Goal: Task Accomplishment & Management: Use online tool/utility

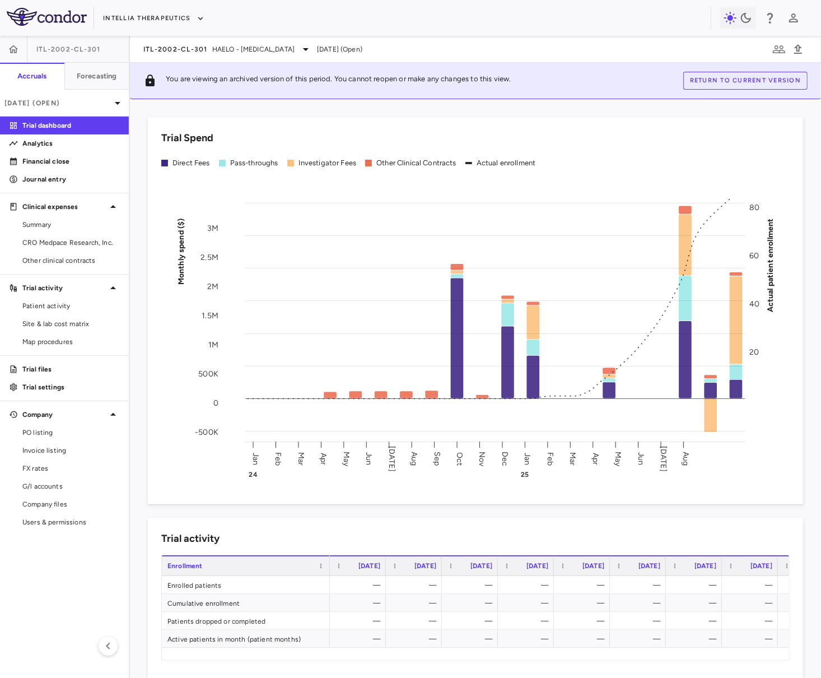
click at [820, 154] on html "Skip to sidebar Skip to main content Intellia Therapeutics ITL-2002-CL-301 Accr…" at bounding box center [410, 339] width 821 height 678
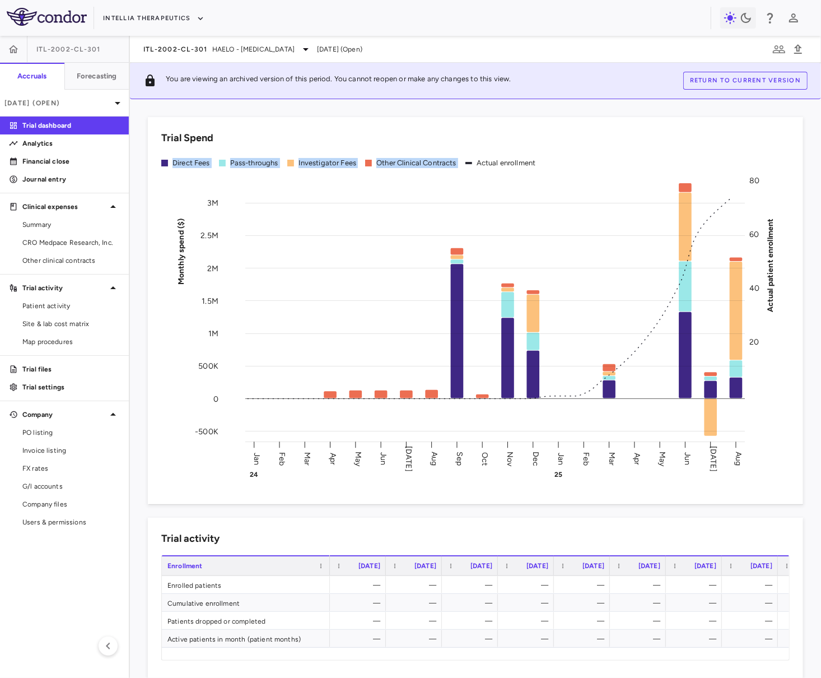
click at [818, 150] on div "Trial Spend Direct Fees Pass-throughs Investigator Fees Other Clinical Contract…" at bounding box center [475, 388] width 691 height 578
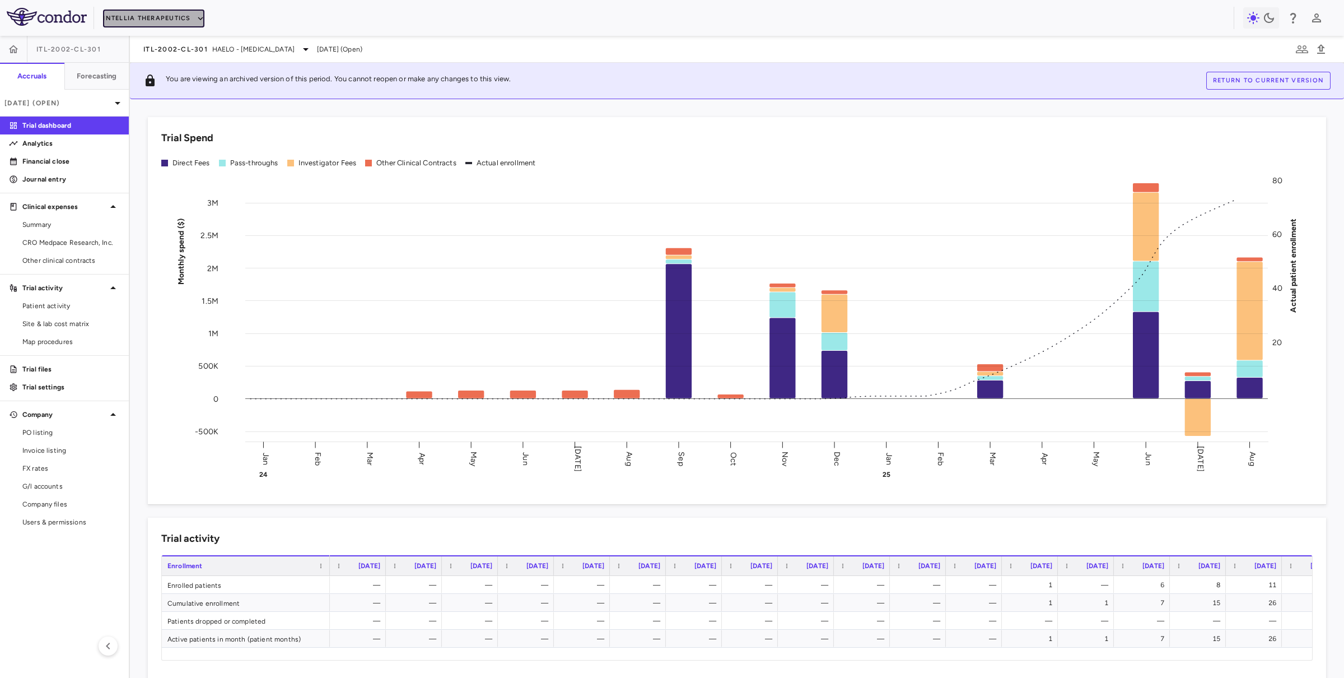
click at [155, 14] on button "Intellia Therapeutics" at bounding box center [153, 19] width 101 height 18
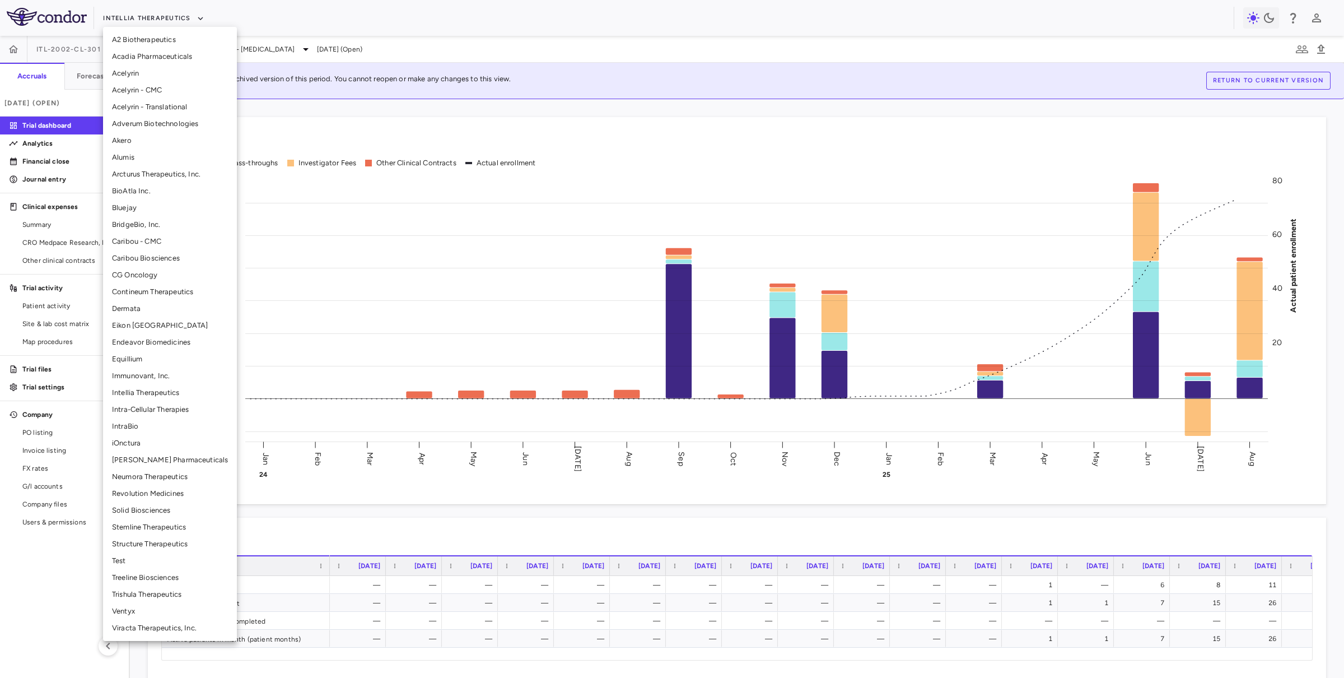
click at [150, 486] on li "Revolution Medicines" at bounding box center [170, 493] width 134 height 17
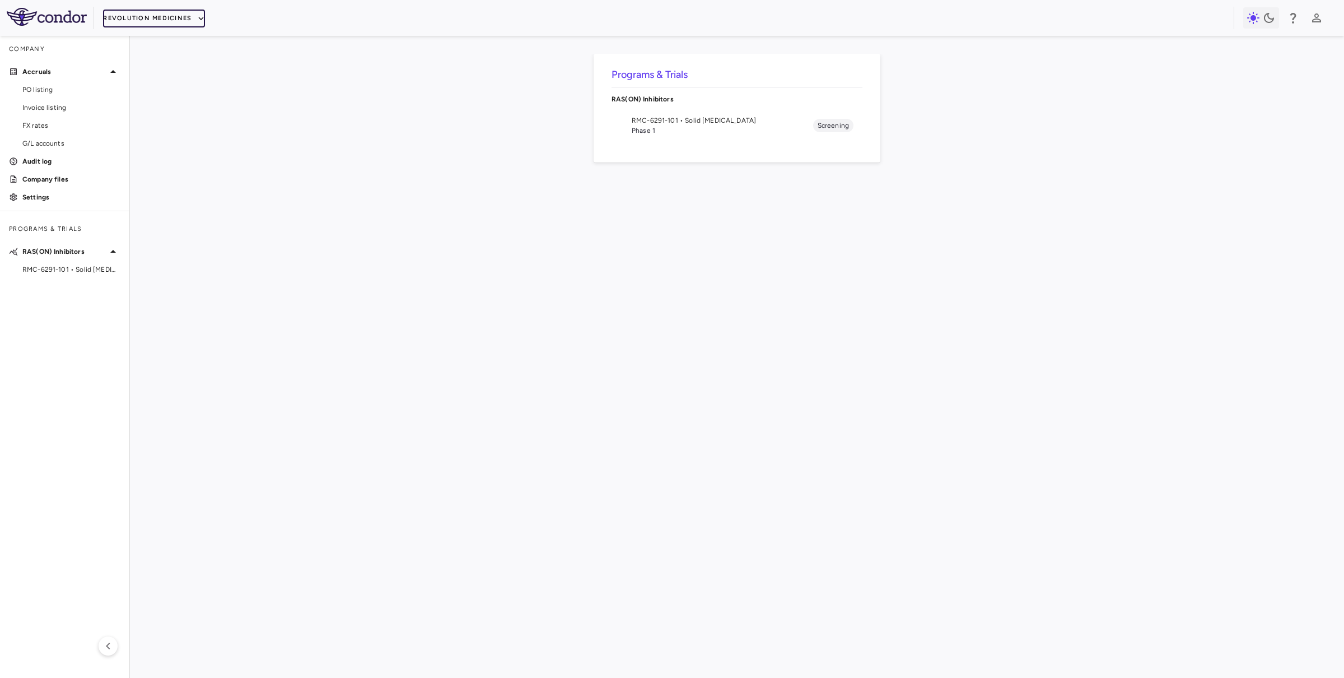
click at [157, 16] on button "Revolution Medicines" at bounding box center [154, 19] width 102 height 18
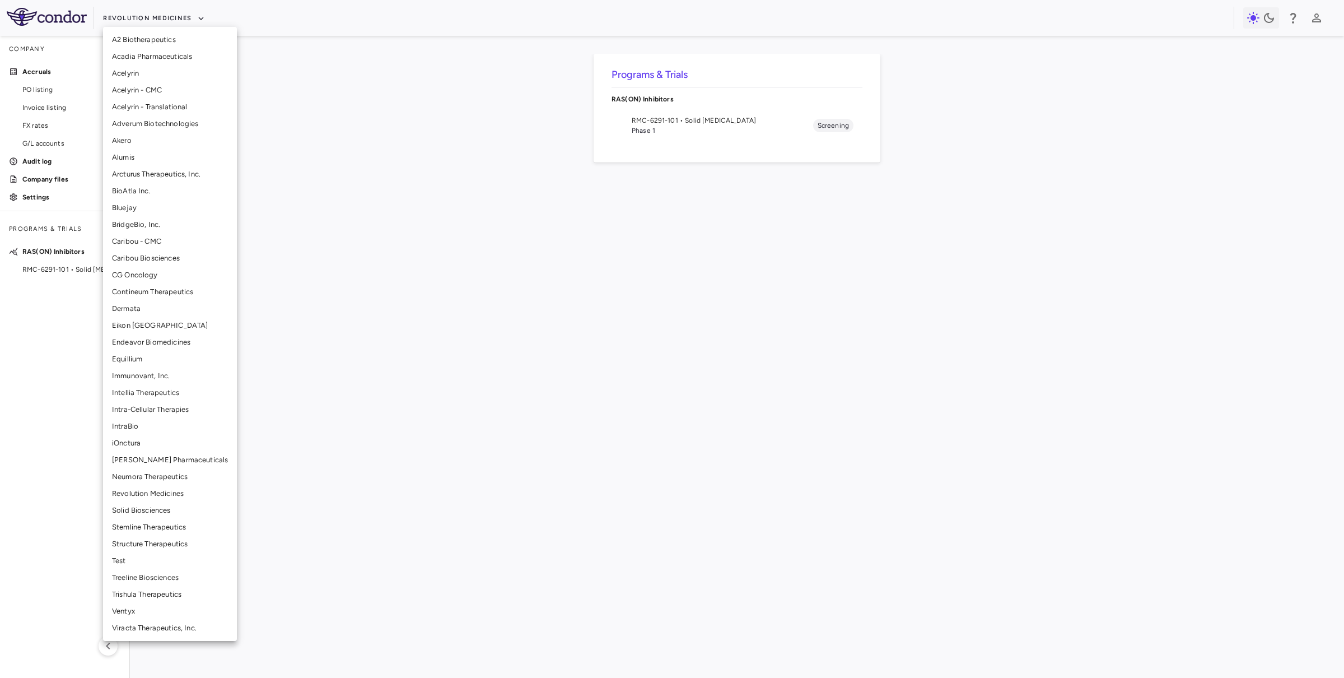
click at [145, 474] on li "Neumora Therapeutics" at bounding box center [170, 476] width 134 height 17
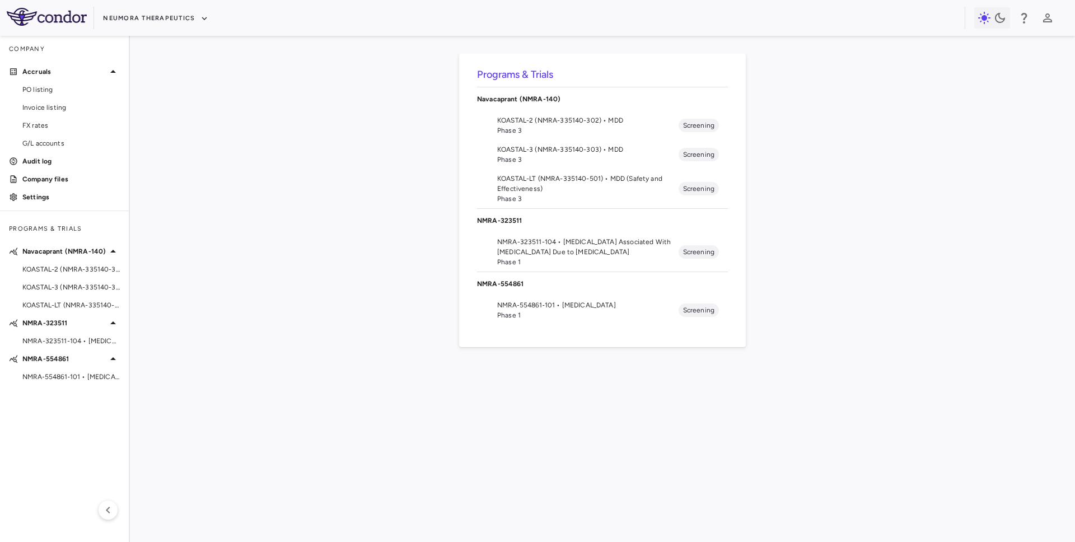
click at [561, 153] on span "KOASTAL-3 (NMRA-335140-303) • MDD" at bounding box center [587, 149] width 181 height 10
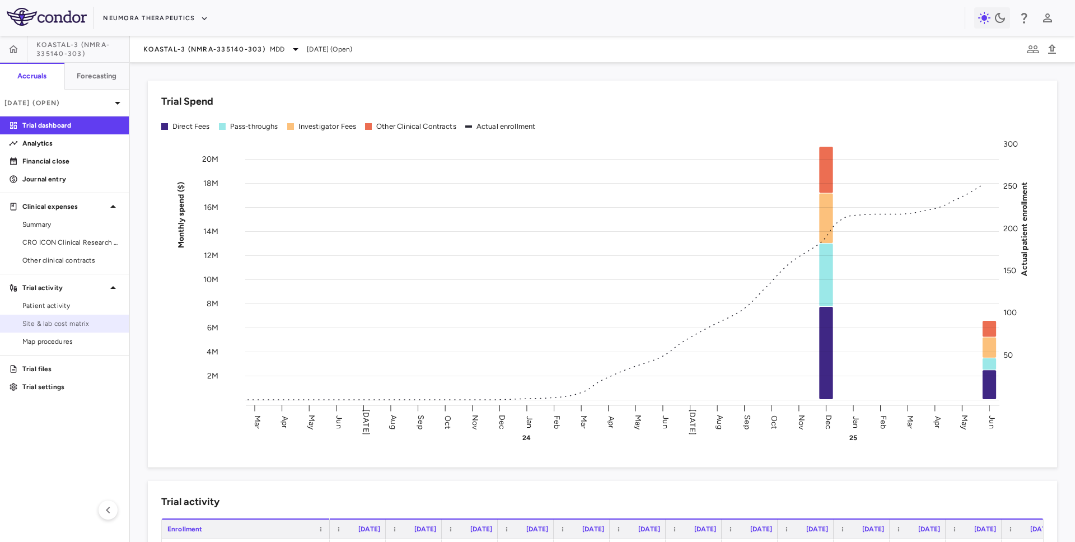
click at [73, 322] on span "Site & lab cost matrix" at bounding box center [70, 324] width 97 height 10
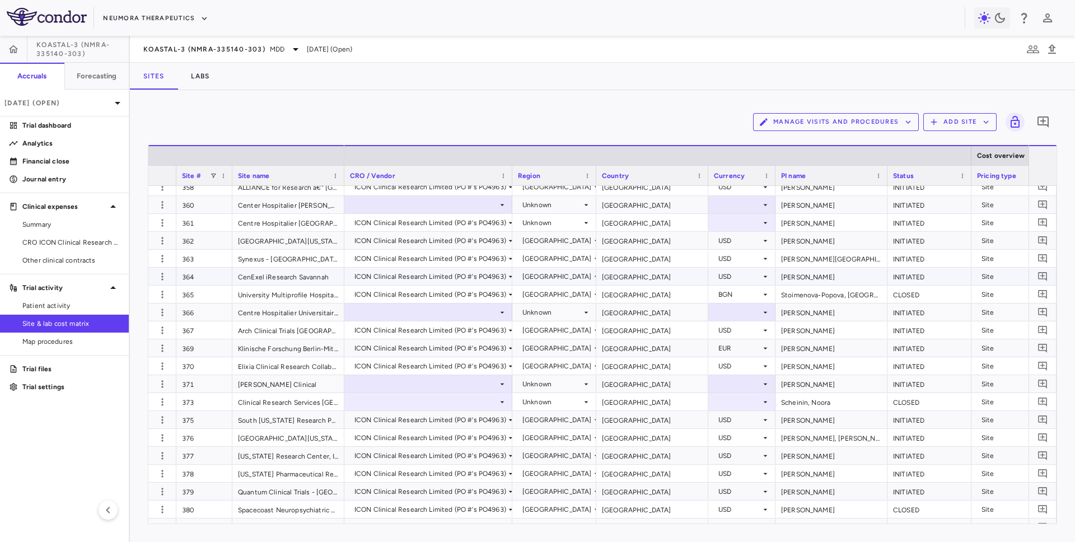
scroll to position [1224, 0]
click at [214, 174] on span at bounding box center [213, 175] width 7 height 7
type input "*"
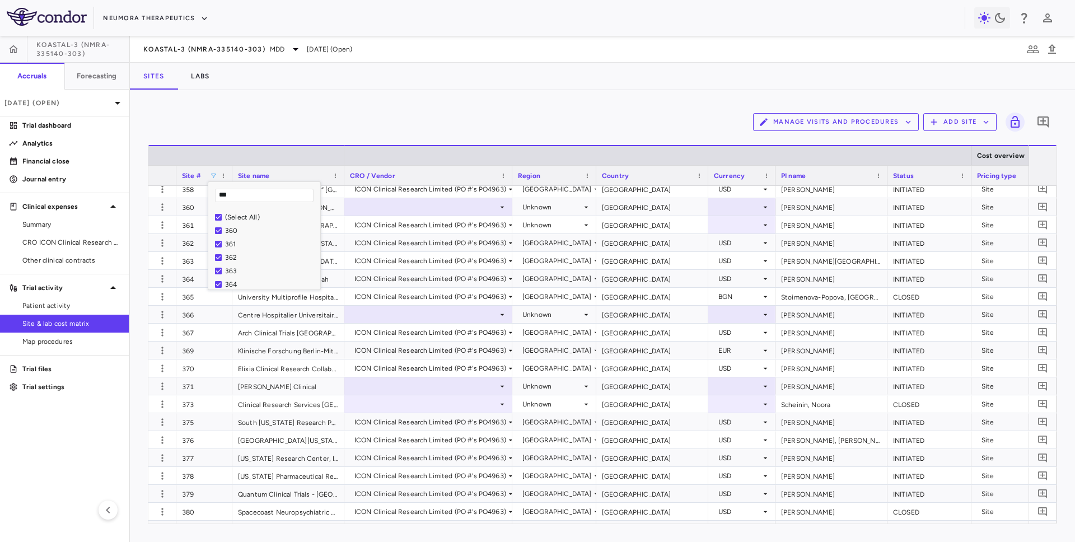
type input "***"
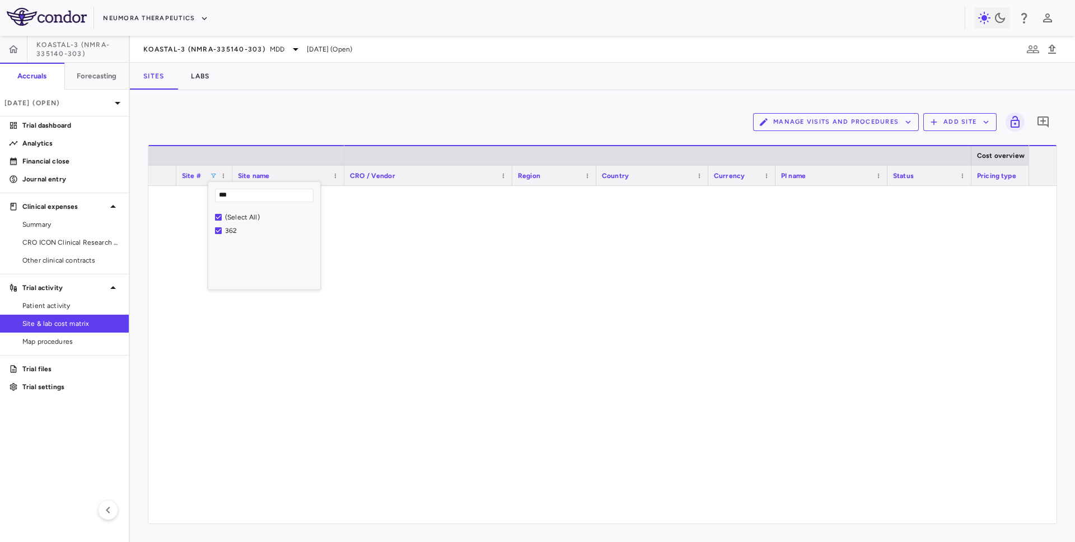
scroll to position [0, 0]
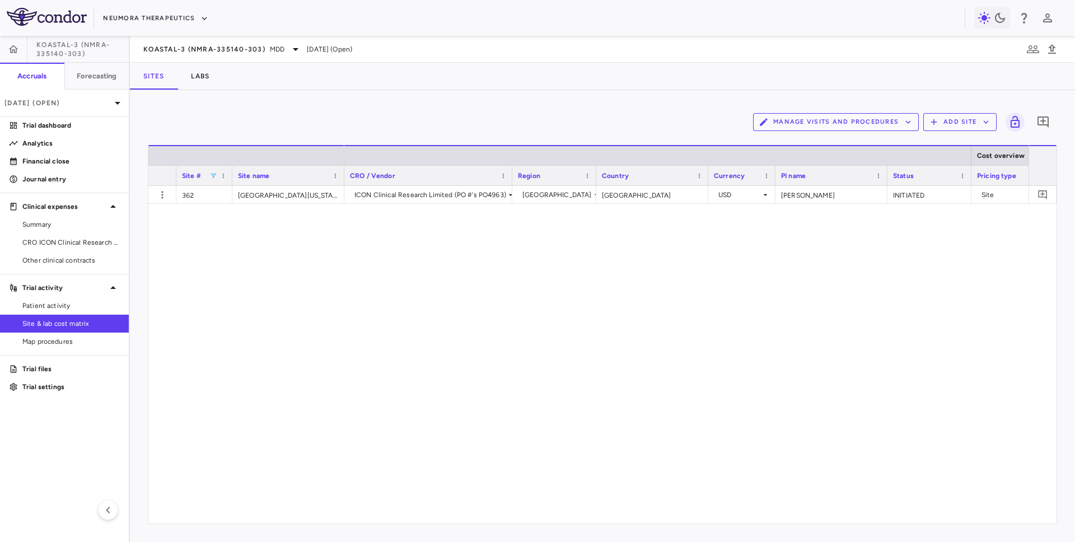
click at [412, 115] on div "Manage Visits and Procedures Add Site 0" at bounding box center [602, 122] width 909 height 28
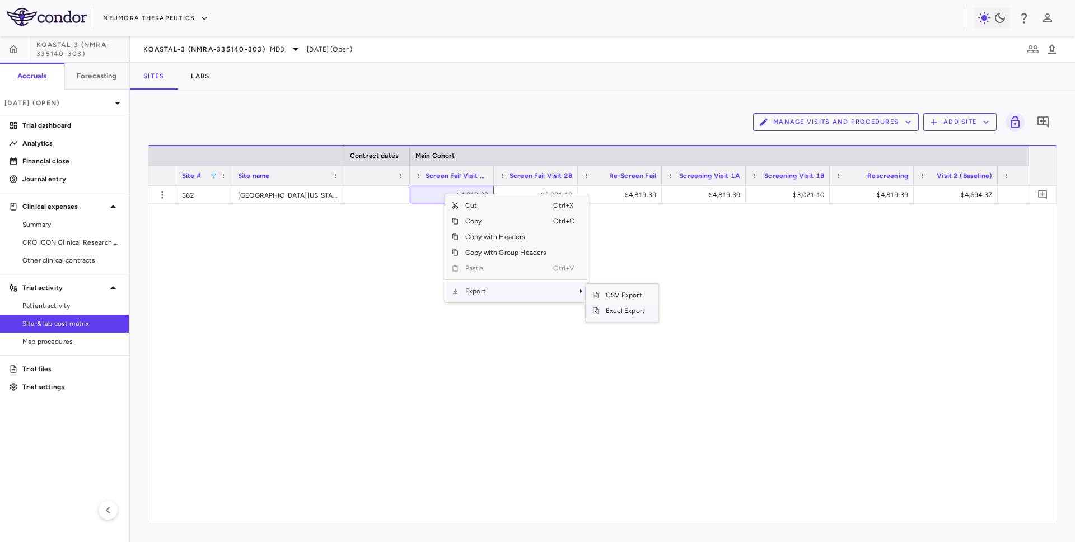
click at [612, 315] on span "Excel Export" at bounding box center [625, 311] width 53 height 16
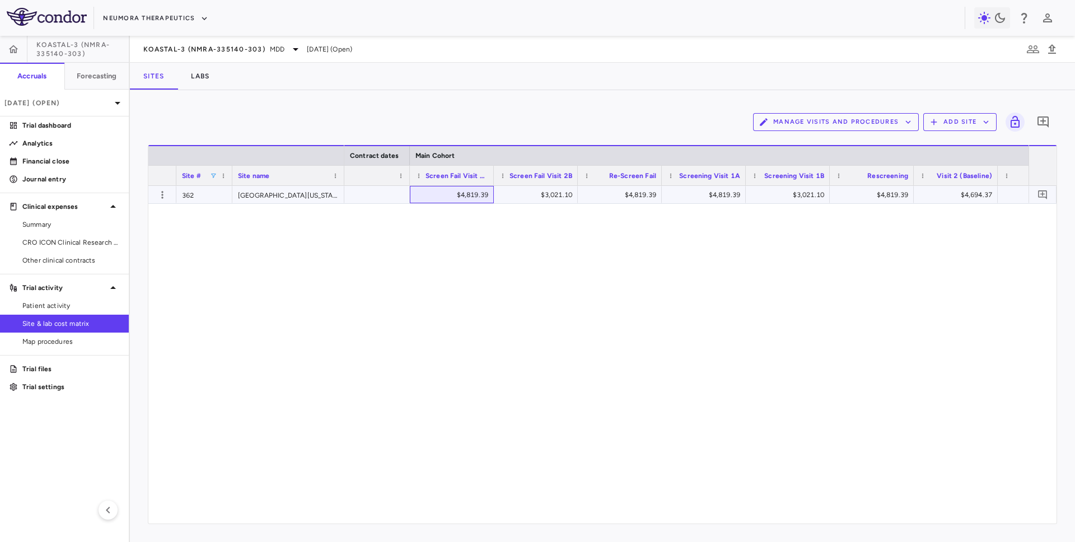
click at [452, 192] on div "$4,819.39" at bounding box center [454, 195] width 68 height 18
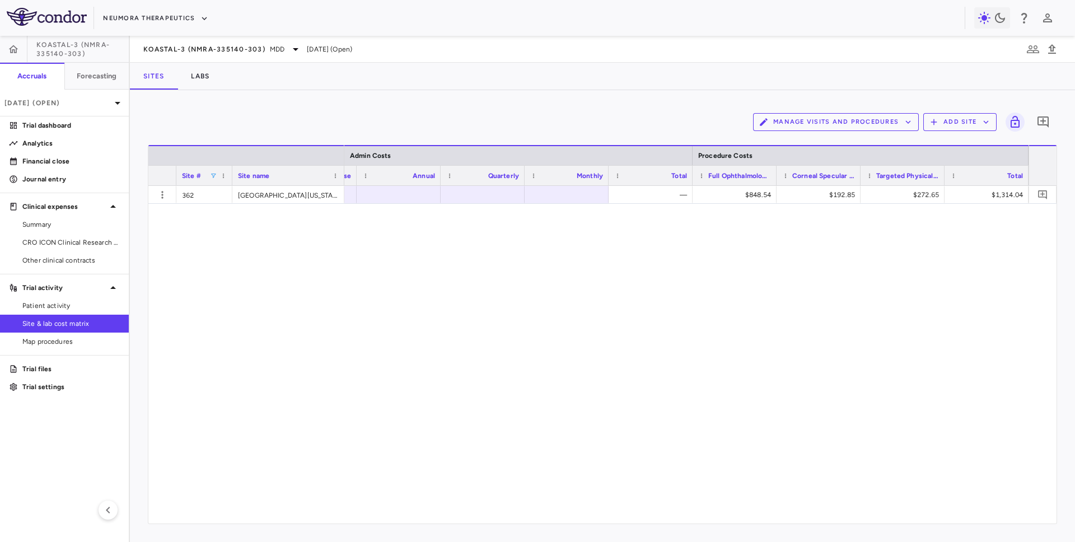
click at [745, 198] on div "$848.54" at bounding box center [737, 195] width 68 height 18
type input "*"
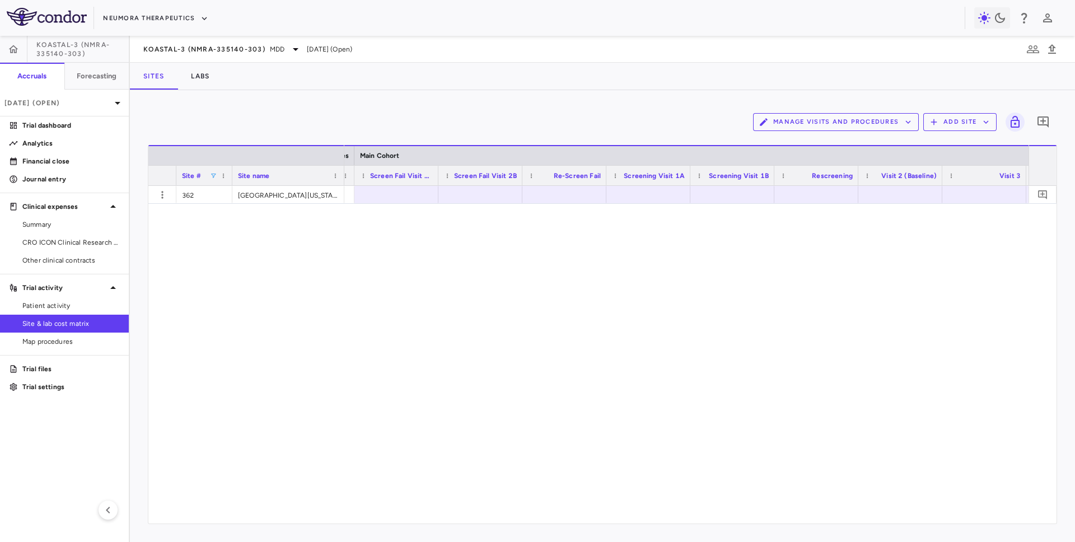
click at [211, 179] on span at bounding box center [213, 175] width 7 height 7
click at [230, 194] on input "***" at bounding box center [264, 195] width 99 height 13
type input "*"
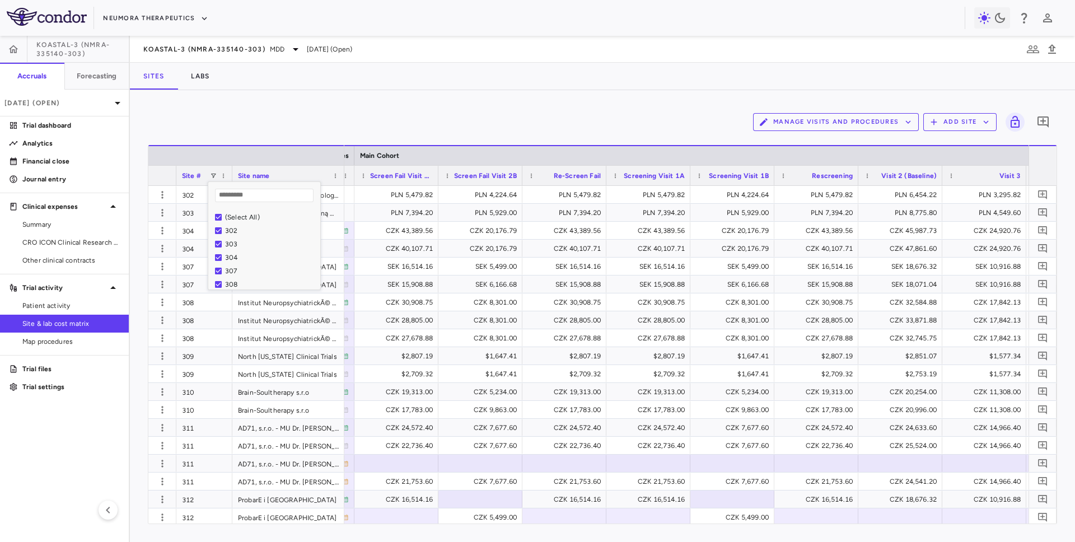
click at [233, 124] on div "Manage Visits and Procedures Add Site 0" at bounding box center [602, 122] width 909 height 28
click at [216, 175] on span at bounding box center [213, 175] width 7 height 7
type input "***"
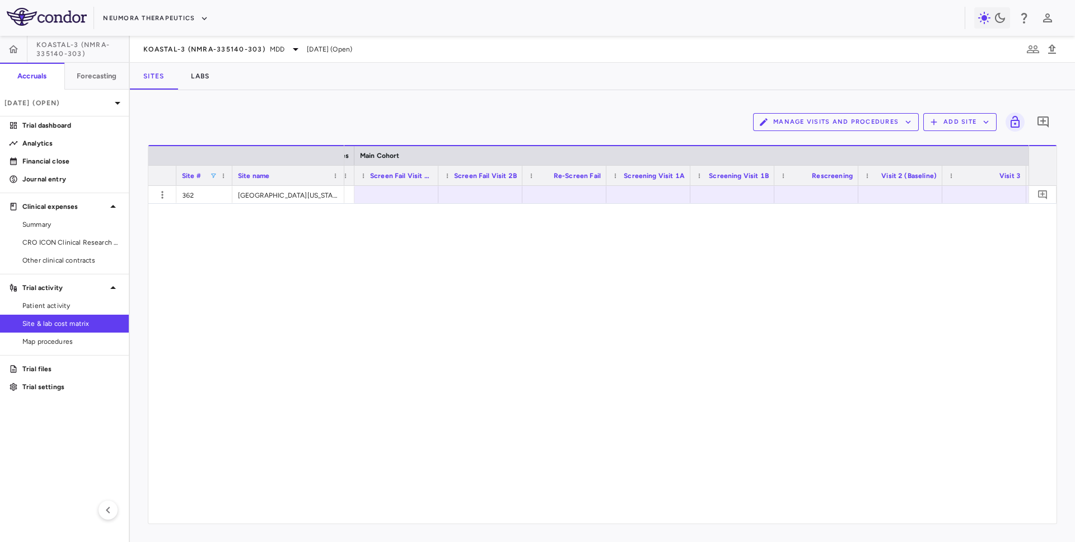
click at [326, 122] on div "Manage Visits and Procedures Add Site 0" at bounding box center [602, 122] width 909 height 28
click at [820, 128] on button "Manage Visits and Procedures" at bounding box center [836, 122] width 166 height 18
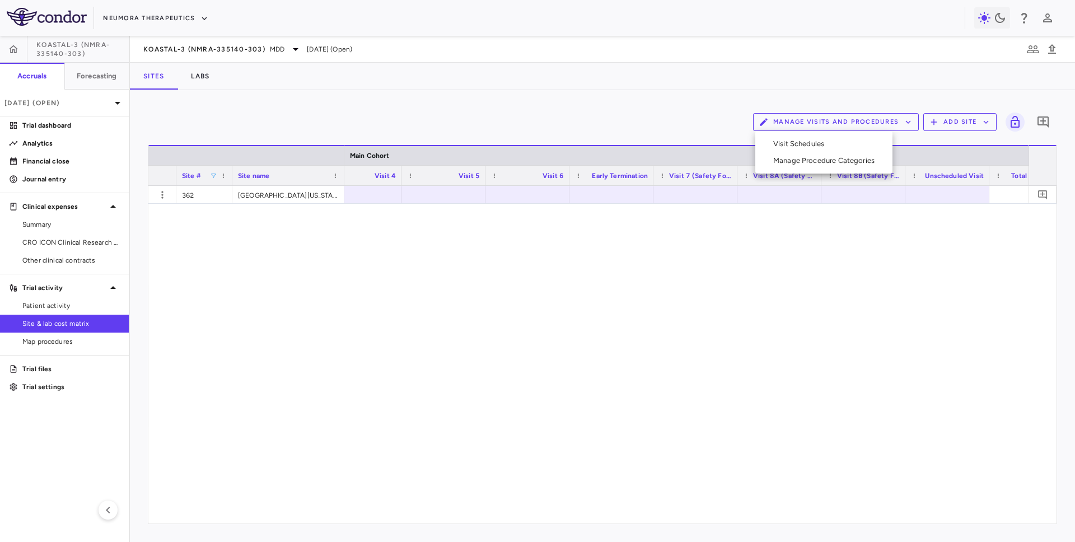
click at [809, 139] on li "Visit Schedules" at bounding box center [823, 144] width 119 height 17
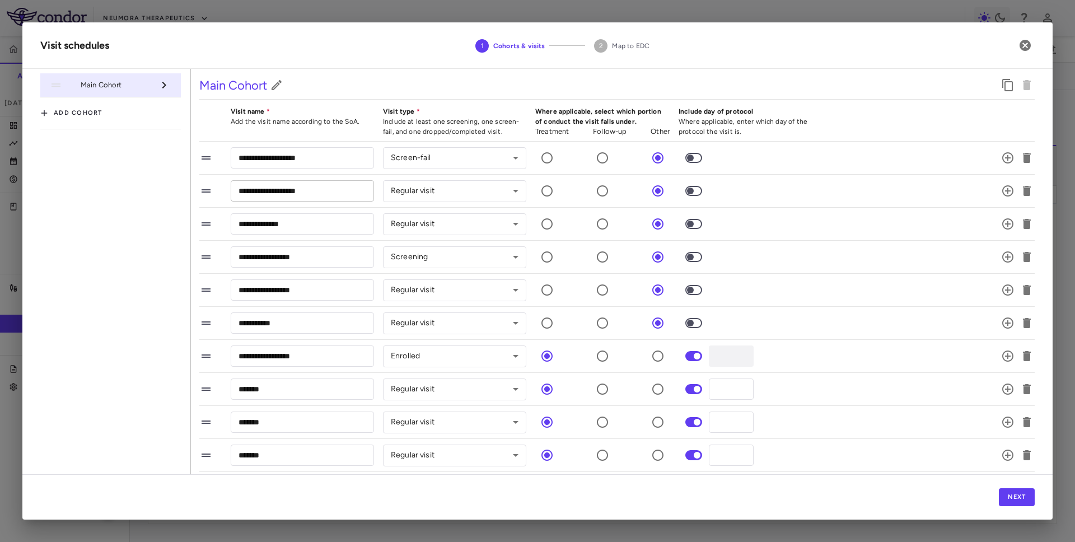
click at [303, 190] on input "**********" at bounding box center [302, 190] width 143 height 21
type input "**********"
click at [820, 491] on button "Next" at bounding box center [1017, 497] width 36 height 18
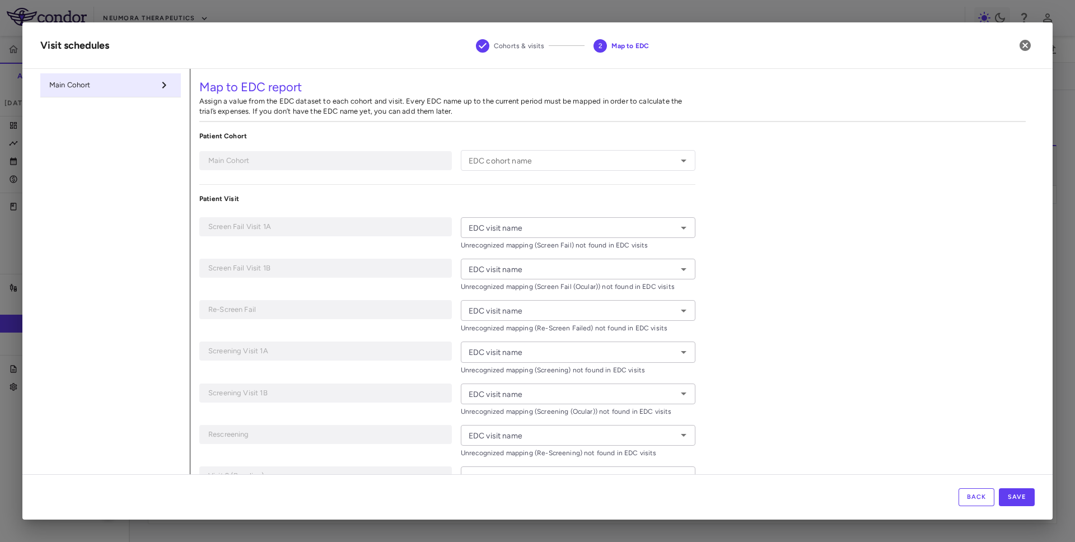
type input "**********"
type input "*********"
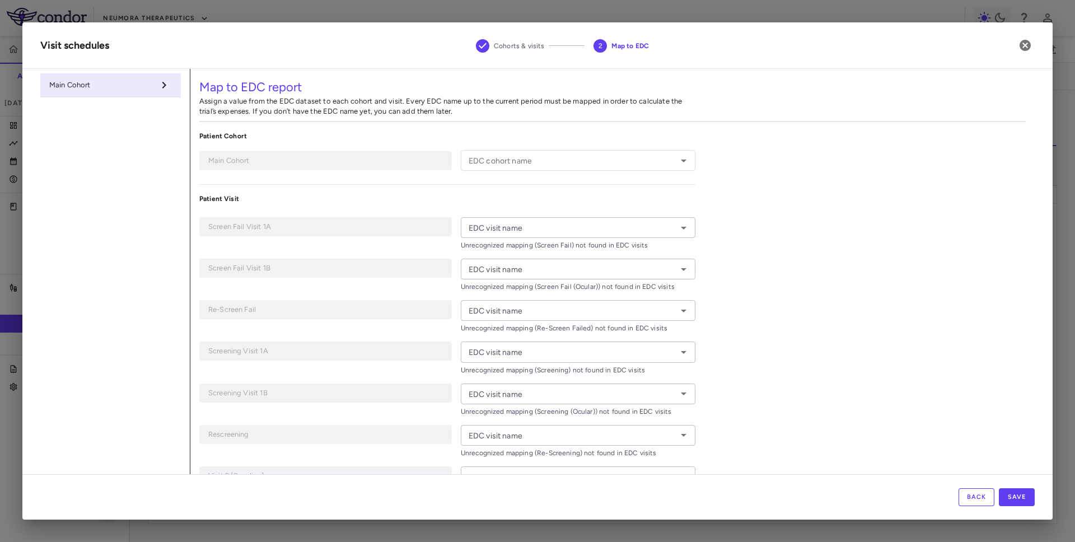
type input "**********"
type input "*******"
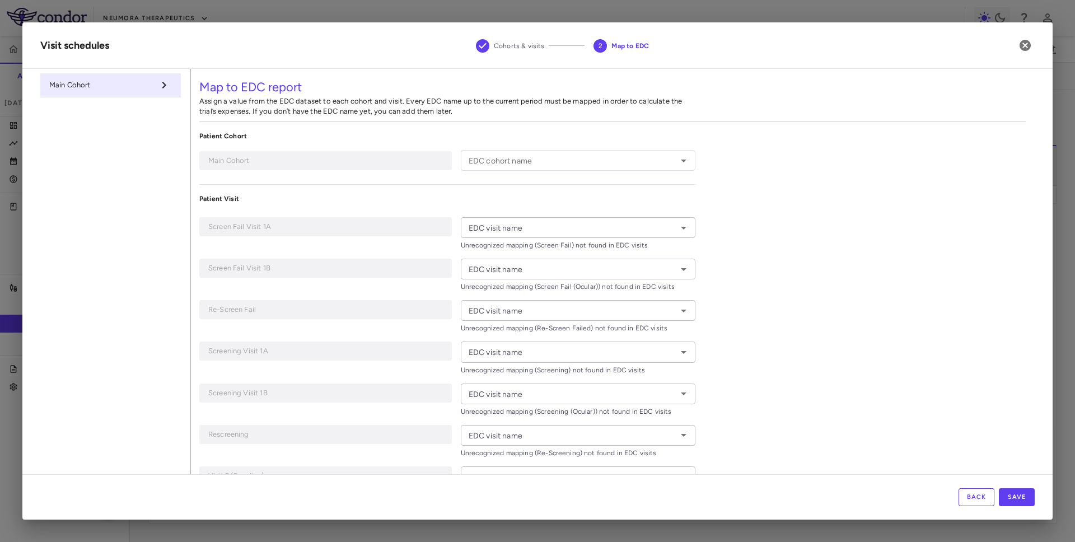
type input "*******"
type input "**********"
type input "*******"
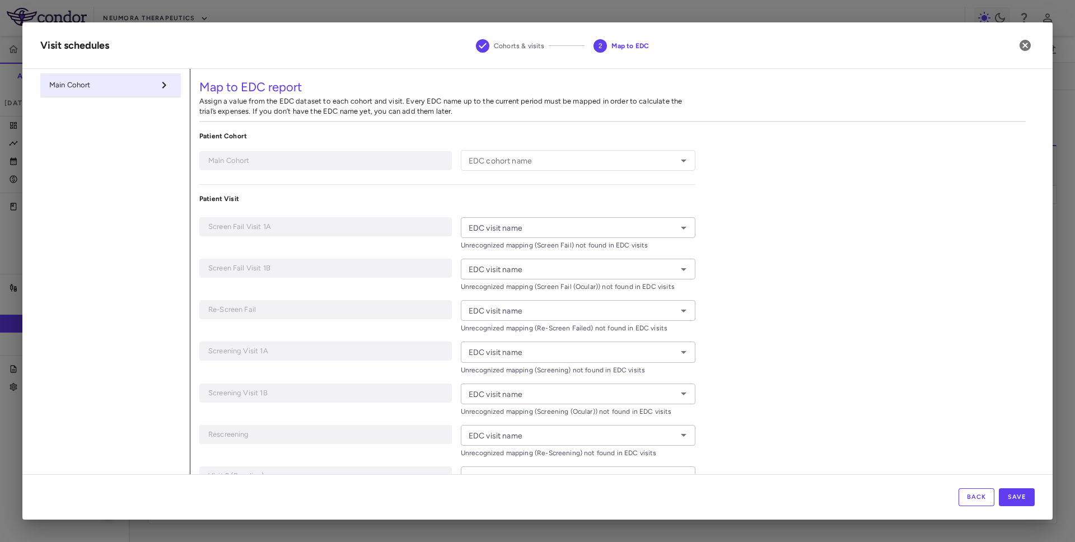
type input "**********"
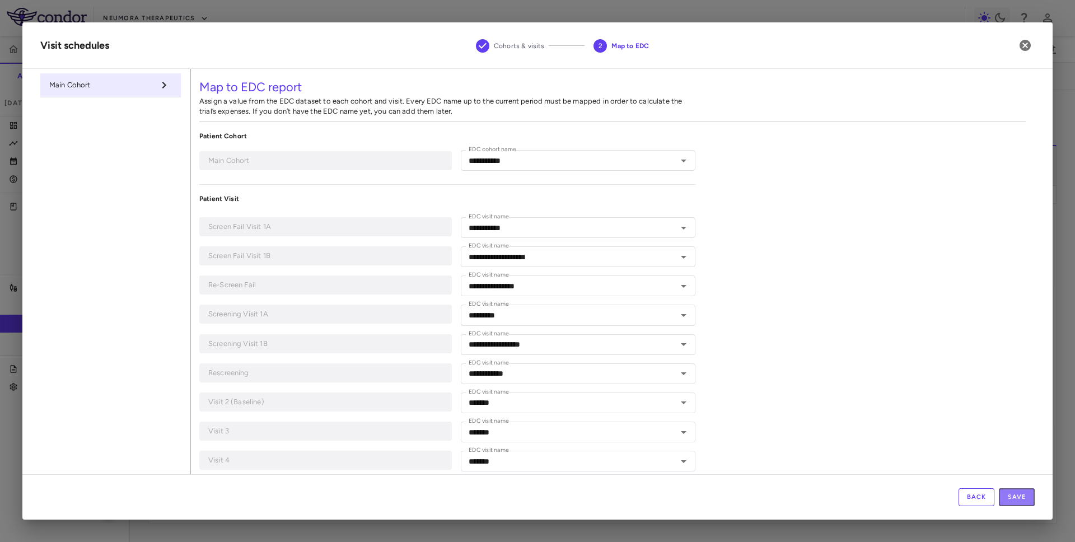
click at [820, 491] on button "Save" at bounding box center [1017, 497] width 36 height 18
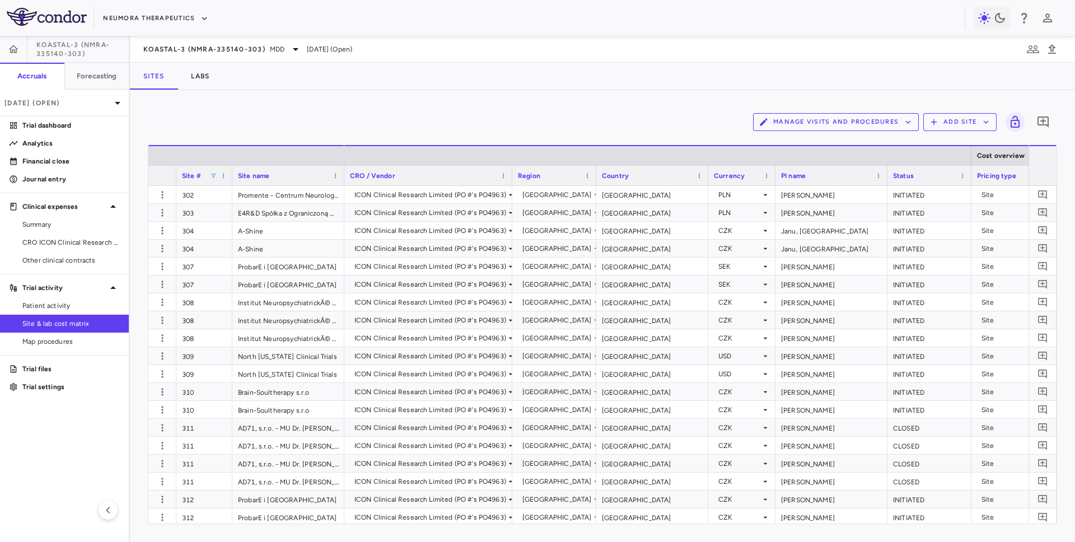
click at [213, 172] on span at bounding box center [213, 175] width 7 height 7
type input "***"
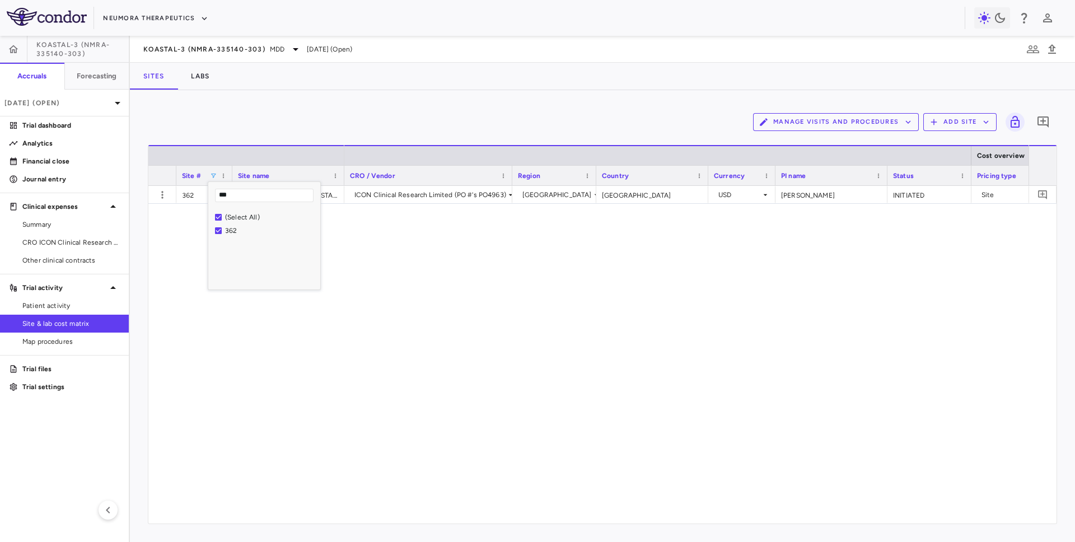
click at [544, 134] on div "Manage Visits and Procedures Add Site 0" at bounding box center [602, 122] width 909 height 28
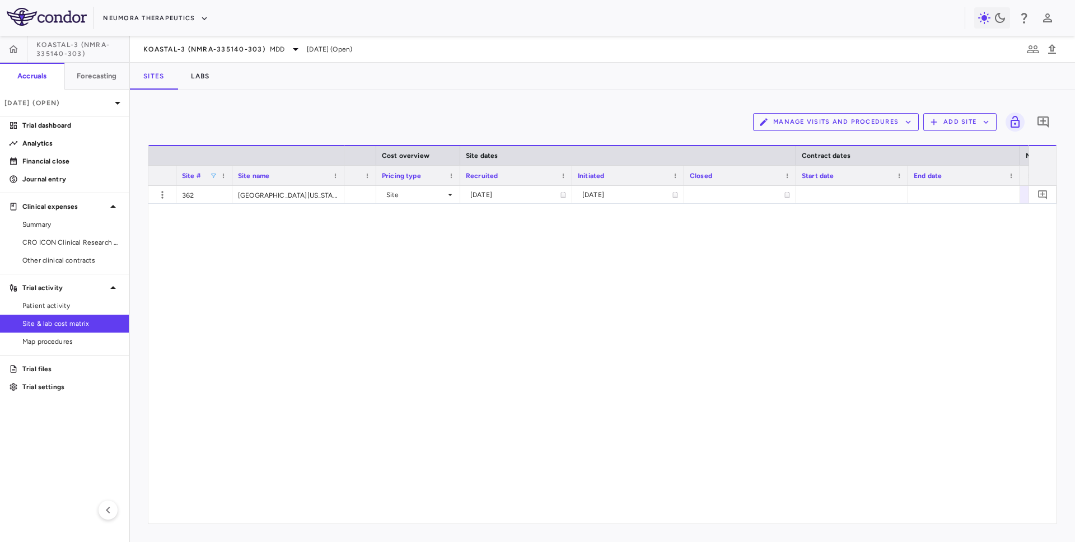
scroll to position [0, 1033]
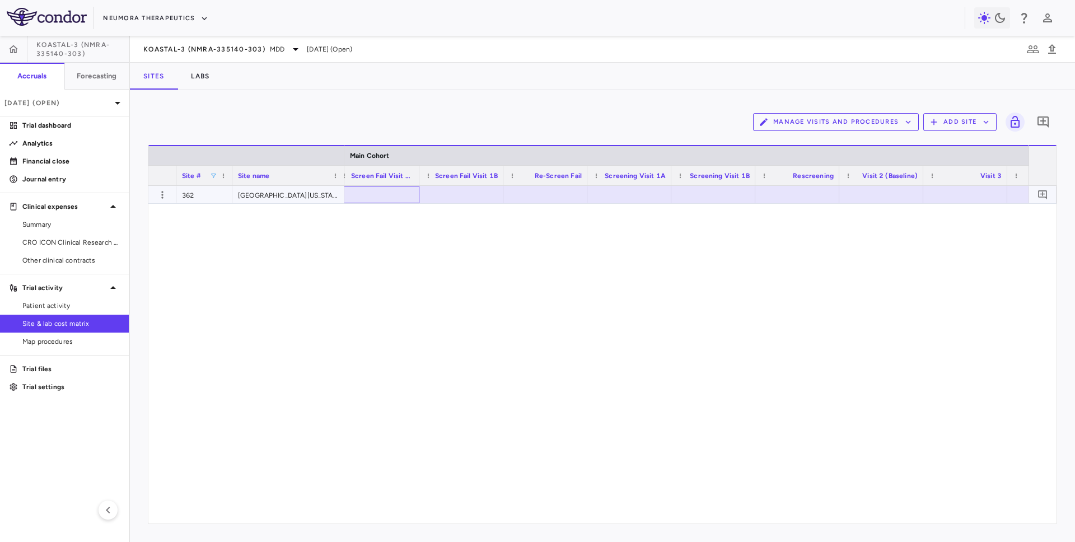
click at [381, 195] on div at bounding box center [377, 194] width 73 height 16
click at [392, 197] on div "$4,819.39" at bounding box center [380, 195] width 68 height 18
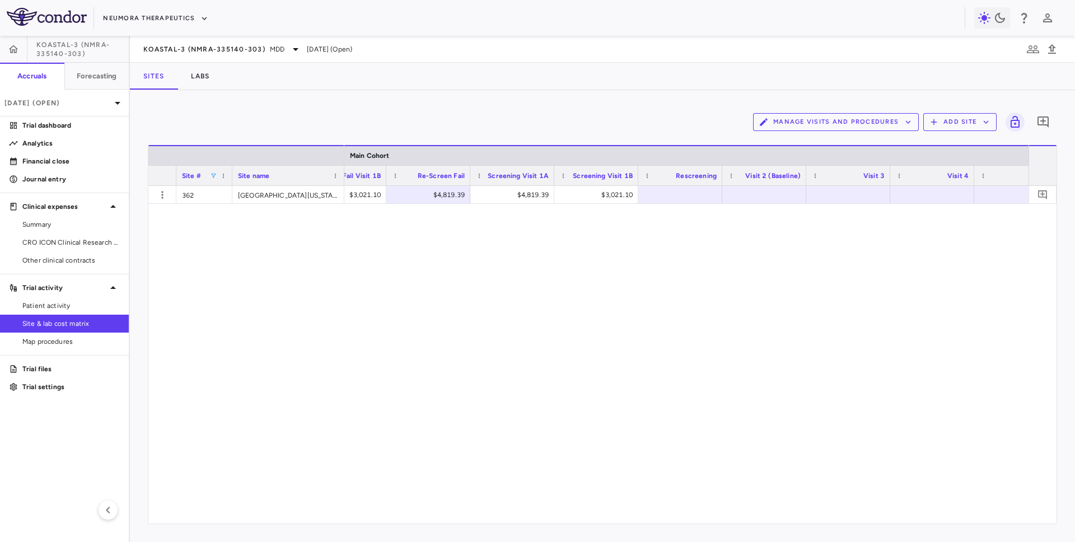
scroll to position [0, 1419]
click at [392, 191] on div "$4,819.39" at bounding box center [360, 195] width 68 height 18
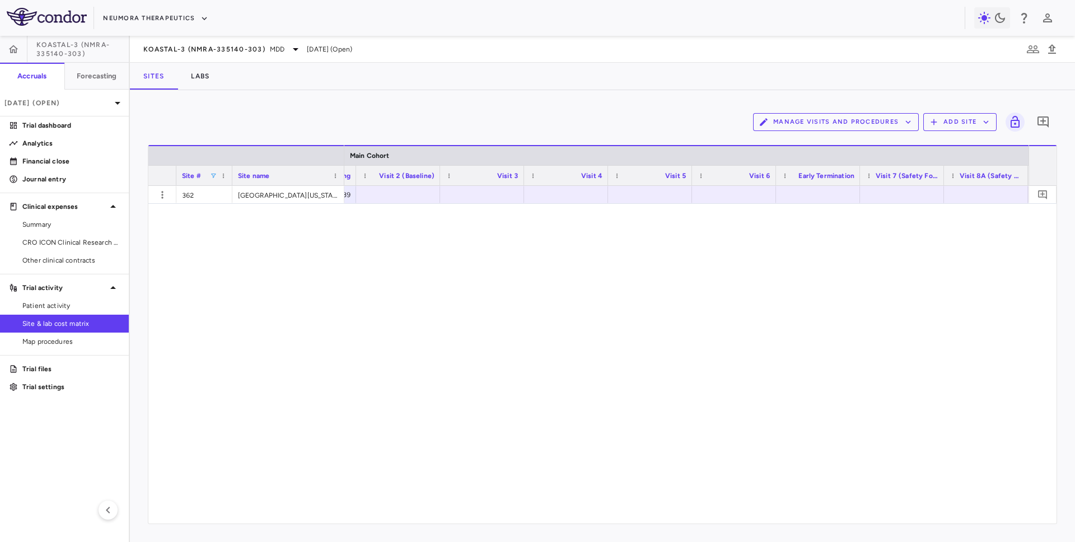
click at [393, 194] on div at bounding box center [398, 194] width 73 height 16
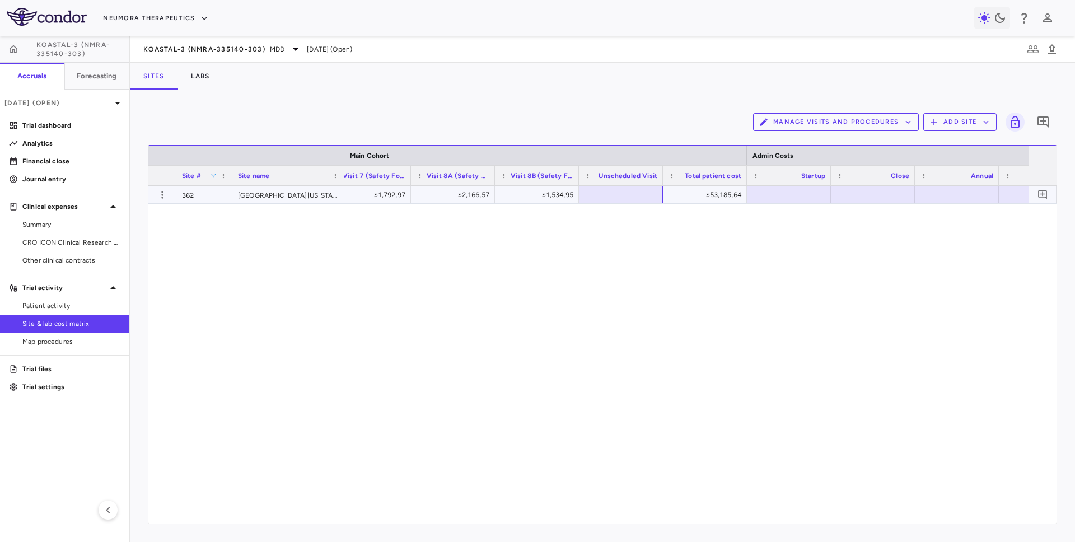
click at [603, 193] on div at bounding box center [621, 194] width 73 height 16
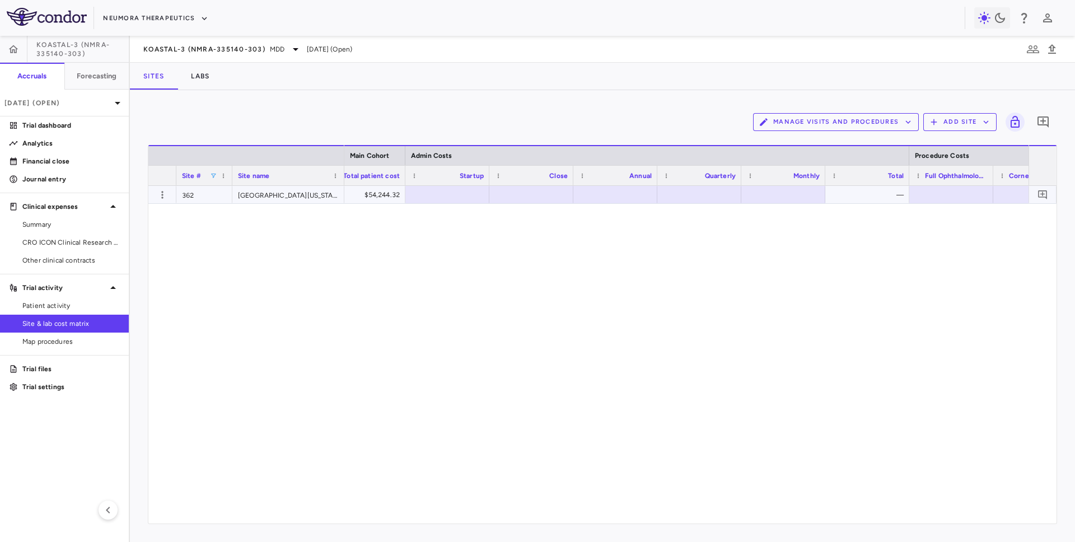
click at [445, 197] on div at bounding box center [447, 194] width 73 height 16
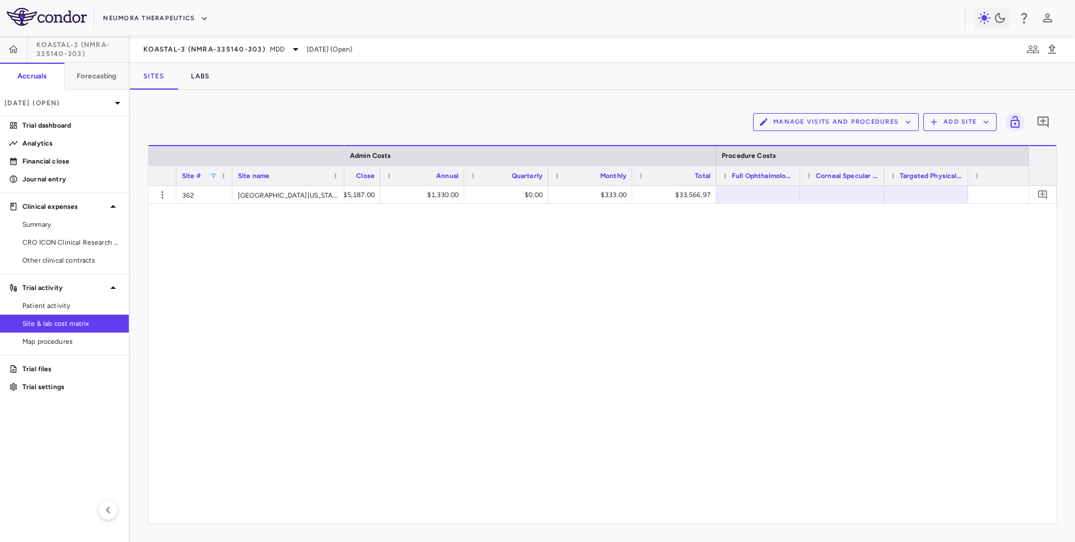
scroll to position [0, 2855]
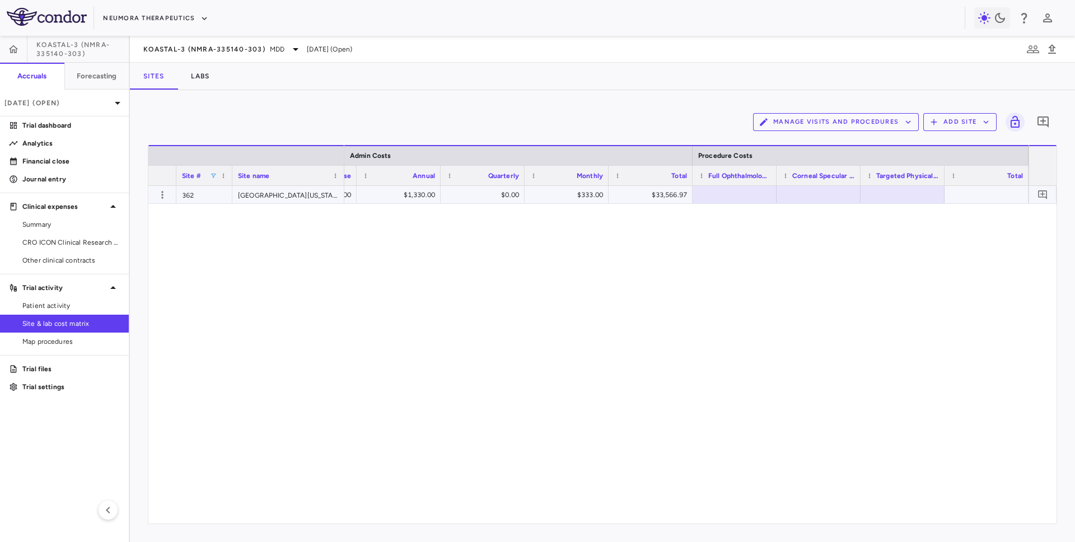
click at [820, 195] on div at bounding box center [902, 194] width 73 height 16
click at [739, 199] on div at bounding box center [734, 194] width 73 height 16
click at [820, 193] on div at bounding box center [818, 194] width 73 height 16
click at [492, 194] on div "$0.00" at bounding box center [485, 195] width 68 height 18
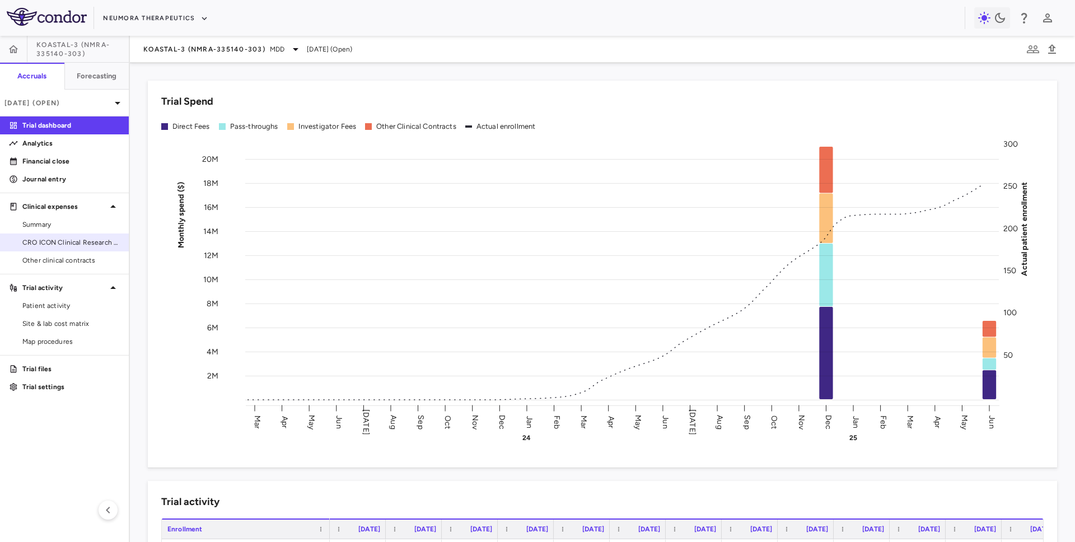
click at [76, 242] on span "CRO ICON Clinical Research Limited" at bounding box center [70, 242] width 97 height 10
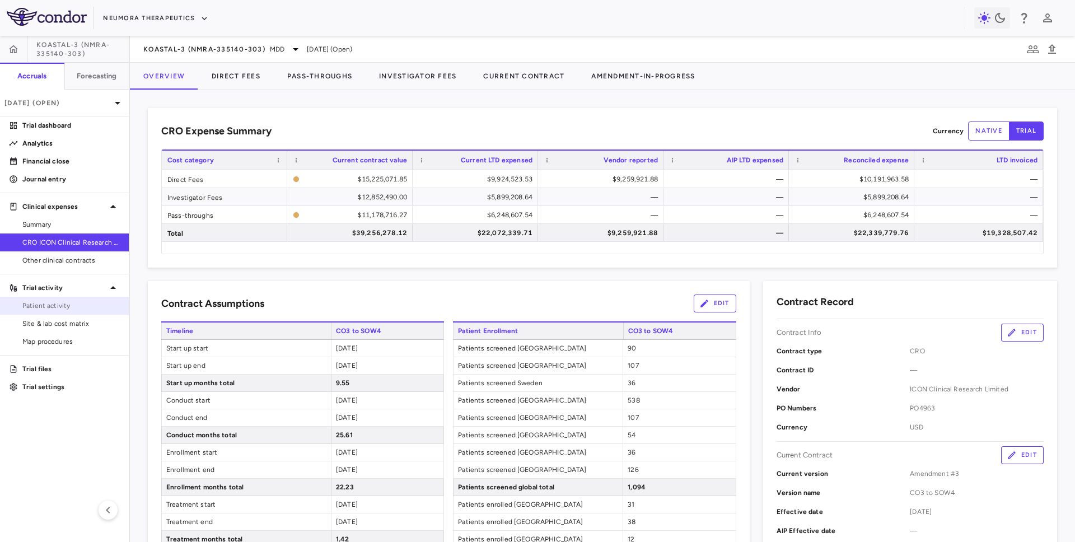
click at [36, 305] on span "Patient activity" at bounding box center [70, 306] width 97 height 10
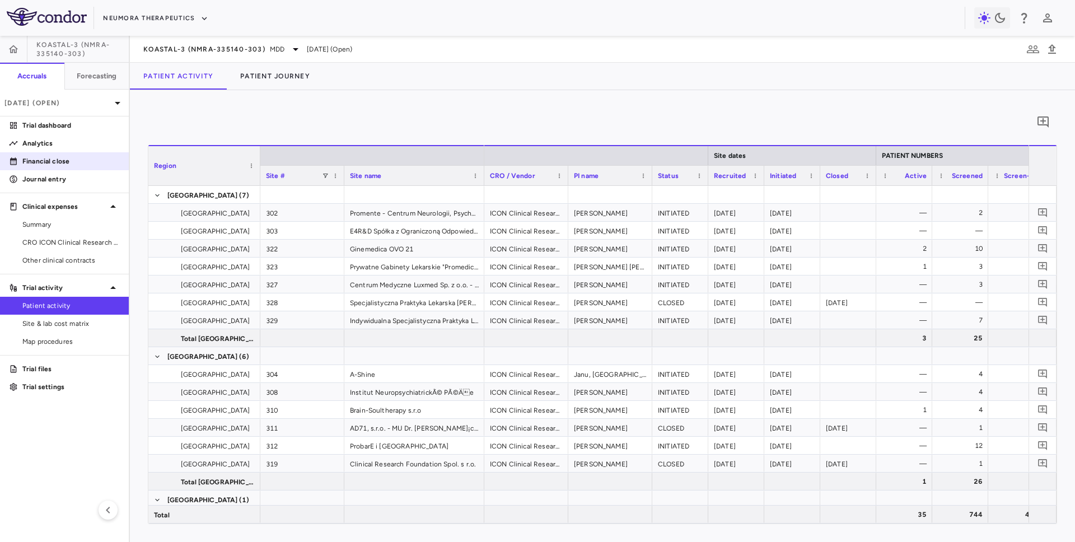
click at [73, 164] on p "Financial close" at bounding box center [70, 161] width 97 height 10
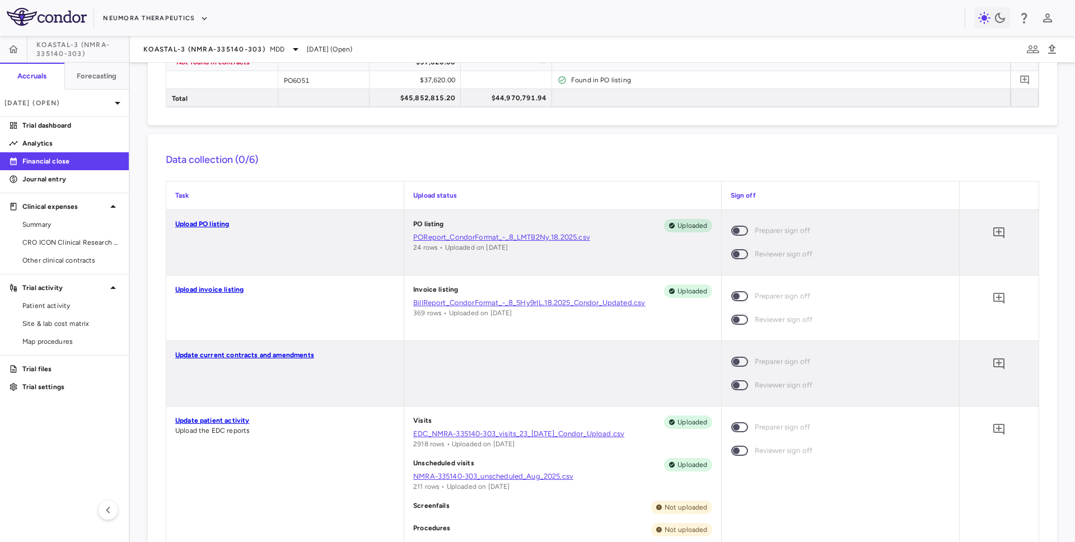
scroll to position [330, 0]
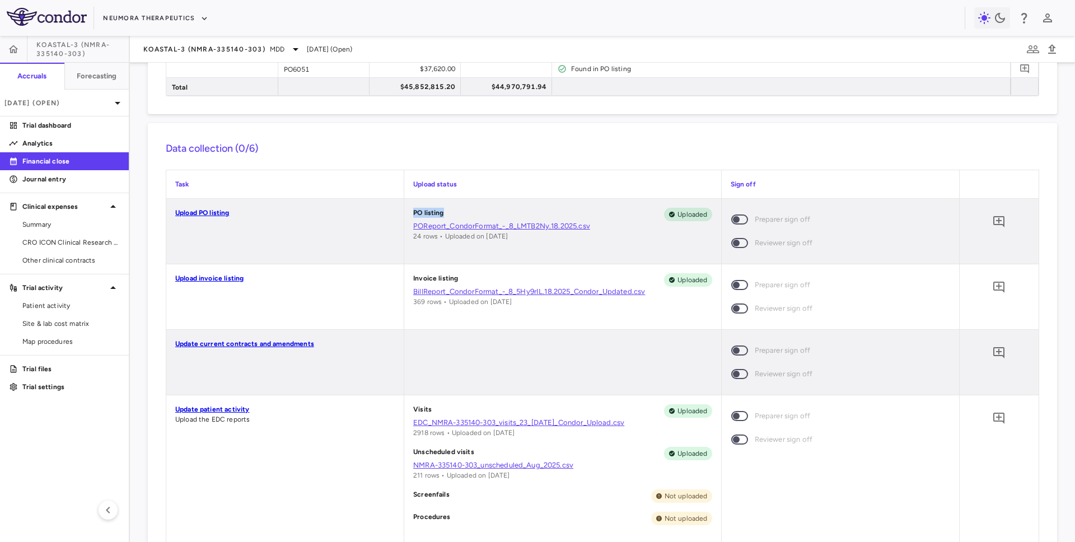
drag, startPoint x: 411, startPoint y: 211, endPoint x: 466, endPoint y: 209, distance: 54.9
click at [466, 209] on div "PO listing Uploaded POReport_CondorFormat_-_8_LMTB2Ny.18.2025.csv 24 rows • Upl…" at bounding box center [562, 231] width 316 height 65
drag, startPoint x: 413, startPoint y: 279, endPoint x: 470, endPoint y: 279, distance: 57.7
click at [470, 279] on div "Invoice listing Uploaded" at bounding box center [562, 279] width 298 height 13
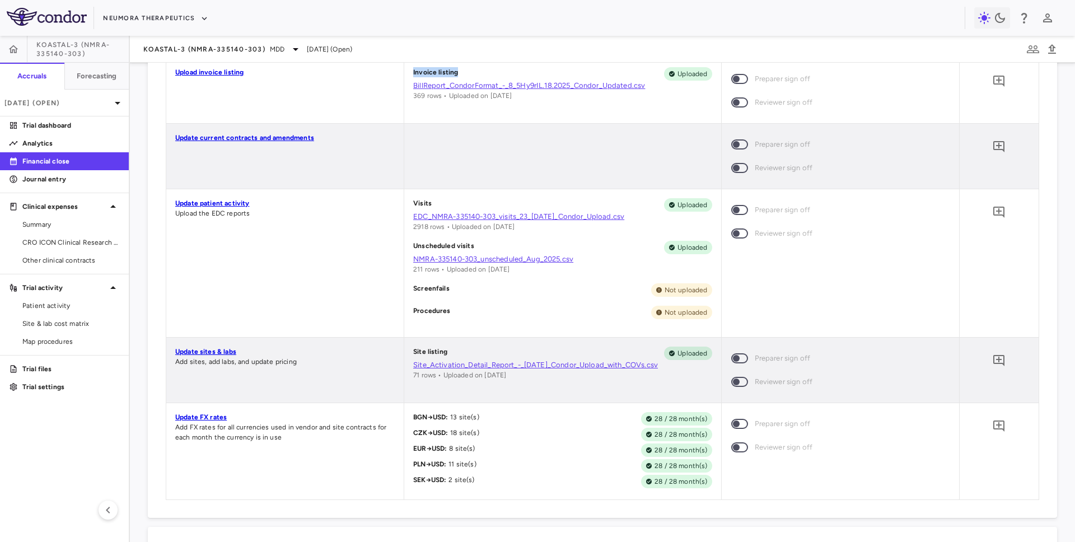
scroll to position [537, 0]
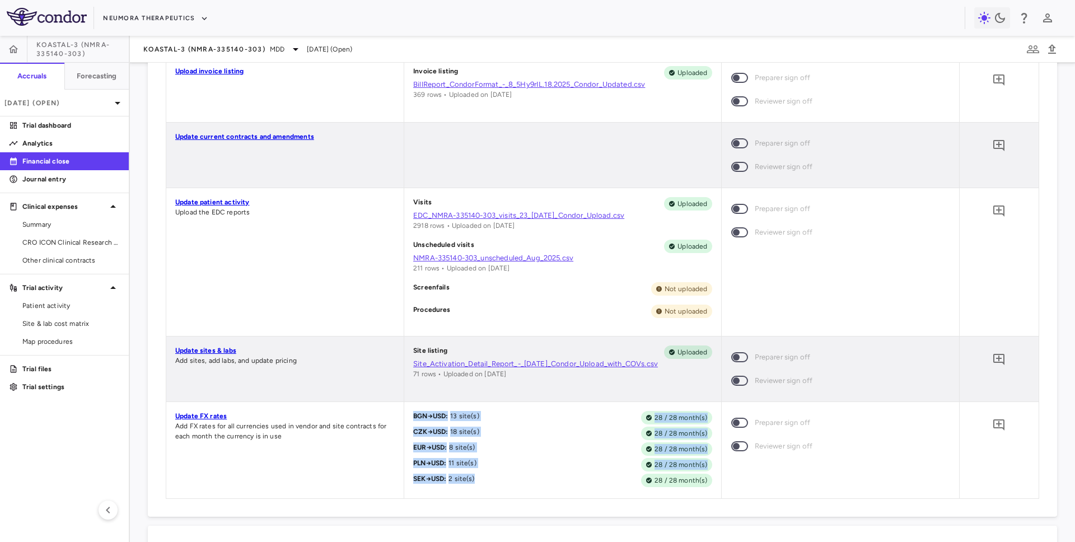
drag, startPoint x: 413, startPoint y: 415, endPoint x: 482, endPoint y: 478, distance: 93.5
click at [482, 478] on div "BGN → USD : 13 site(s) 28 / 28 month(s) CZK → USD : 18 site(s) 28 / 28 month(s)…" at bounding box center [562, 450] width 316 height 96
click at [482, 478] on div "SEK → USD : 2 site(s) 28 / 28 month(s)" at bounding box center [562, 480] width 298 height 13
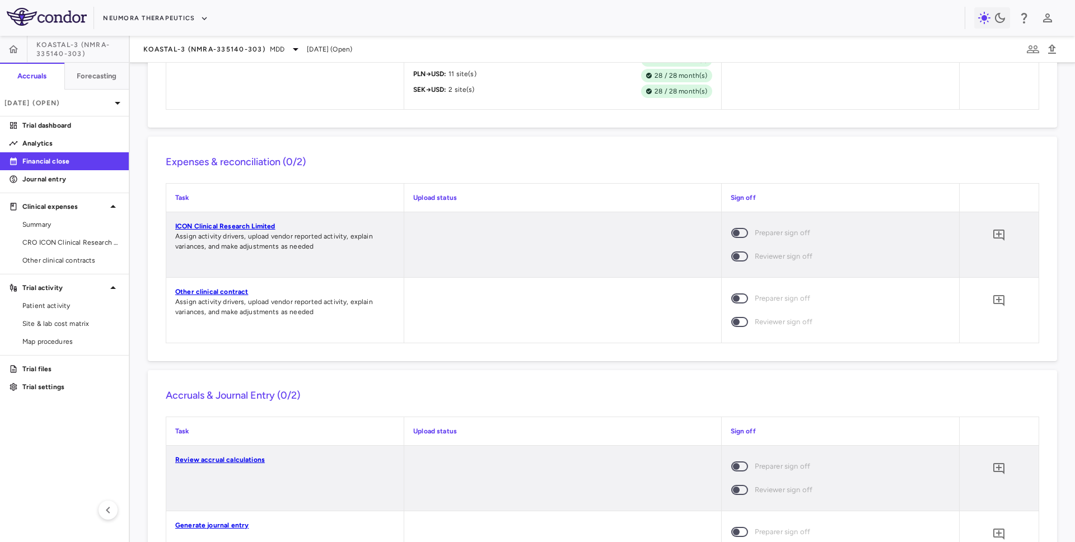
scroll to position [997, 0]
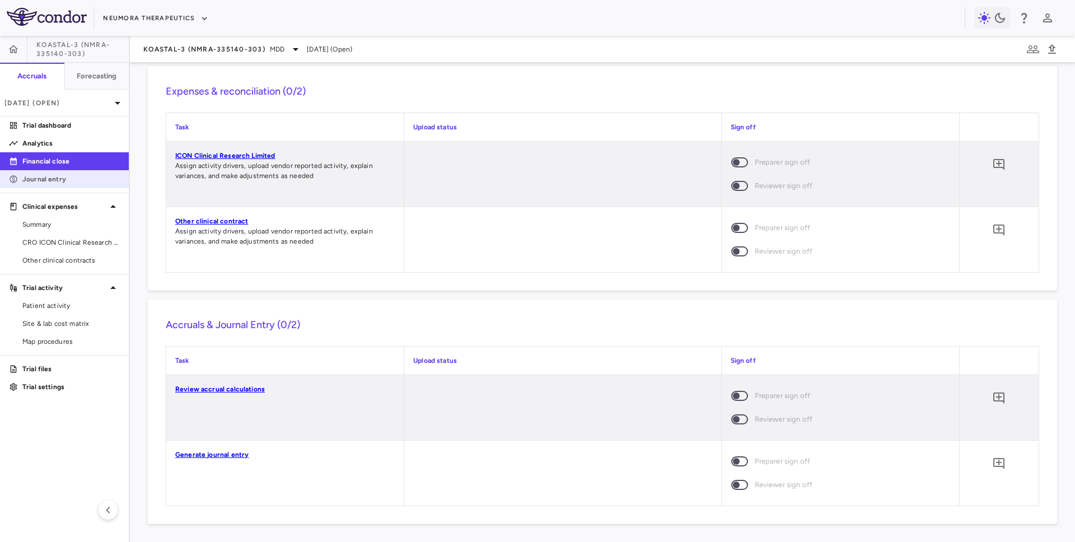
click at [64, 180] on p "Journal entry" at bounding box center [70, 179] width 97 height 10
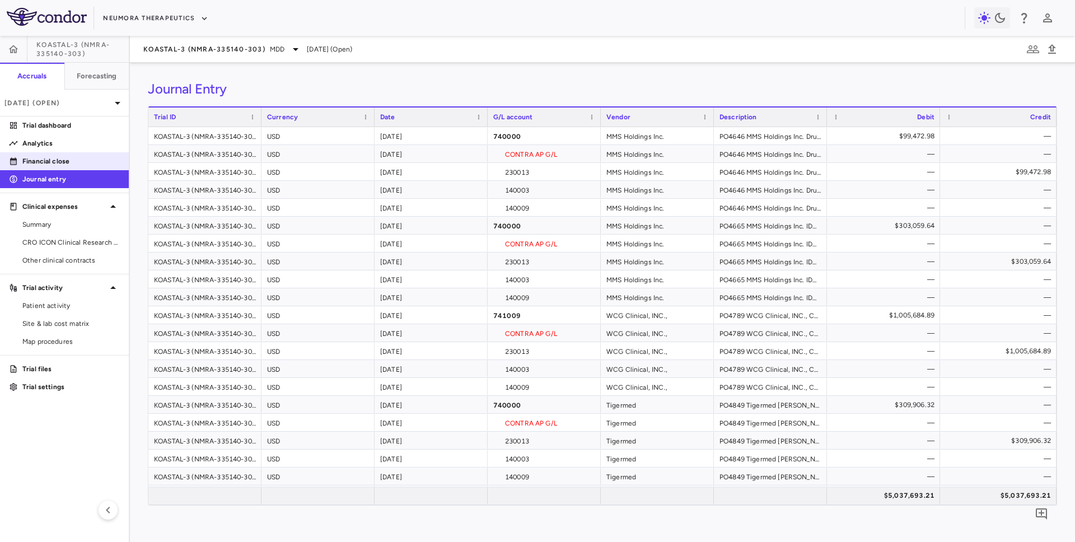
click at [69, 158] on p "Financial close" at bounding box center [70, 161] width 97 height 10
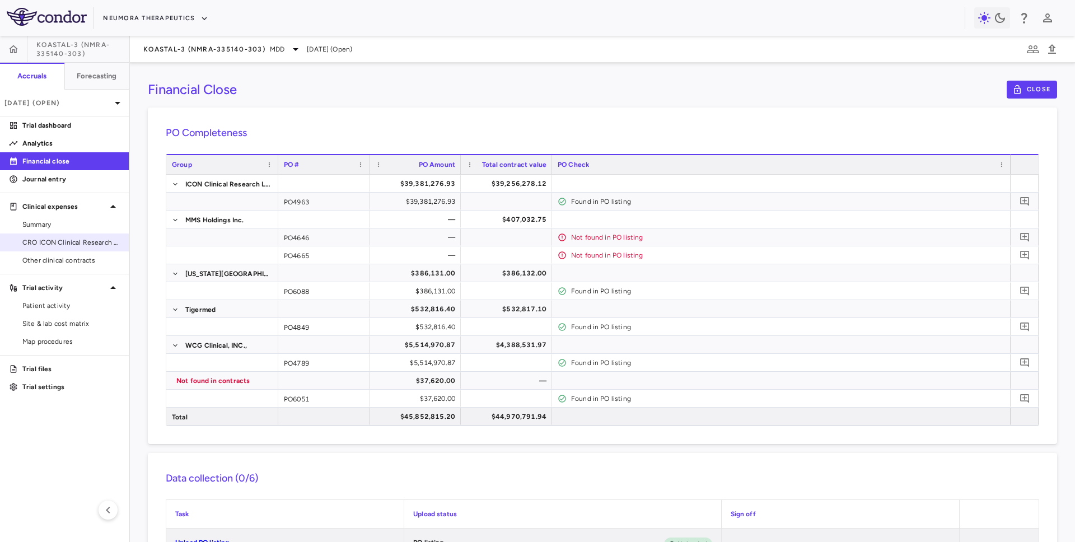
click at [83, 245] on span "CRO ICON Clinical Research Limited" at bounding box center [70, 242] width 97 height 10
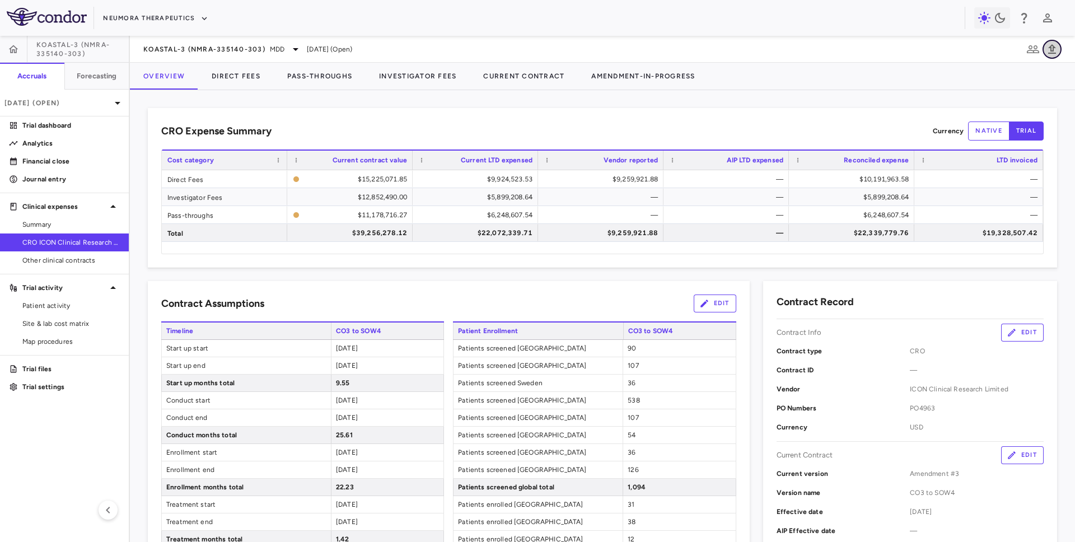
click at [1051, 48] on icon "button" at bounding box center [1052, 49] width 8 height 10
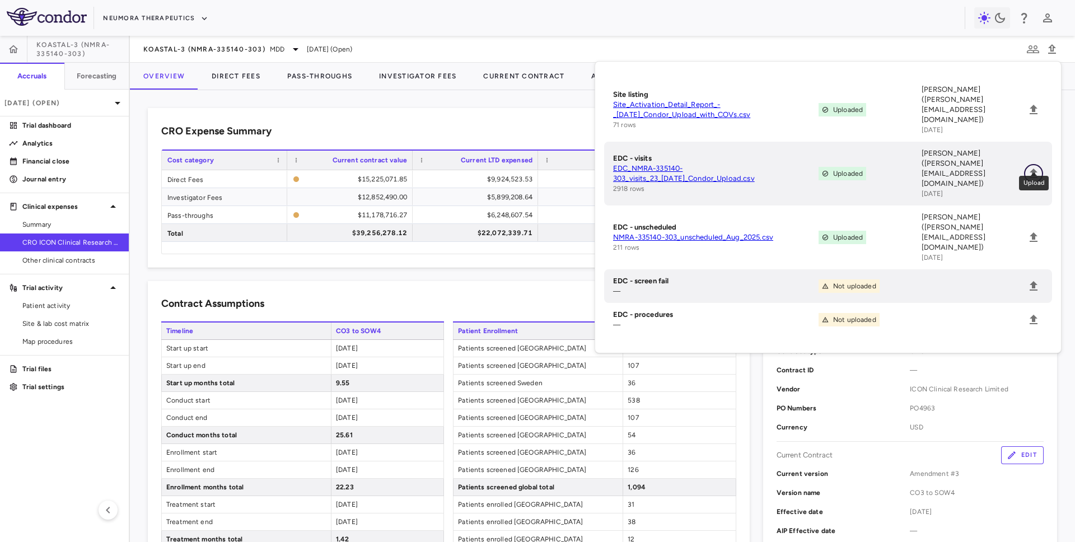
click at [1034, 169] on icon "Upload" at bounding box center [1034, 174] width 8 height 10
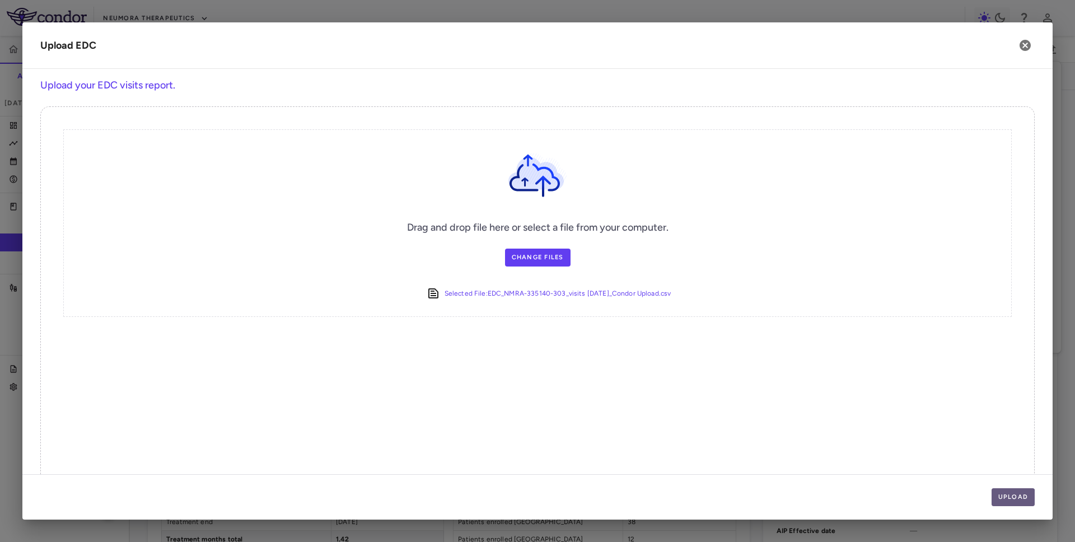
click at [1008, 500] on button "Upload" at bounding box center [1014, 497] width 44 height 18
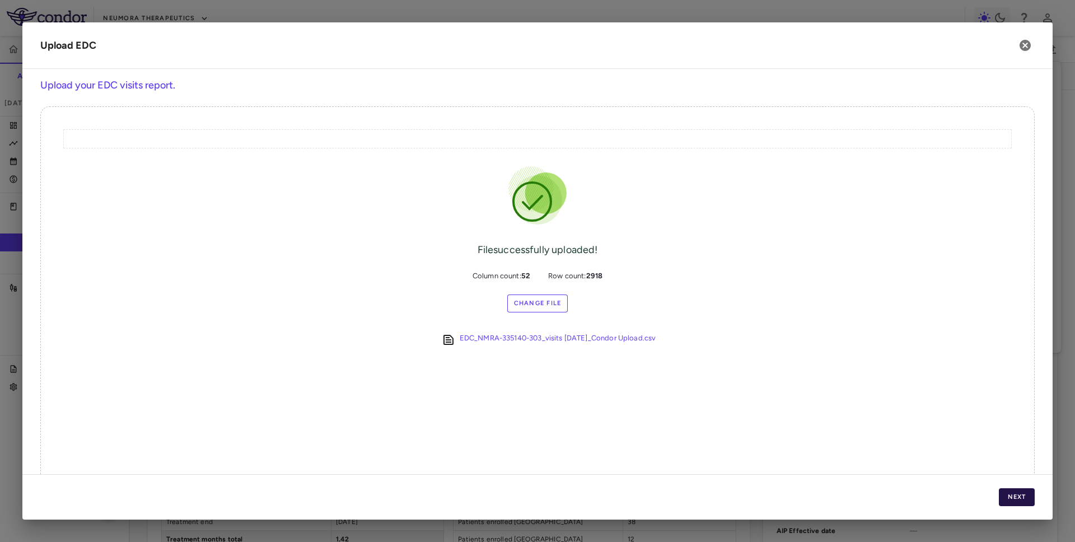
click at [1007, 500] on button "Next" at bounding box center [1017, 497] width 36 height 18
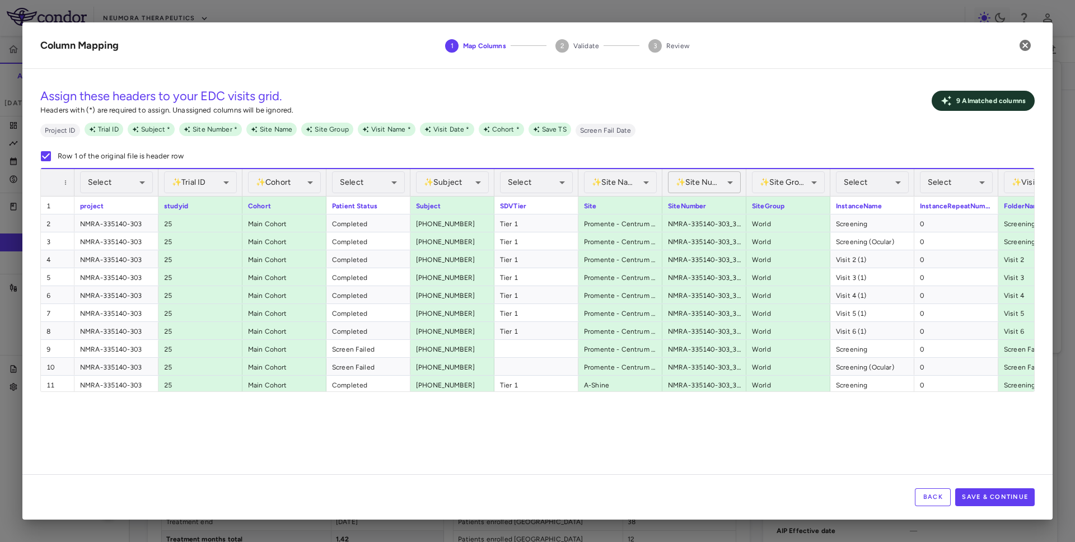
click at [697, 183] on body "Skip to sidebar Skip to main content Neumora Therapeutics KOASTAL-3 (NMRA-33514…" at bounding box center [537, 271] width 1075 height 542
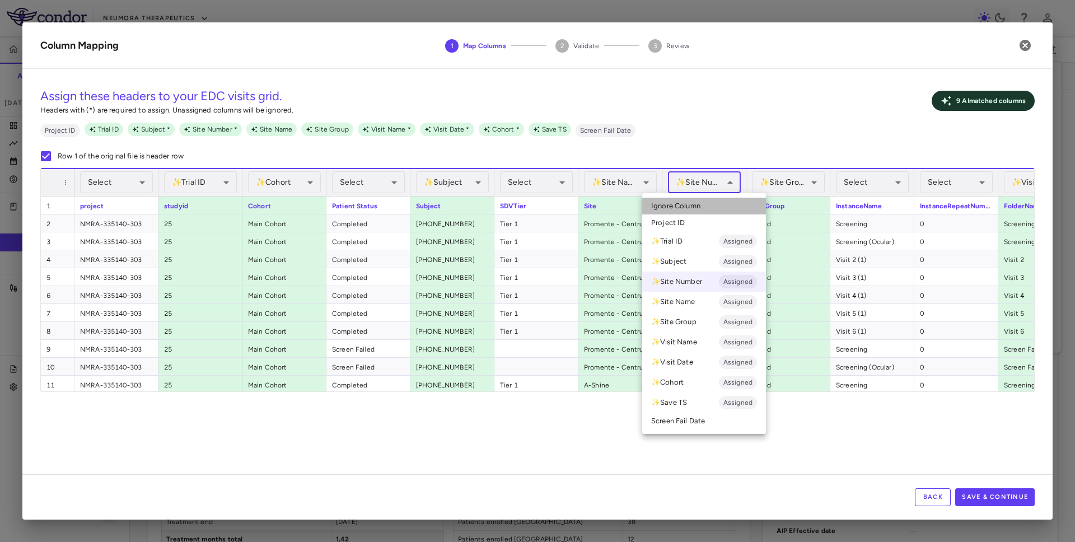
click at [701, 206] on li "Ignore Column" at bounding box center [704, 206] width 124 height 17
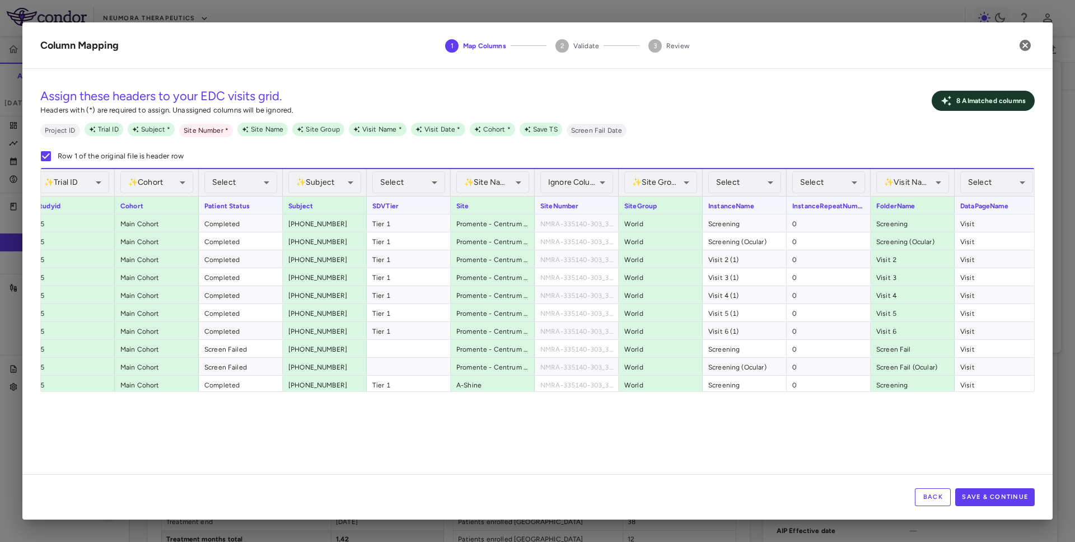
scroll to position [0, 135]
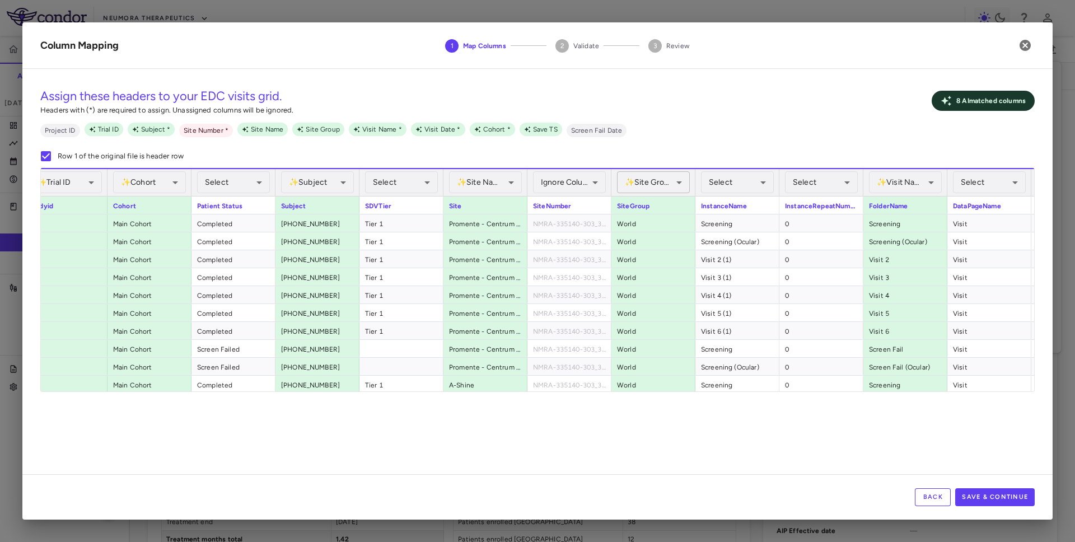
click at [663, 183] on body "Skip to sidebar Skip to main content Neumora Therapeutics KOASTAL-3 (NMRA-33514…" at bounding box center [537, 271] width 1075 height 542
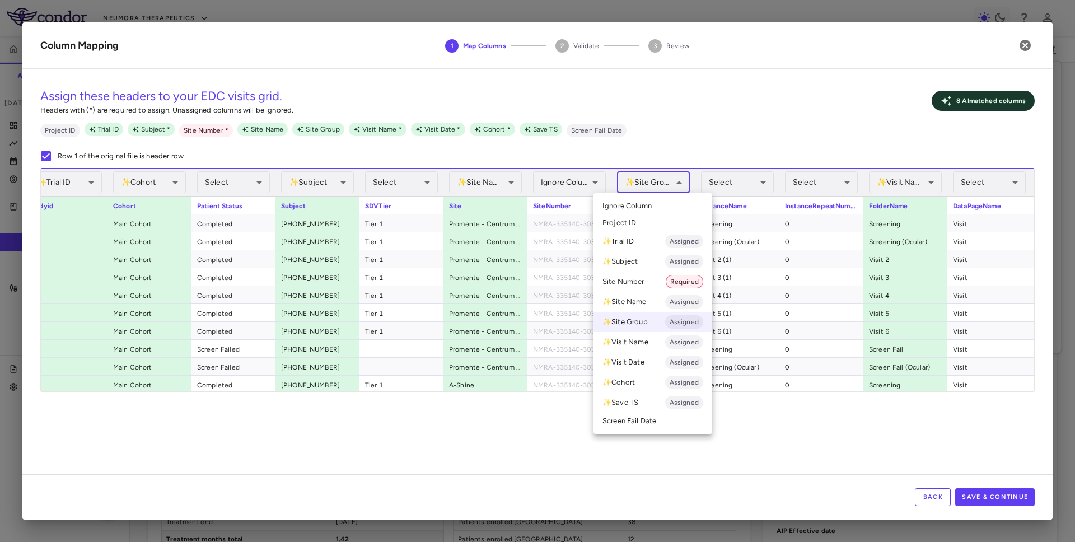
click at [661, 205] on li "Ignore Column" at bounding box center [653, 206] width 119 height 17
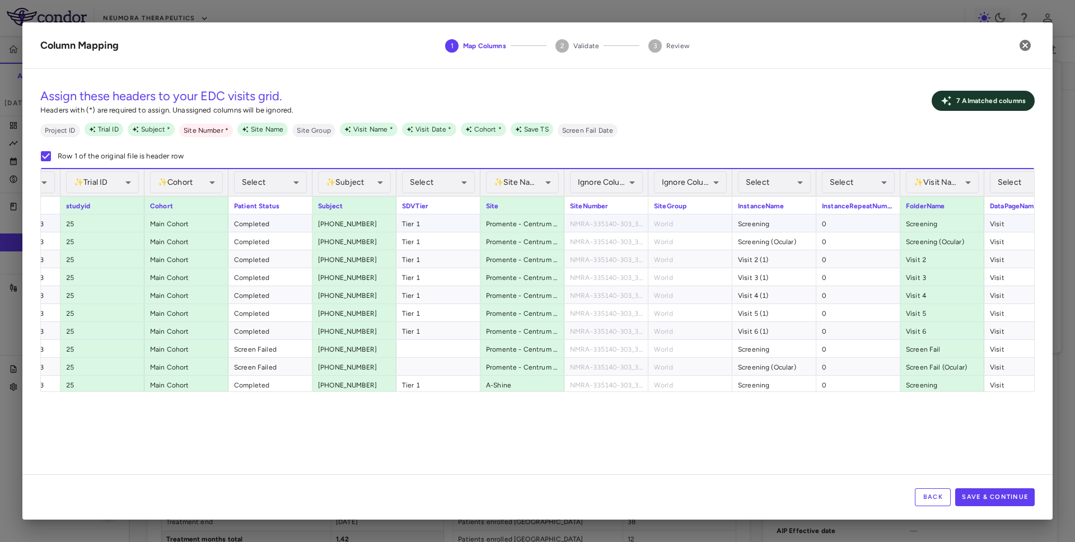
scroll to position [0, 66]
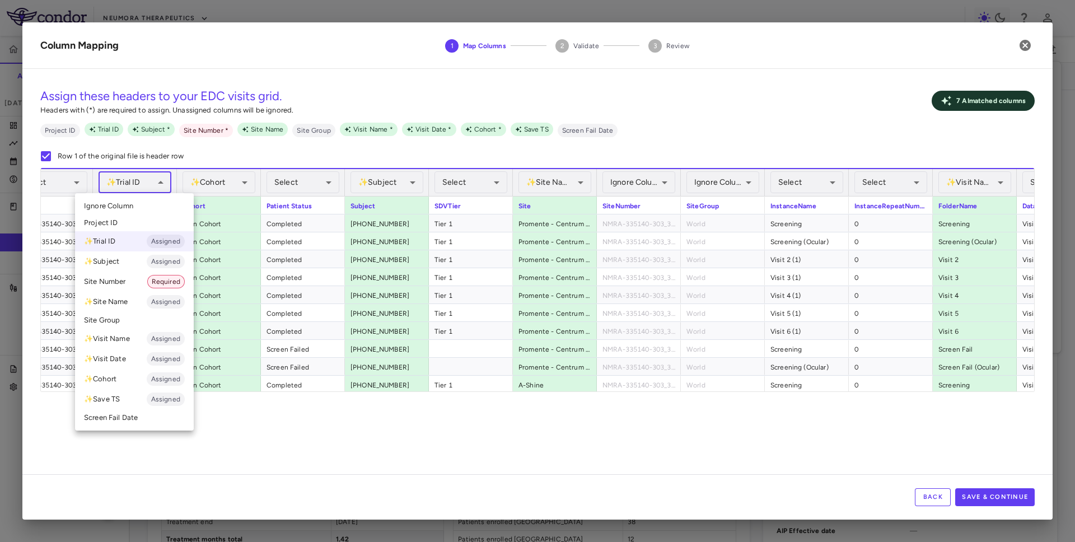
click at [127, 192] on body "Skip to sidebar Skip to main content Neumora Therapeutics KOASTAL-3 (NMRA-33514…" at bounding box center [537, 271] width 1075 height 542
click at [144, 203] on li "Ignore Column" at bounding box center [134, 206] width 119 height 17
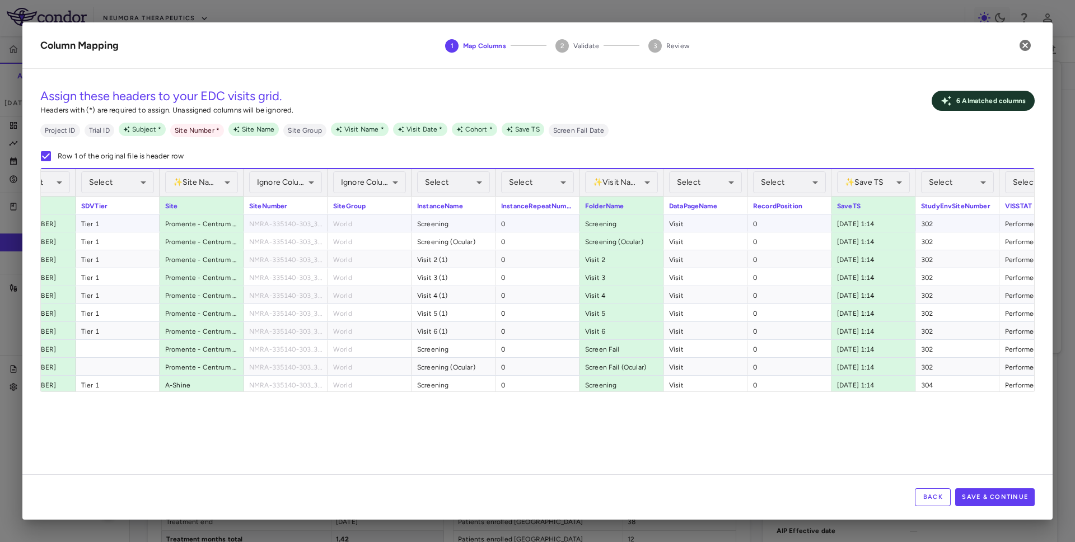
scroll to position [0, 0]
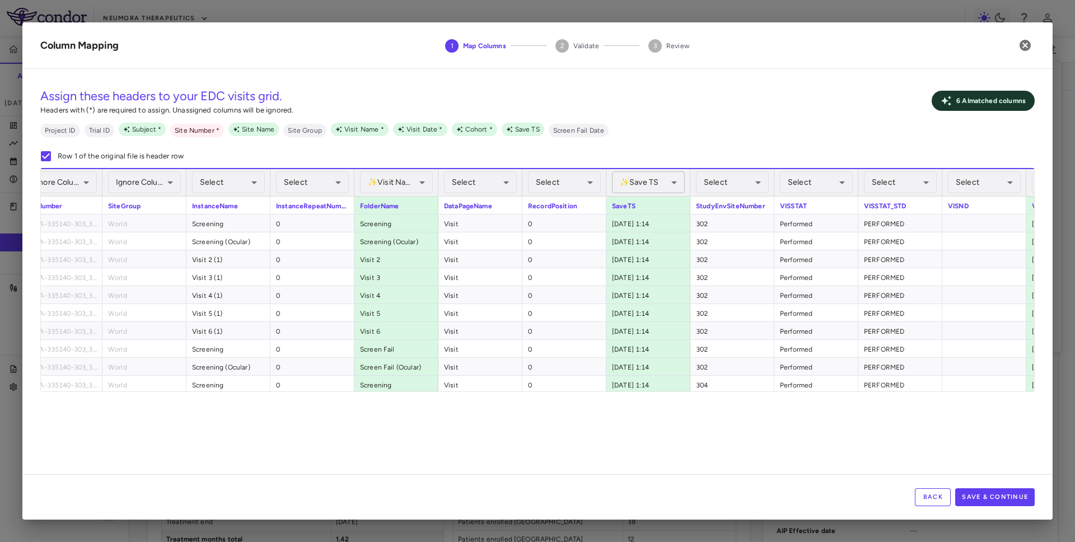
click at [661, 186] on body "Skip to sidebar Skip to main content Neumora Therapeutics KOASTAL-3 (NMRA-33514…" at bounding box center [537, 271] width 1075 height 542
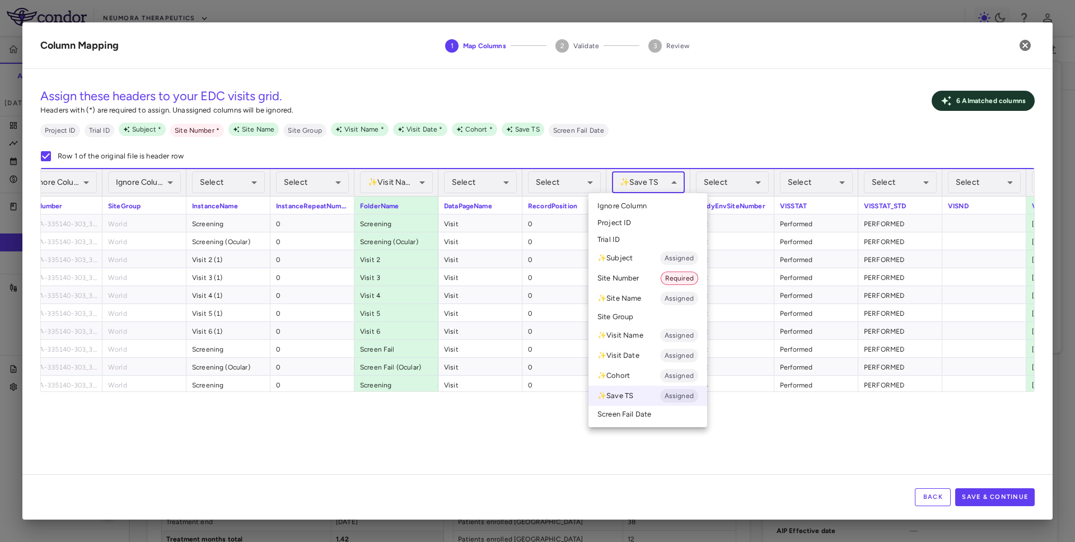
click at [656, 204] on li "Ignore Column" at bounding box center [648, 206] width 119 height 17
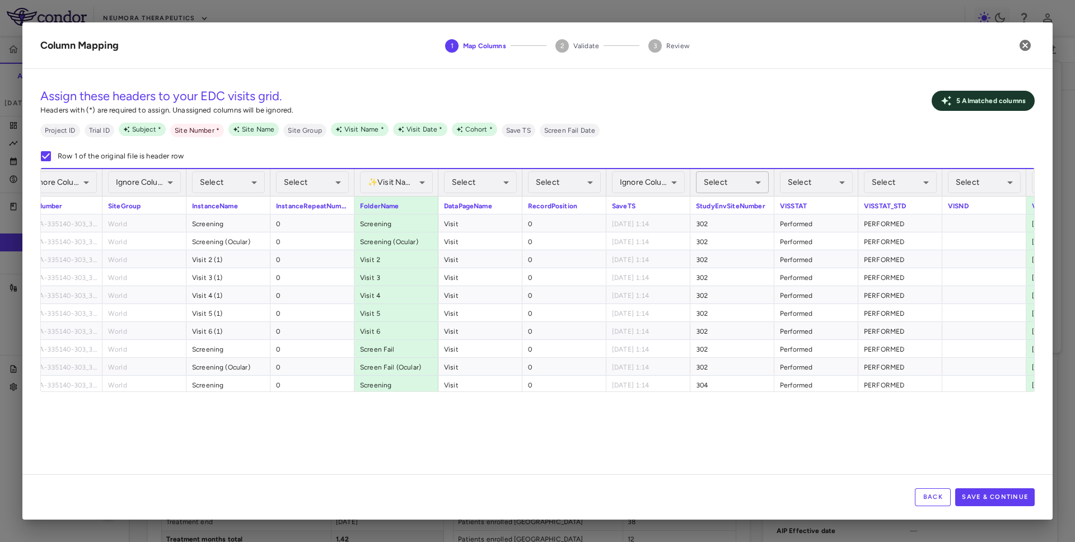
click at [745, 180] on body "Skip to sidebar Skip to main content Neumora Therapeutics KOASTAL-3 (NMRA-33514…" at bounding box center [537, 271] width 1075 height 542
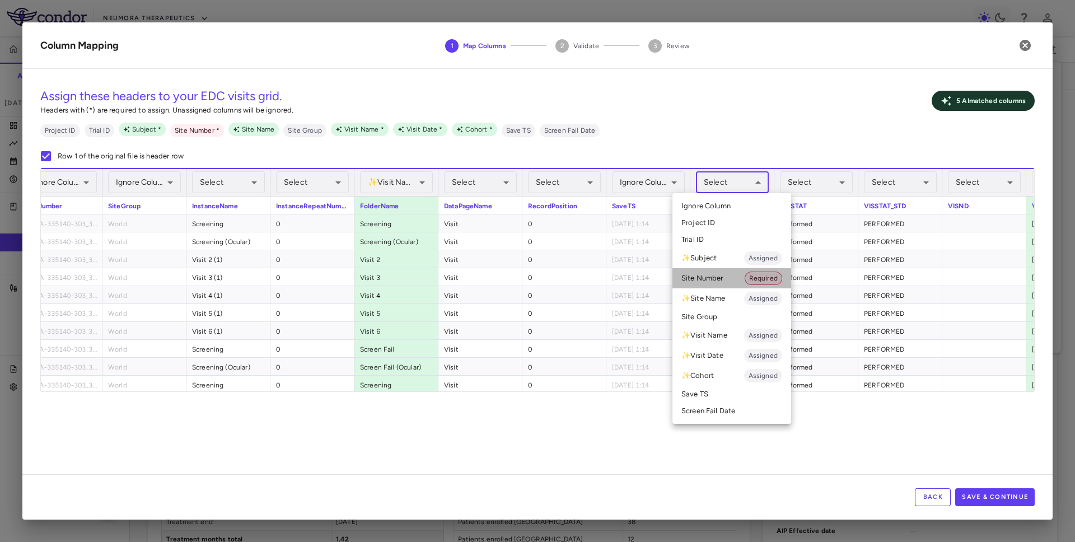
click at [733, 279] on li "Site Number Required" at bounding box center [732, 278] width 119 height 20
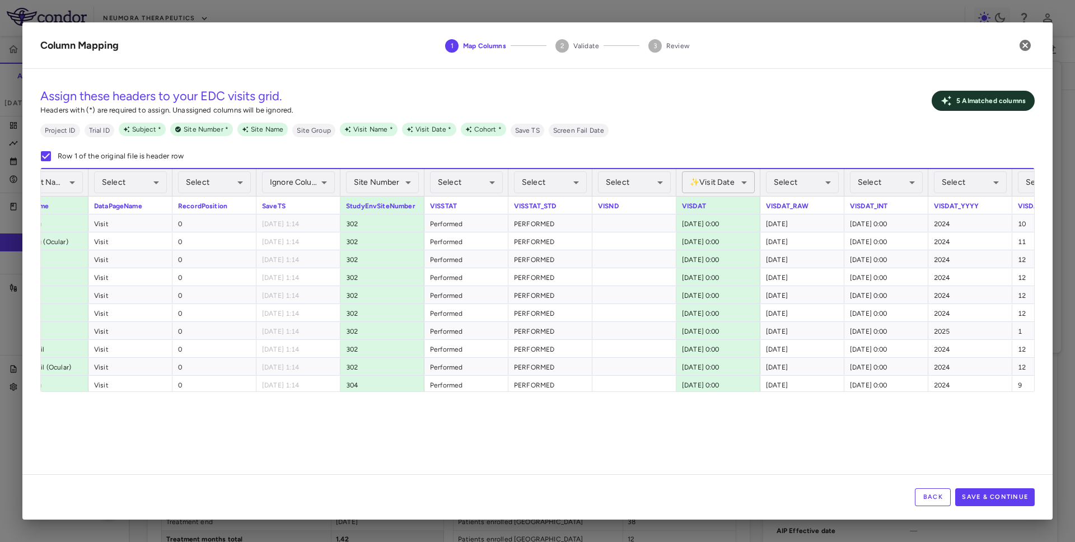
click at [734, 180] on body "Skip to sidebar Skip to main content Neumora Therapeutics KOASTAL-3 (NMRA-33514…" at bounding box center [537, 271] width 1075 height 542
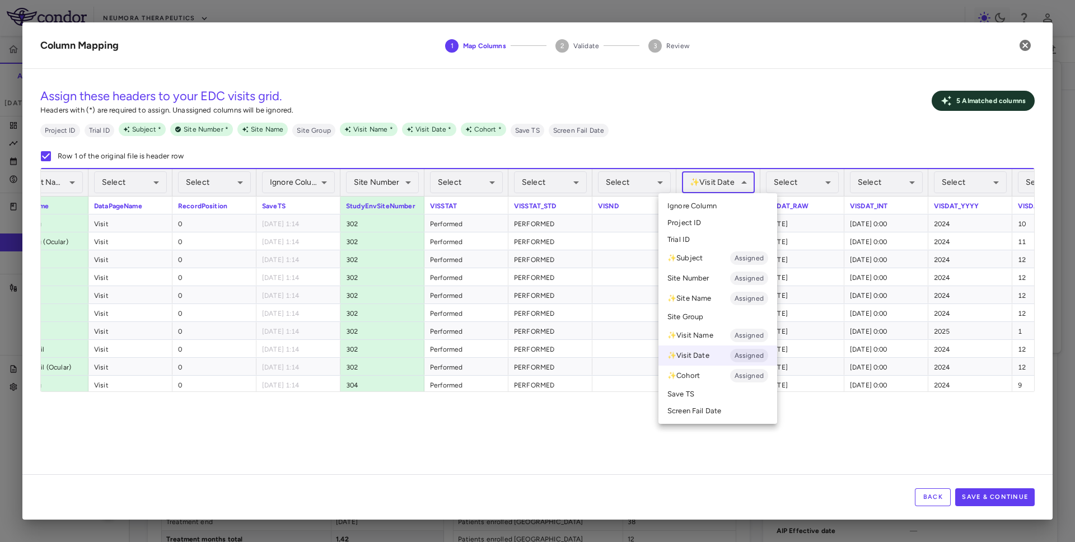
click at [723, 207] on li "Ignore Column" at bounding box center [718, 206] width 119 height 17
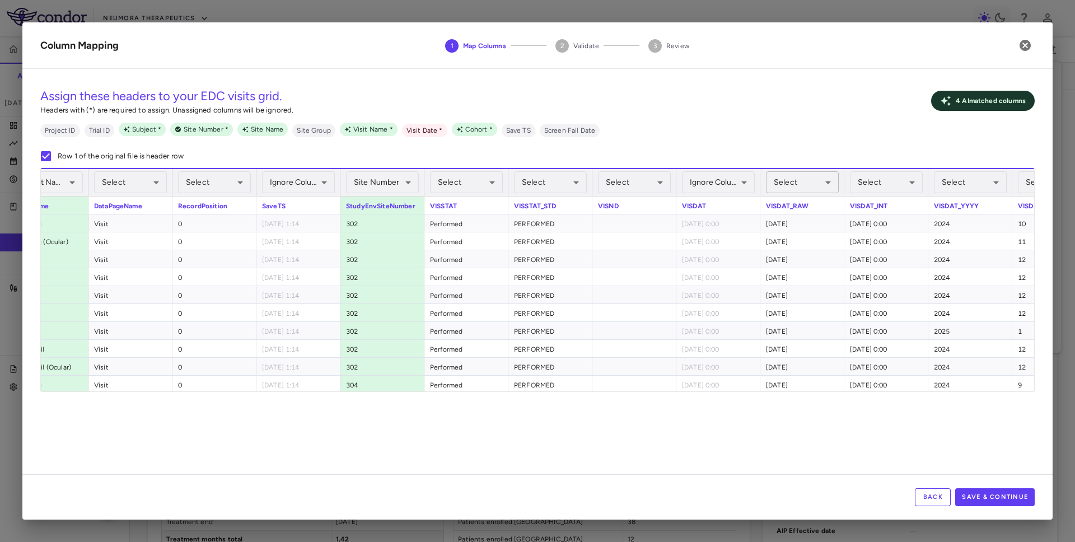
click at [805, 189] on body "Skip to sidebar Skip to main content Neumora Therapeutics KOASTAL-3 (NMRA-33514…" at bounding box center [537, 271] width 1075 height 542
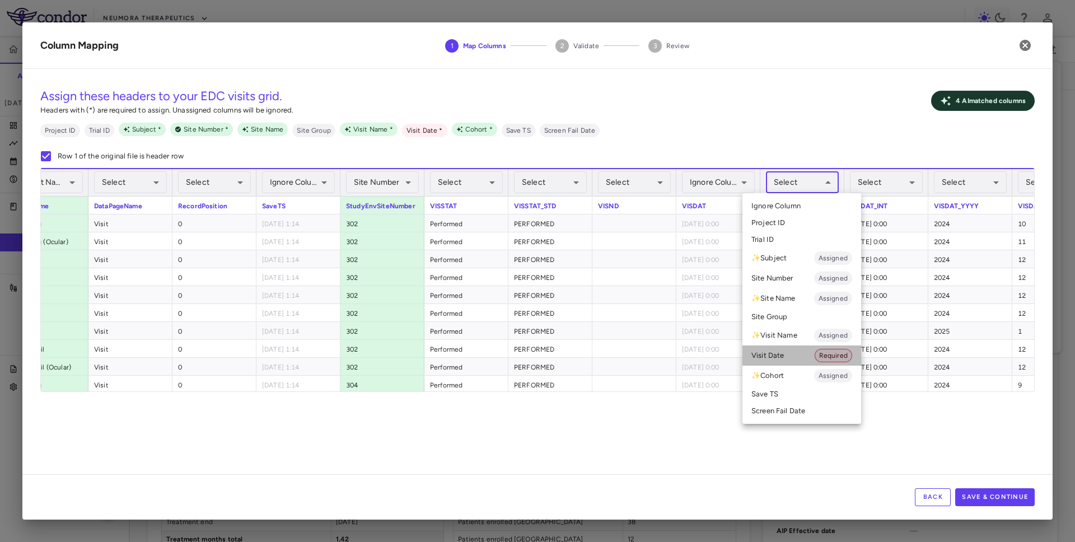
click at [787, 355] on li "Visit Date Required" at bounding box center [802, 356] width 119 height 20
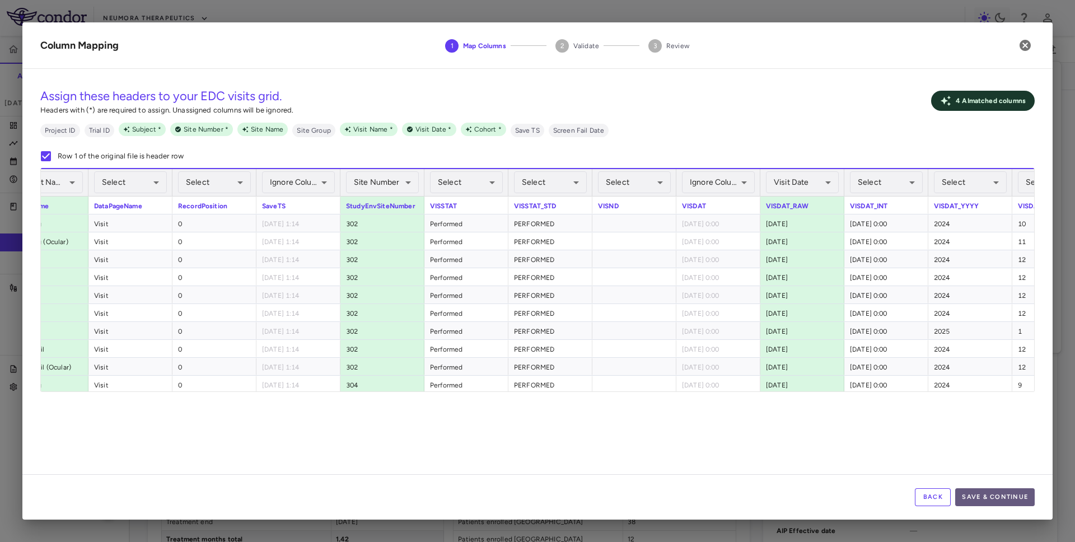
click at [1019, 494] on button "Save & Continue" at bounding box center [995, 497] width 80 height 18
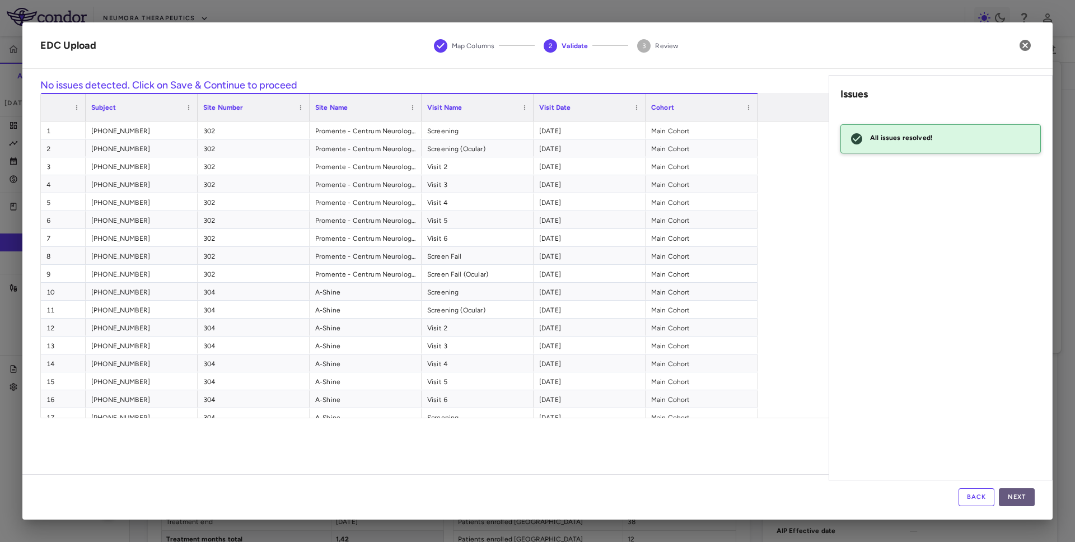
click at [1019, 498] on button "Next" at bounding box center [1017, 497] width 36 height 18
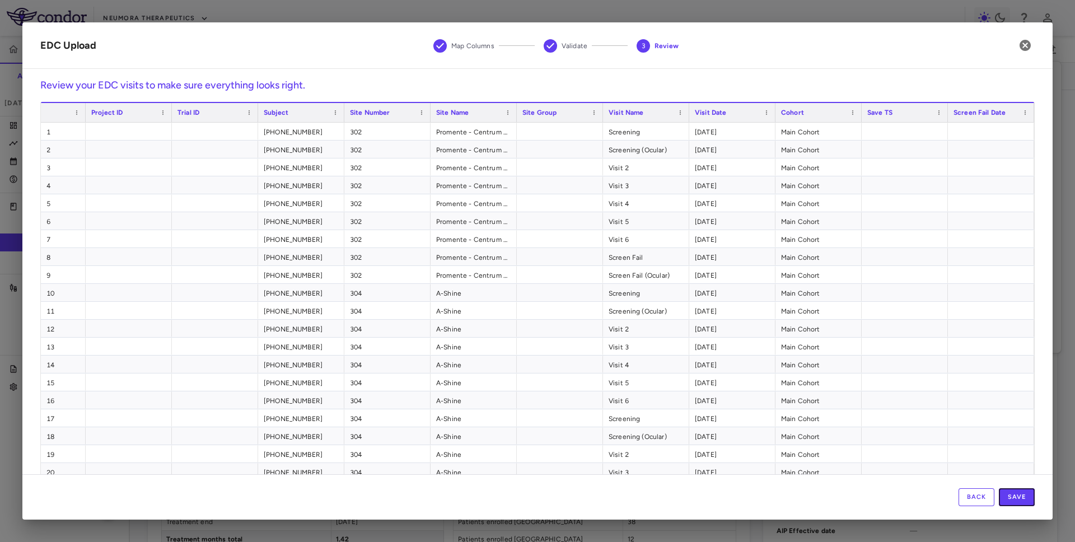
click at [1019, 498] on button "Save" at bounding box center [1017, 497] width 36 height 18
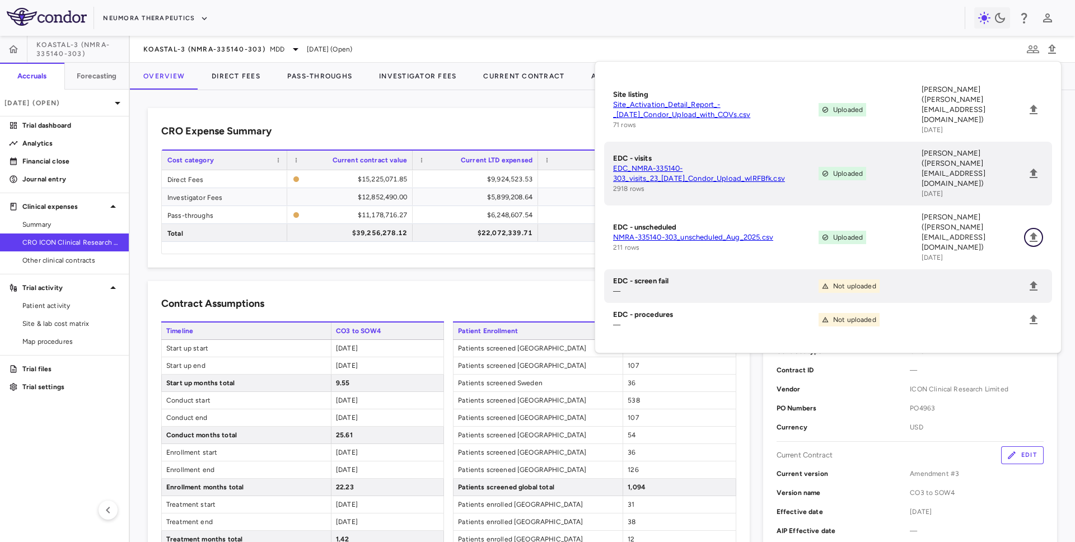
click at [1037, 231] on icon "Upload" at bounding box center [1033, 237] width 13 height 13
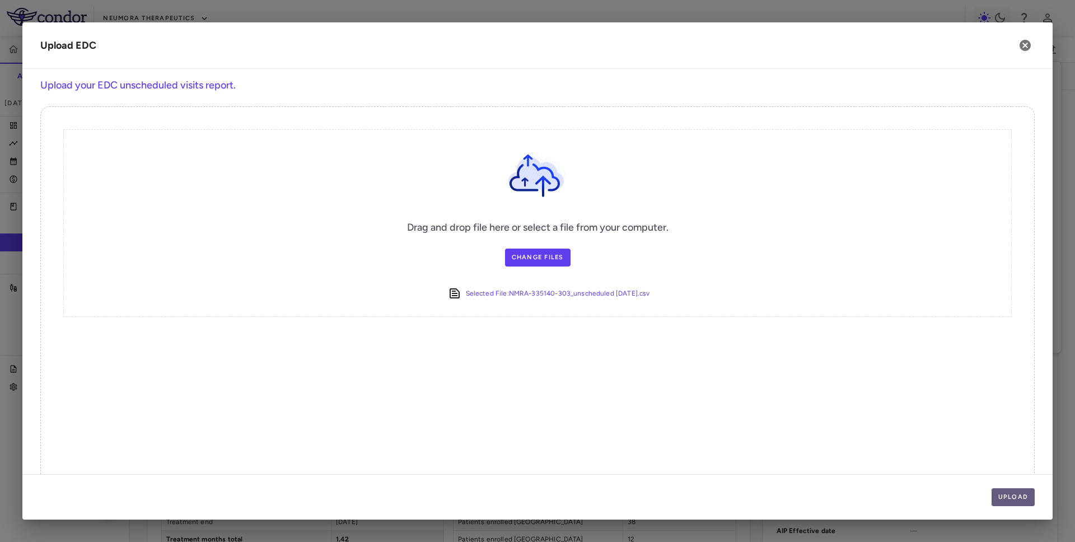
click at [1008, 502] on button "Upload" at bounding box center [1014, 497] width 44 height 18
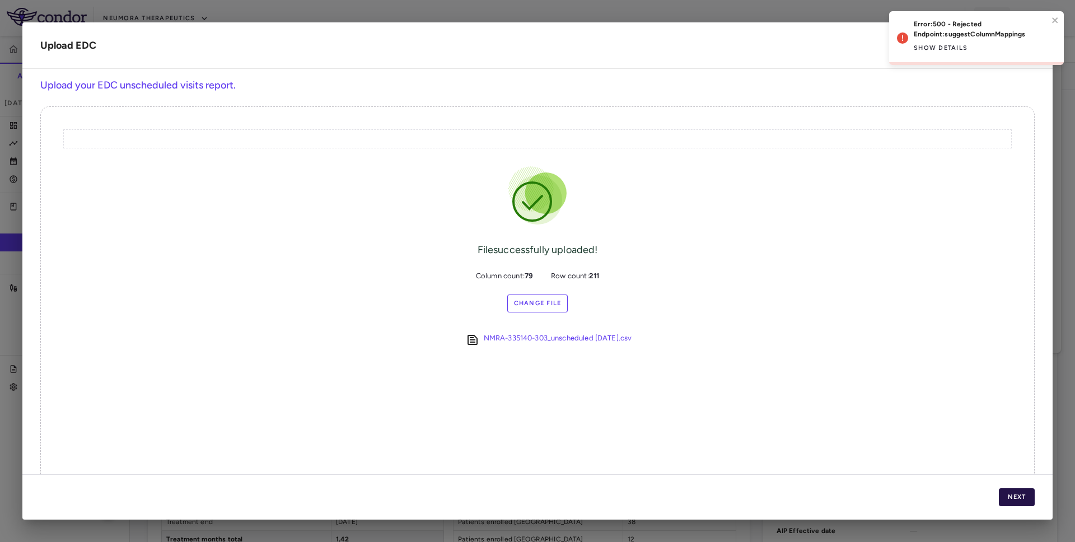
click at [1015, 494] on button "Next" at bounding box center [1017, 497] width 36 height 18
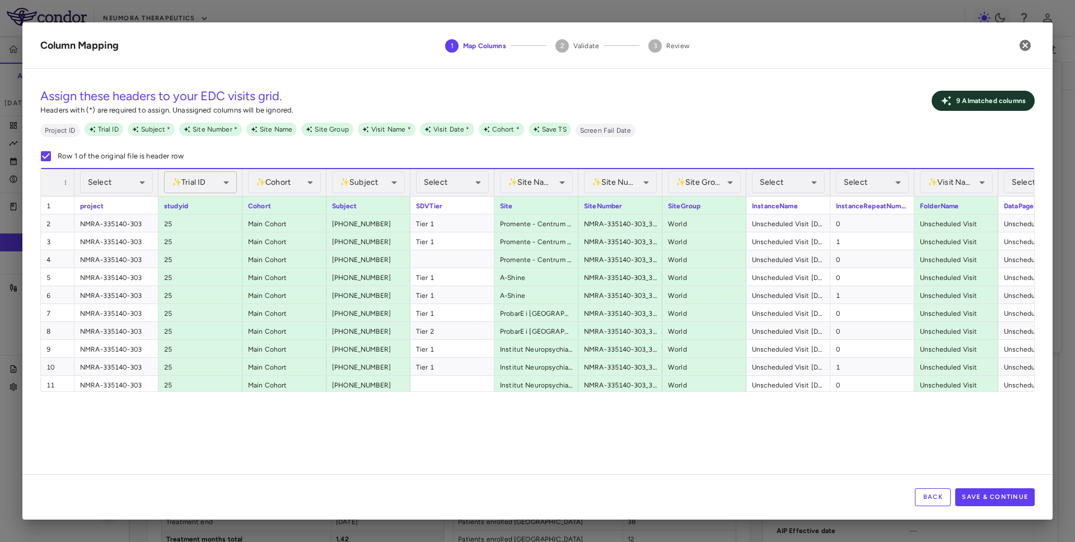
click at [207, 179] on body "Skip to sidebar Skip to main content Neumora Therapeutics KOASTAL-3 (NMRA-33514…" at bounding box center [537, 271] width 1075 height 542
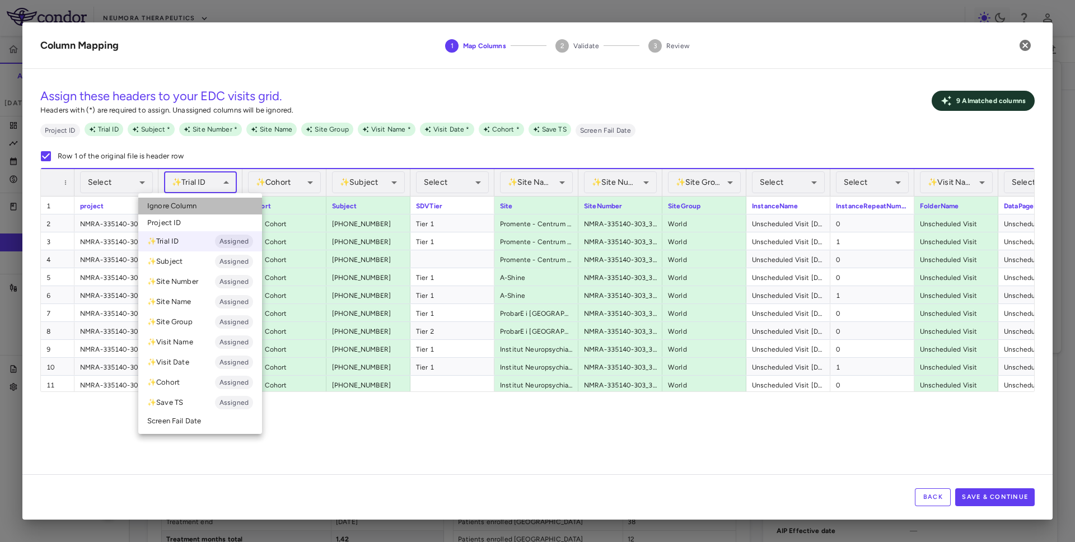
click at [207, 209] on li "Ignore Column" at bounding box center [200, 206] width 124 height 17
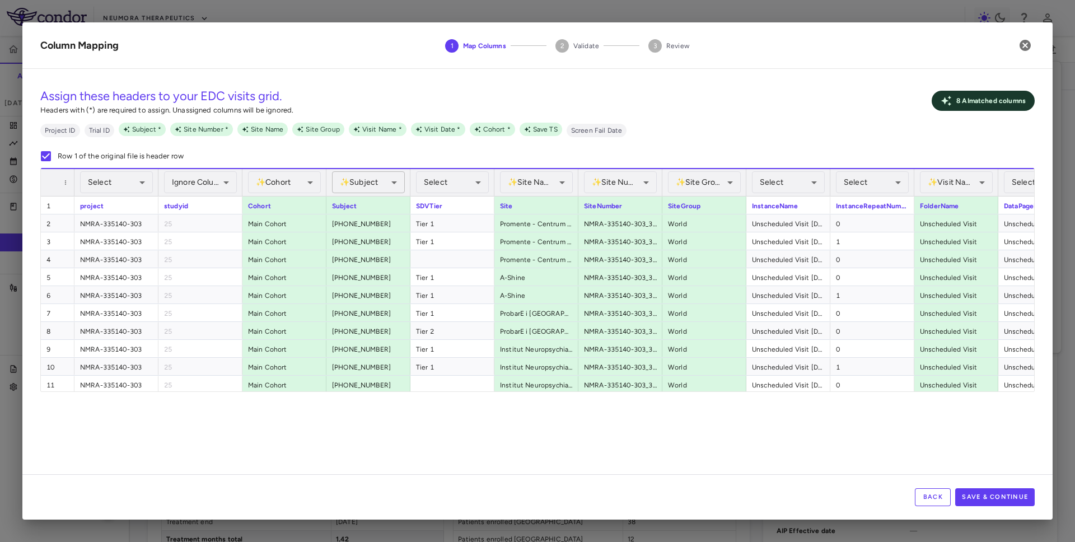
click at [393, 174] on body "Skip to sidebar Skip to main content Neumora Therapeutics KOASTAL-3 (NMRA-33514…" at bounding box center [537, 271] width 1075 height 542
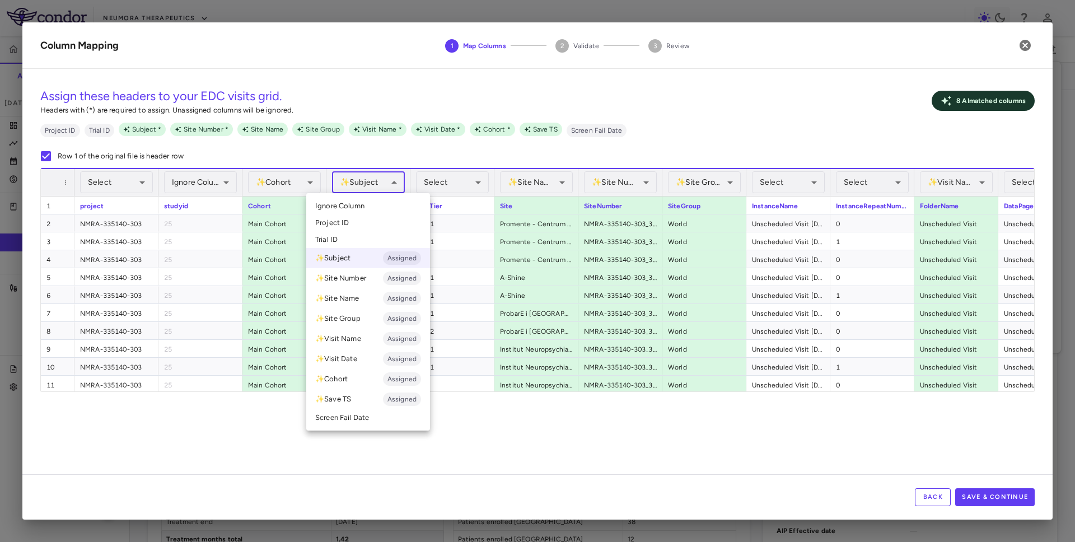
click at [556, 162] on div at bounding box center [537, 271] width 1075 height 542
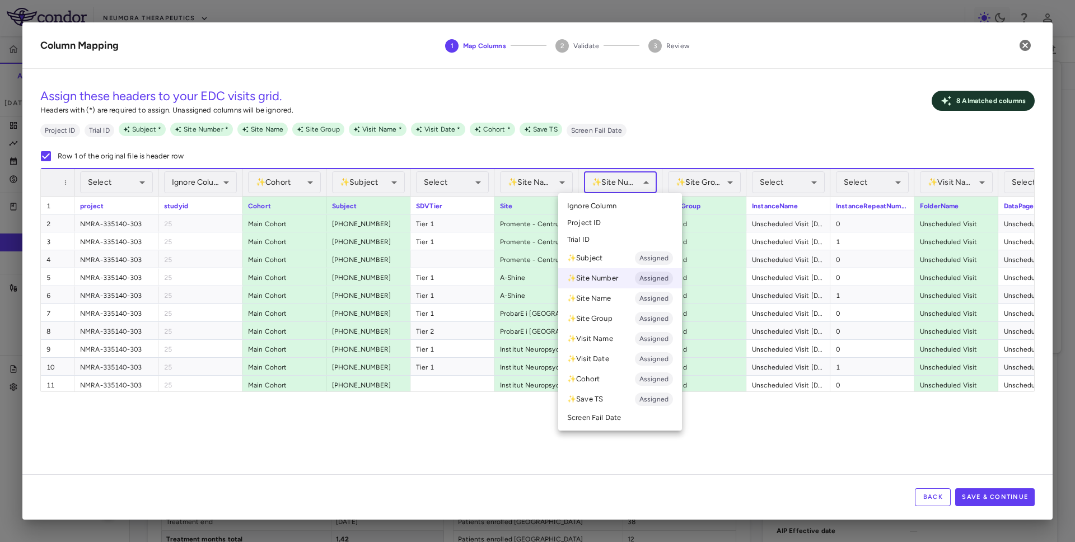
click at [608, 176] on body "Skip to sidebar Skip to main content Neumora Therapeutics KOASTAL-3 (NMRA-33514…" at bounding box center [537, 271] width 1075 height 542
click at [617, 204] on li "Ignore Column" at bounding box center [620, 206] width 124 height 17
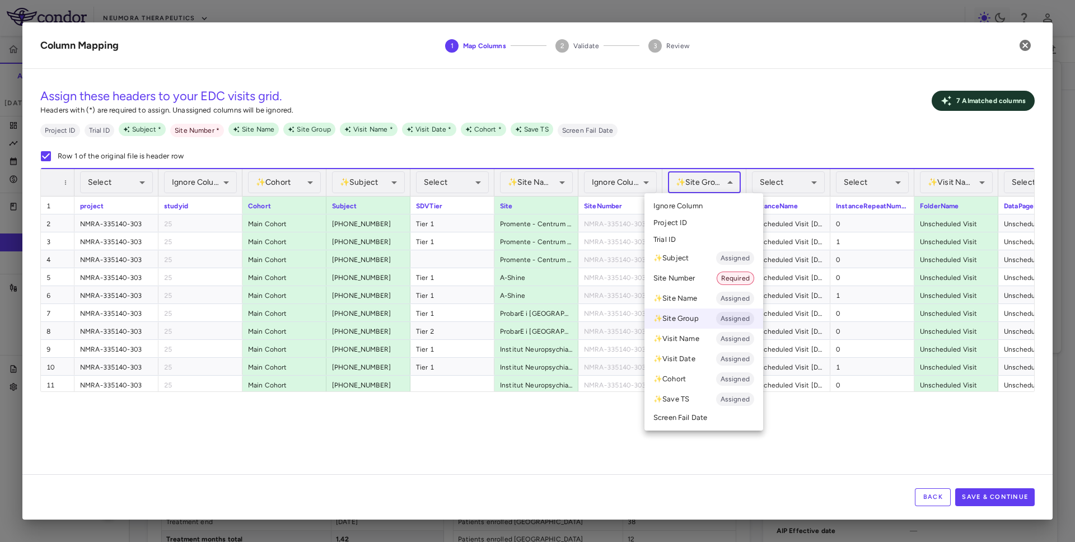
click at [717, 182] on body "Skip to sidebar Skip to main content Neumora Therapeutics KOASTAL-3 (NMRA-33514…" at bounding box center [537, 271] width 1075 height 542
click at [716, 204] on li "Ignore Column" at bounding box center [704, 206] width 119 height 17
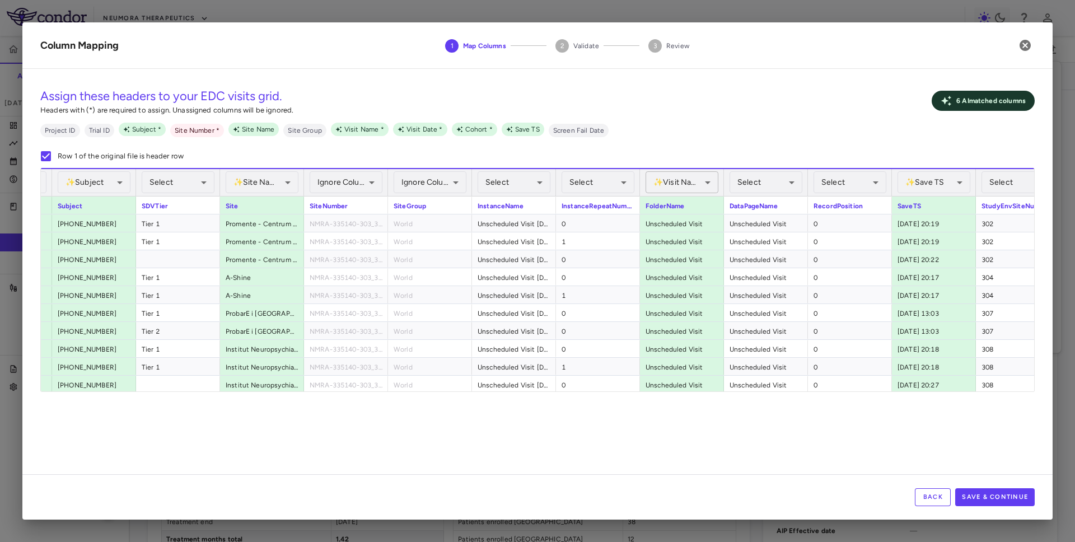
scroll to position [0, 450]
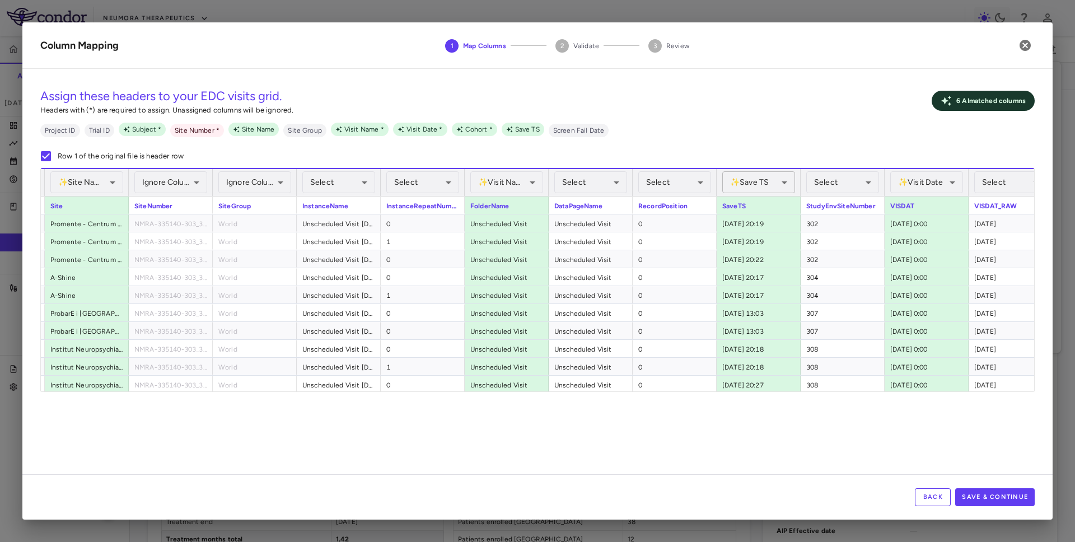
click at [746, 185] on body "Skip to sidebar Skip to main content Neumora Therapeutics KOASTAL-3 (NMRA-33514…" at bounding box center [537, 271] width 1075 height 542
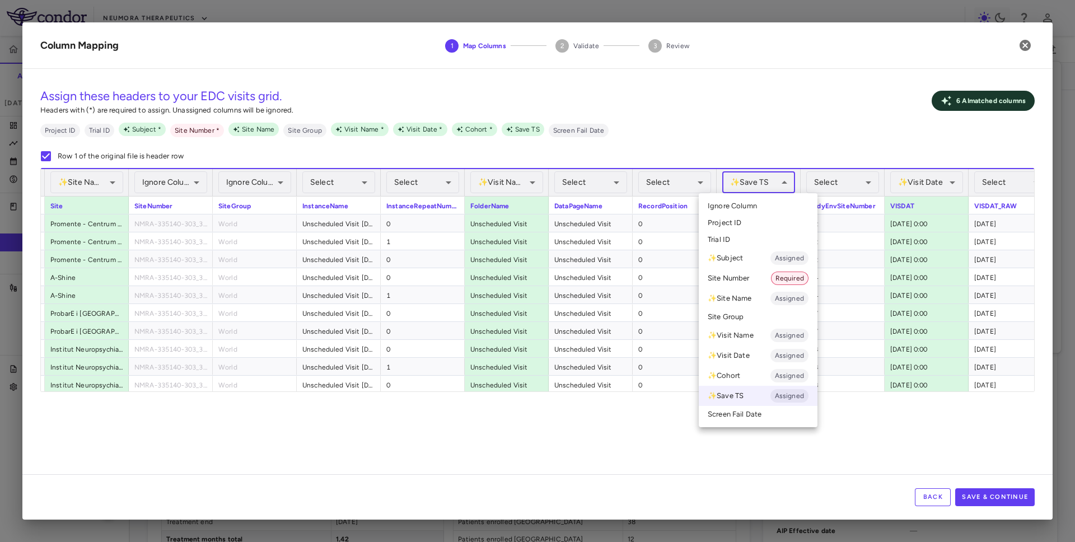
click at [752, 199] on li "Ignore Column" at bounding box center [758, 206] width 119 height 17
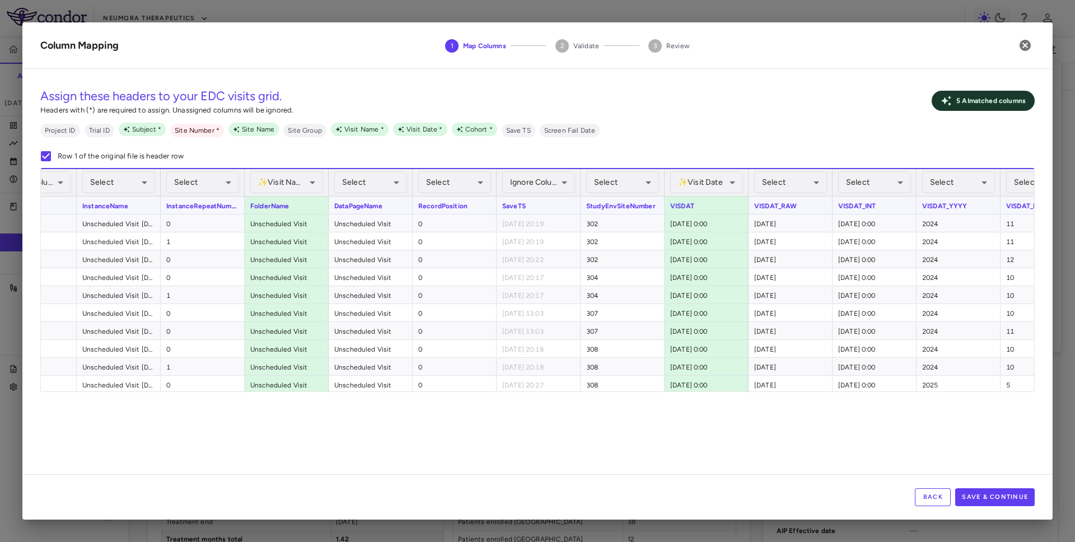
scroll to position [0, 748]
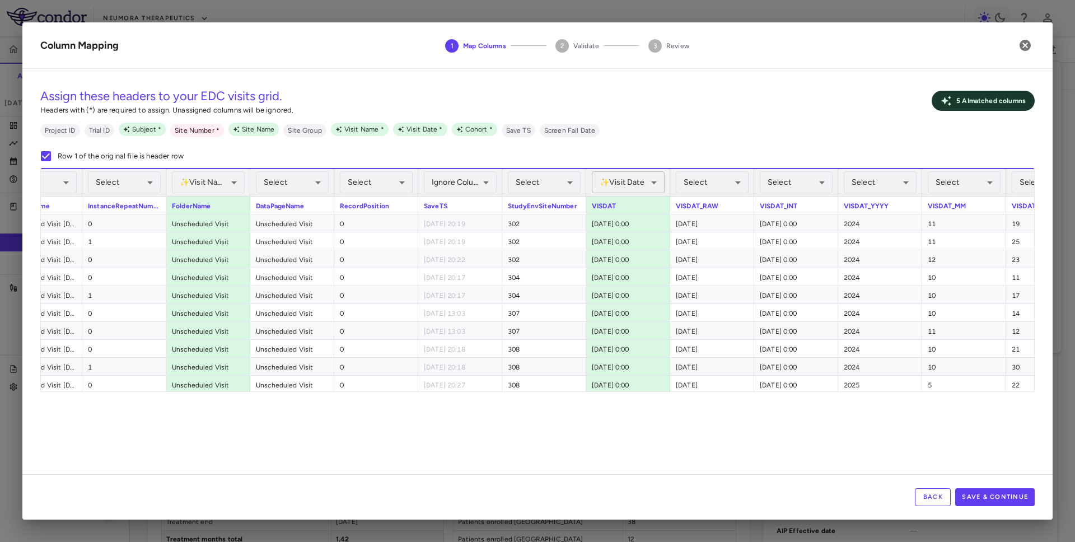
click at [652, 187] on body "Skip to sidebar Skip to main content Neumora Therapeutics KOASTAL-3 (NMRA-33514…" at bounding box center [537, 271] width 1075 height 542
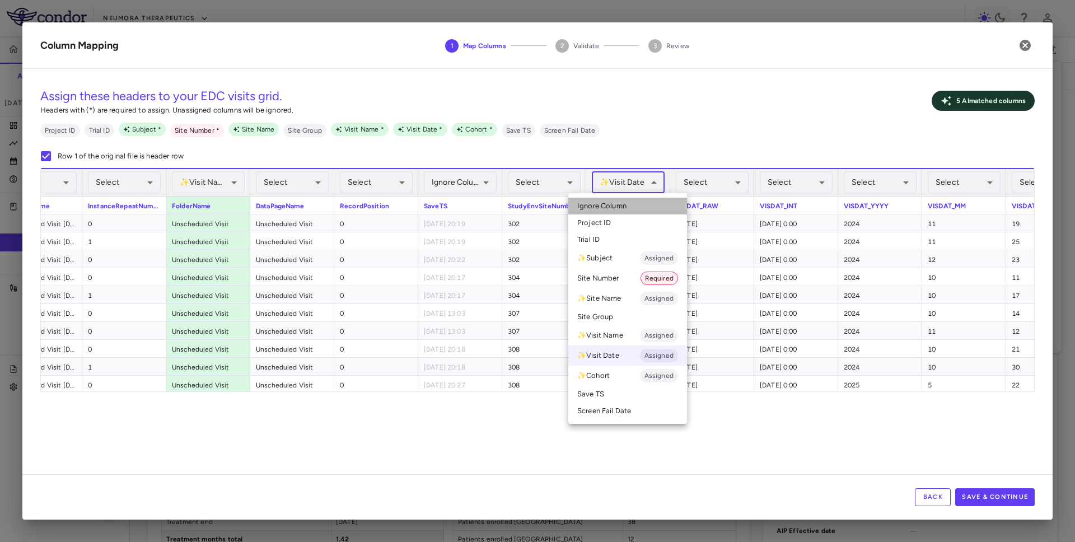
click at [644, 202] on li "Ignore Column" at bounding box center [627, 206] width 119 height 17
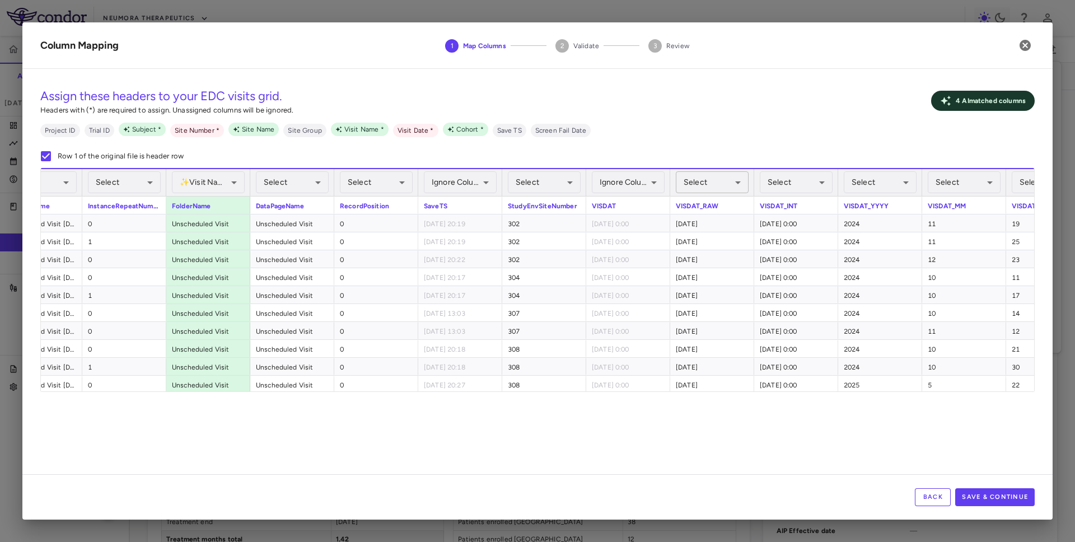
click at [716, 181] on body "Skip to sidebar Skip to main content Neumora Therapeutics KOASTAL-3 (NMRA-33514…" at bounding box center [537, 271] width 1075 height 542
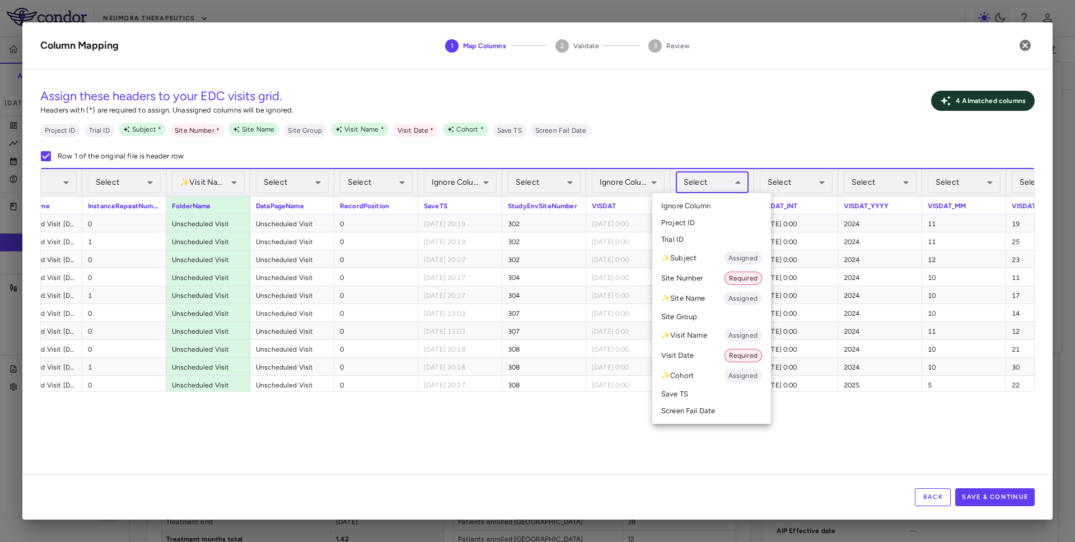
click at [689, 358] on li "Visit Date Required" at bounding box center [711, 356] width 119 height 20
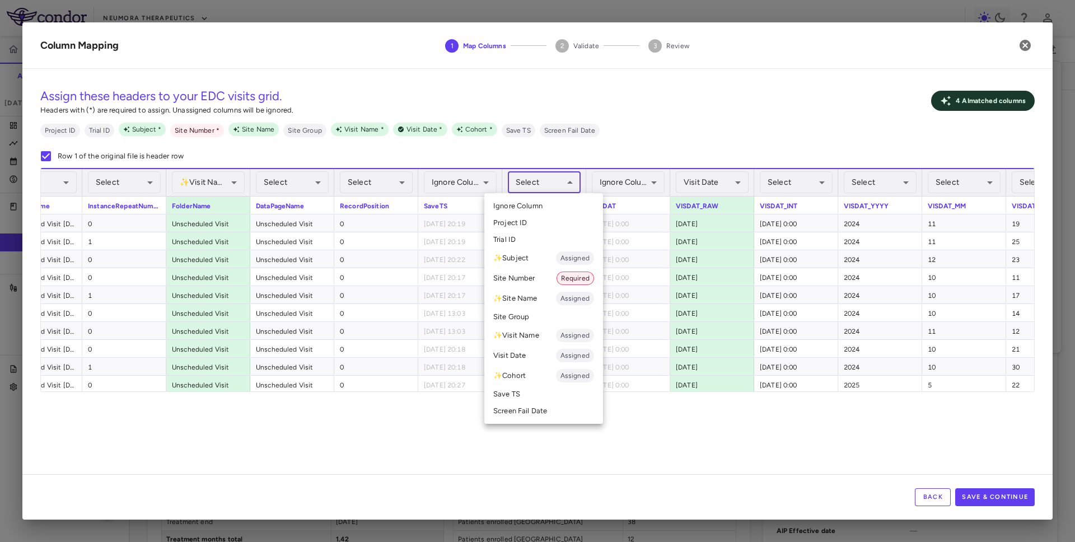
click at [539, 180] on body "Skip to sidebar Skip to main content Neumora Therapeutics KOASTAL-3 (NMRA-33514…" at bounding box center [537, 271] width 1075 height 542
click at [534, 274] on li "Site Number Required" at bounding box center [543, 278] width 119 height 20
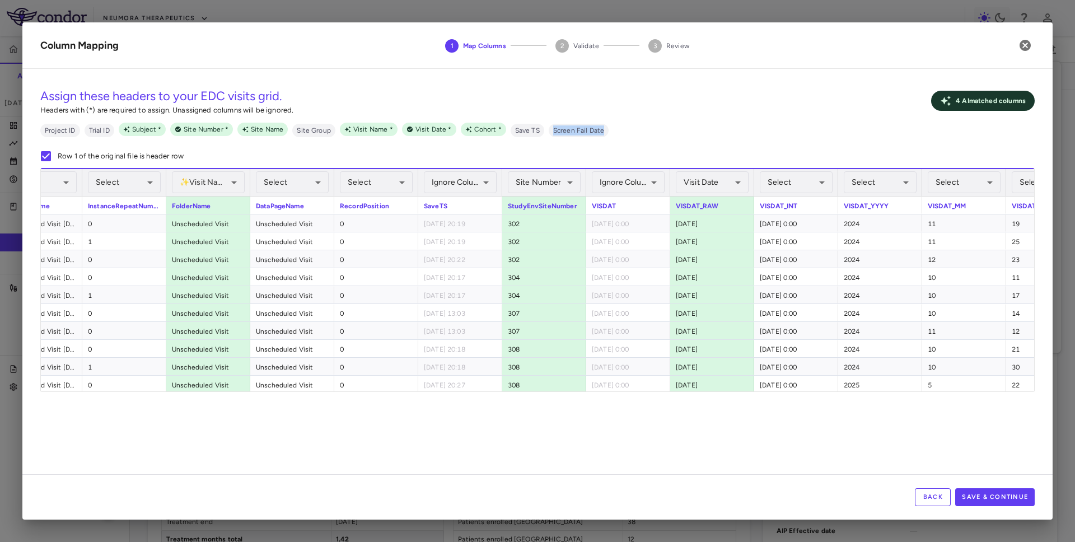
drag, startPoint x: 549, startPoint y: 131, endPoint x: 605, endPoint y: 128, distance: 56.6
click at [605, 128] on ul "Project ID Trial ID Subject * Site Number * Site Name Site Group Visit Name * V…" at bounding box center [537, 130] width 995 height 15
click at [544, 146] on div "Assign these headers to your EDC visits grid. Headers with (*) are required to …" at bounding box center [537, 123] width 995 height 90
drag, startPoint x: 86, startPoint y: 129, endPoint x: 109, endPoint y: 129, distance: 23.0
click at [109, 129] on span "Trial ID" at bounding box center [100, 130] width 30 height 10
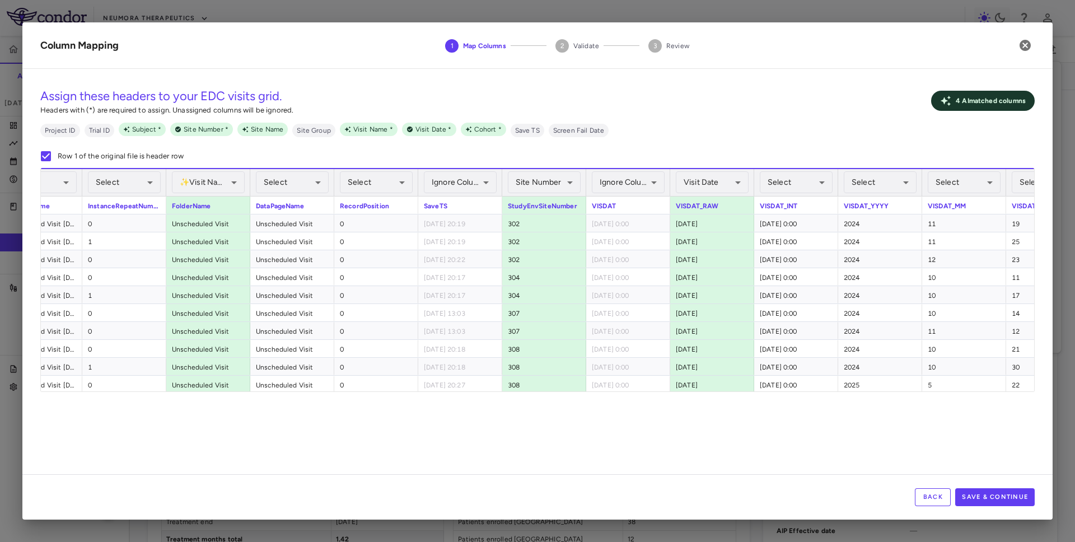
click at [156, 144] on label "Row 1 of the original file is header row" at bounding box center [109, 156] width 150 height 24
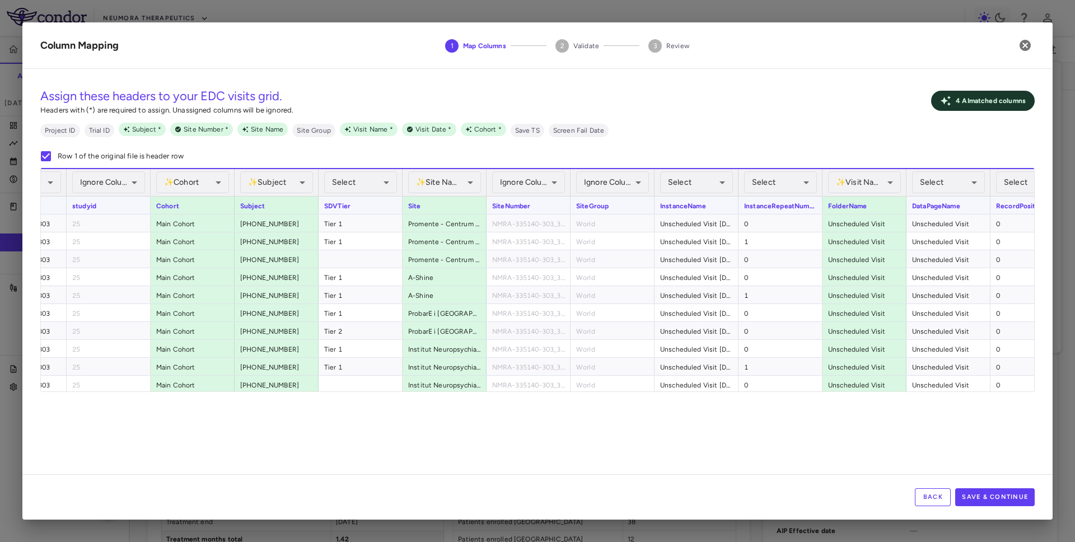
scroll to position [0, 161]
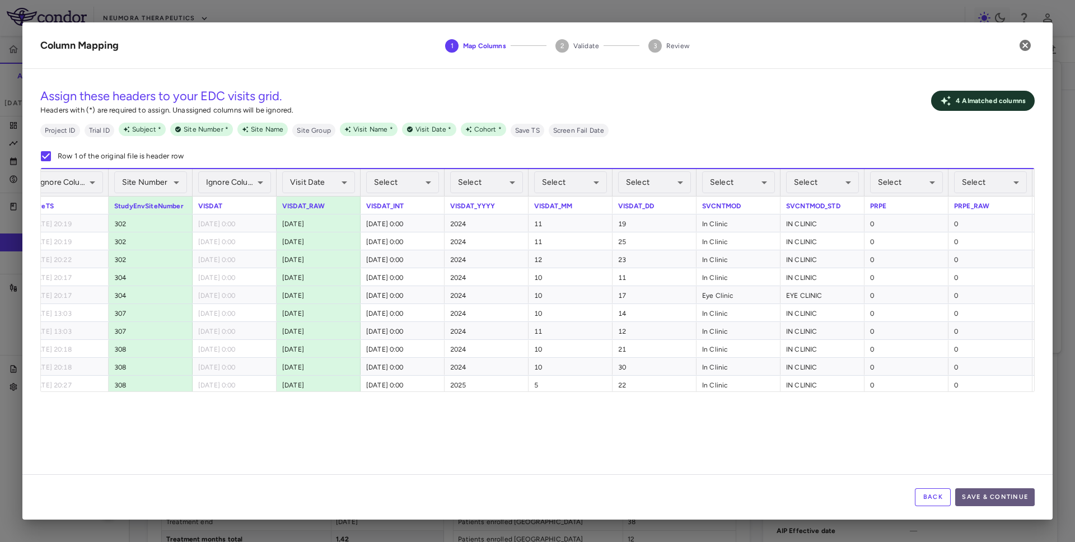
click at [991, 497] on button "Save & Continue" at bounding box center [995, 497] width 80 height 18
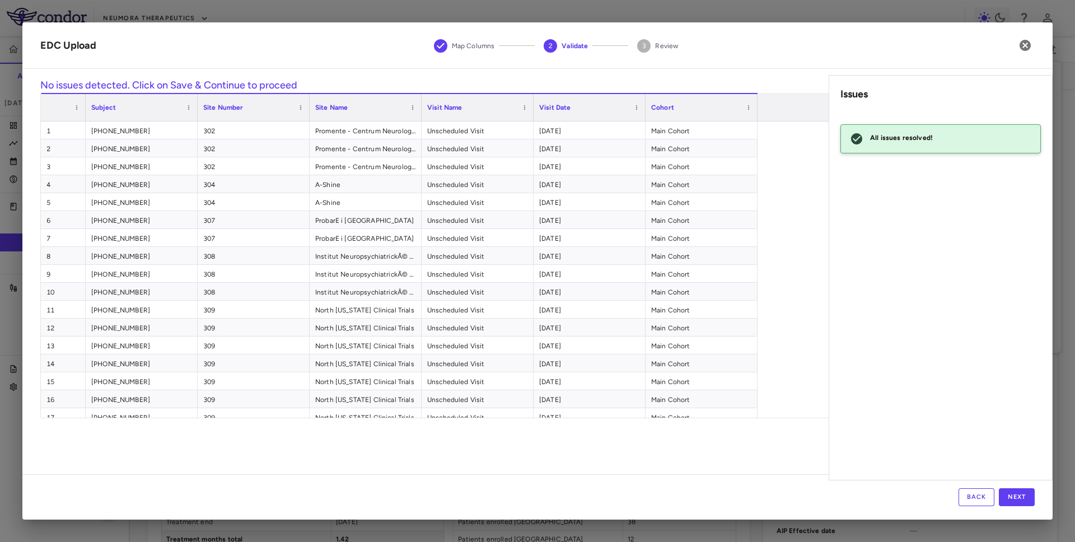
click at [1024, 487] on div "Back Next" at bounding box center [537, 496] width 1030 height 45
click at [1018, 496] on button "Next" at bounding box center [1017, 497] width 36 height 18
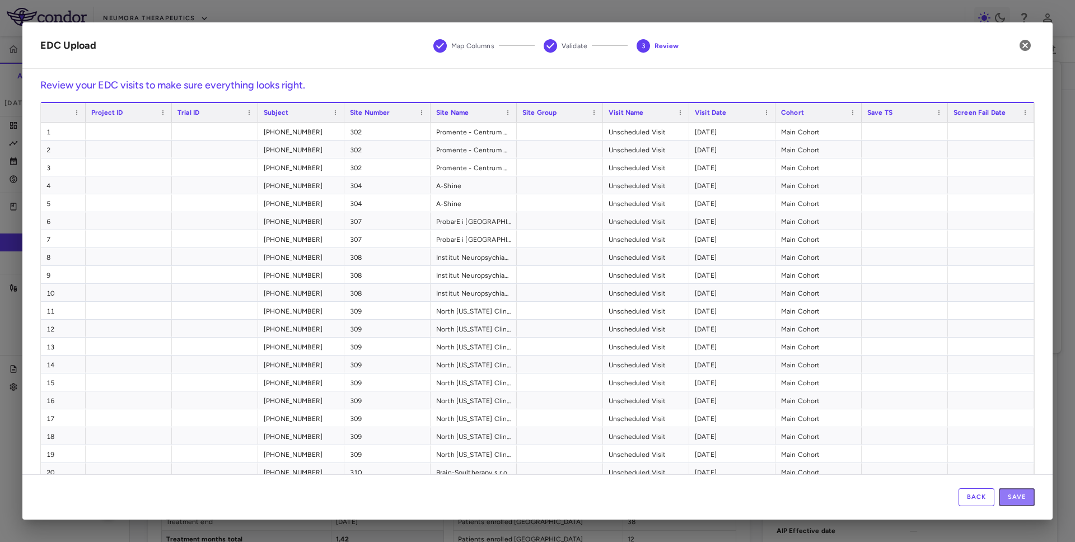
click at [1018, 496] on button "Save" at bounding box center [1017, 497] width 36 height 18
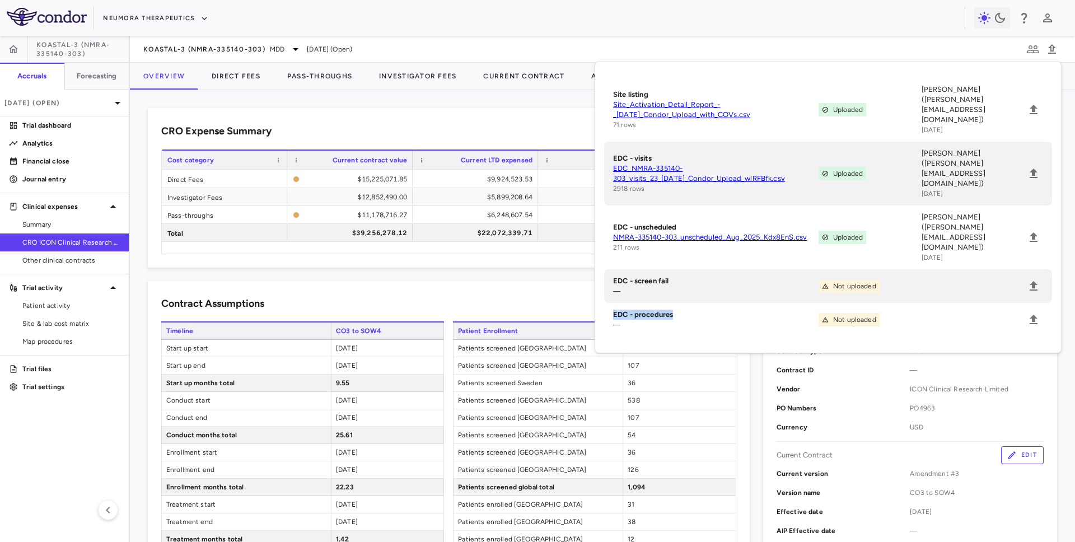
drag, startPoint x: 614, startPoint y: 273, endPoint x: 686, endPoint y: 273, distance: 72.2
click at [686, 310] on h6 "EDC - procedures" at bounding box center [716, 315] width 206 height 10
click at [96, 240] on span "CRO ICON Clinical Research Limited" at bounding box center [70, 242] width 97 height 10
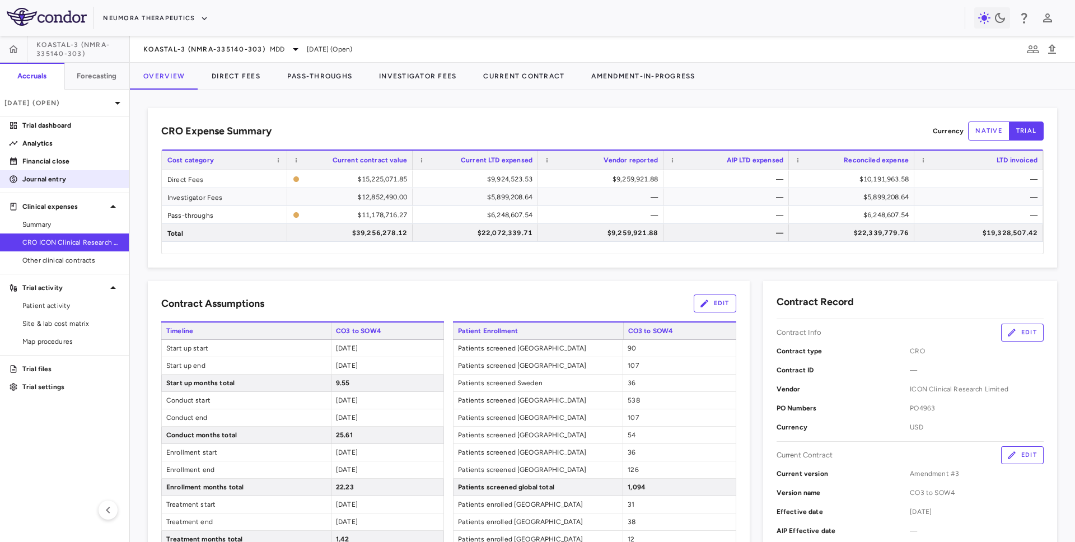
click at [83, 179] on p "Journal entry" at bounding box center [70, 179] width 97 height 10
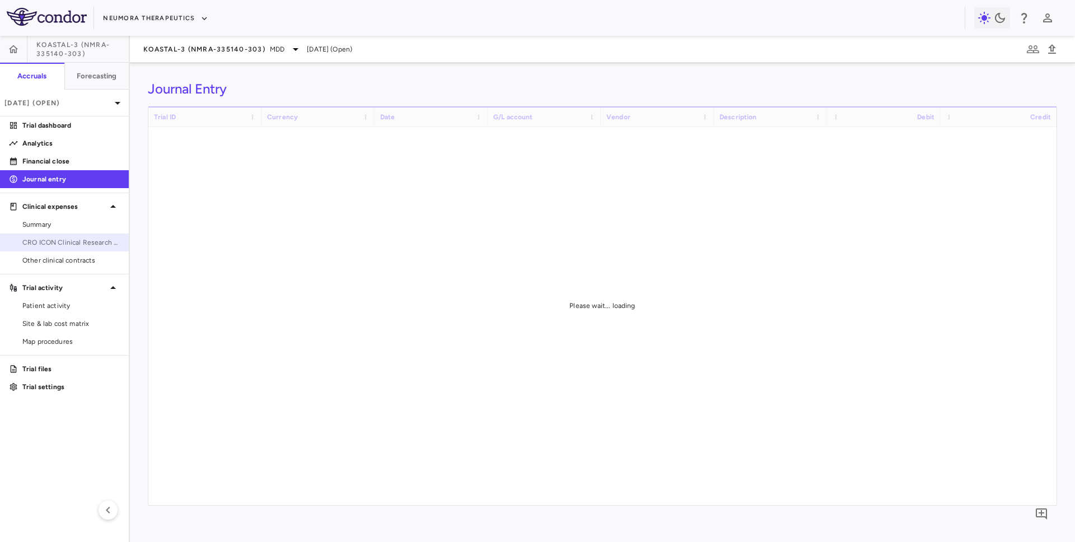
click at [71, 238] on span "CRO ICON Clinical Research Limited" at bounding box center [70, 242] width 97 height 10
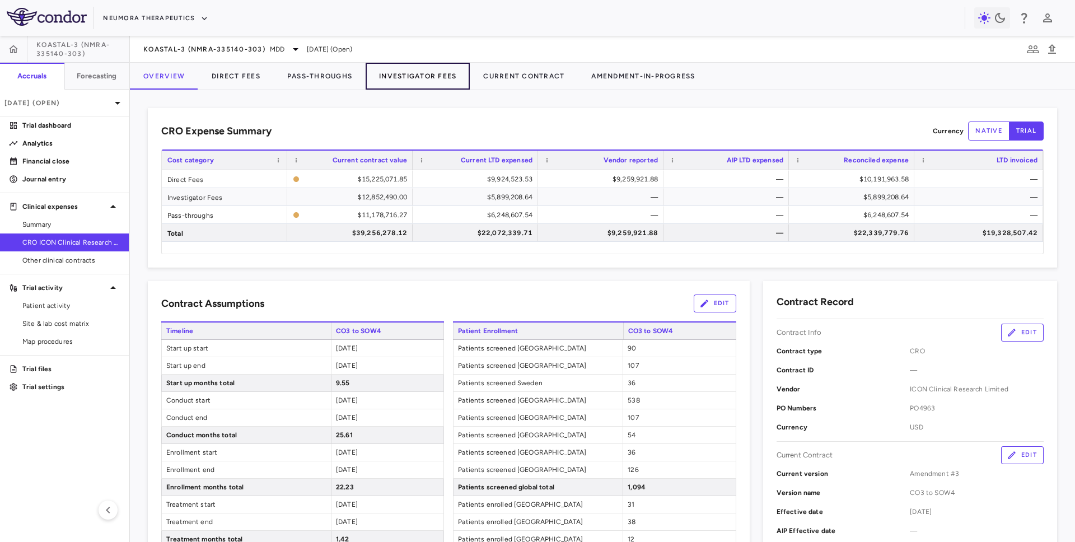
click at [427, 83] on button "Investigator Fees" at bounding box center [418, 76] width 104 height 27
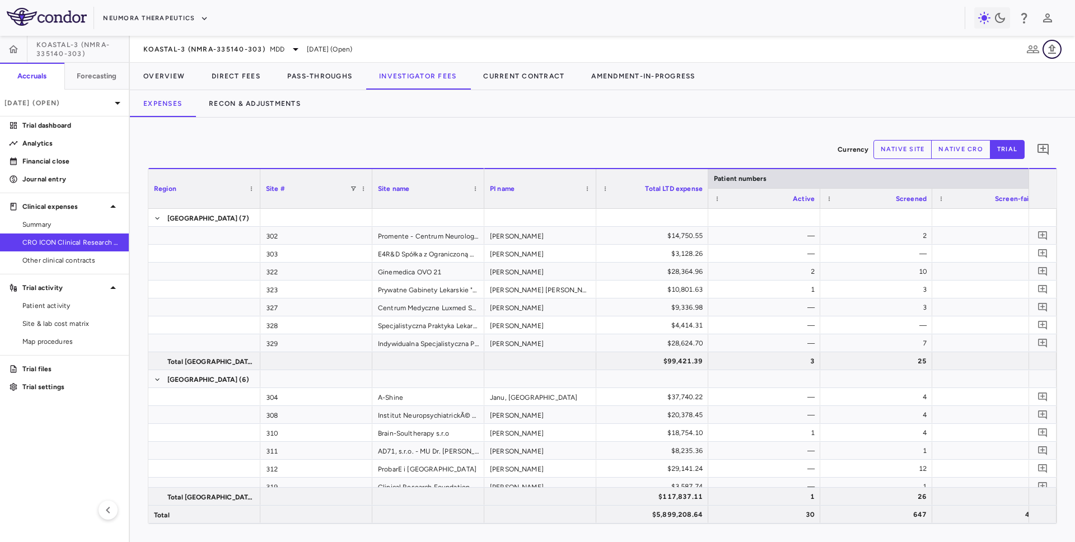
click at [1049, 51] on icon "button" at bounding box center [1051, 49] width 13 height 13
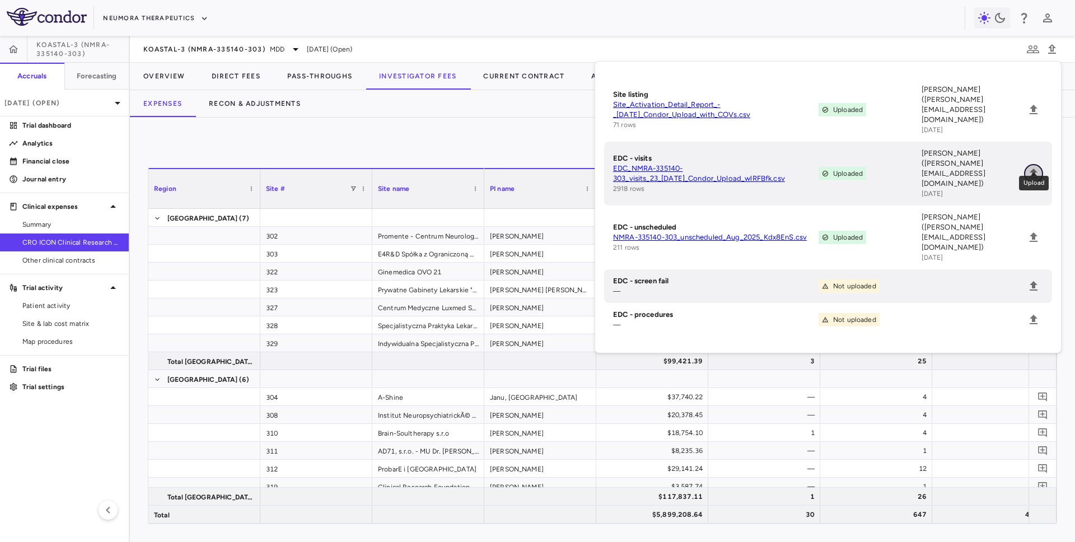
click at [1035, 169] on icon "Upload" at bounding box center [1034, 174] width 8 height 10
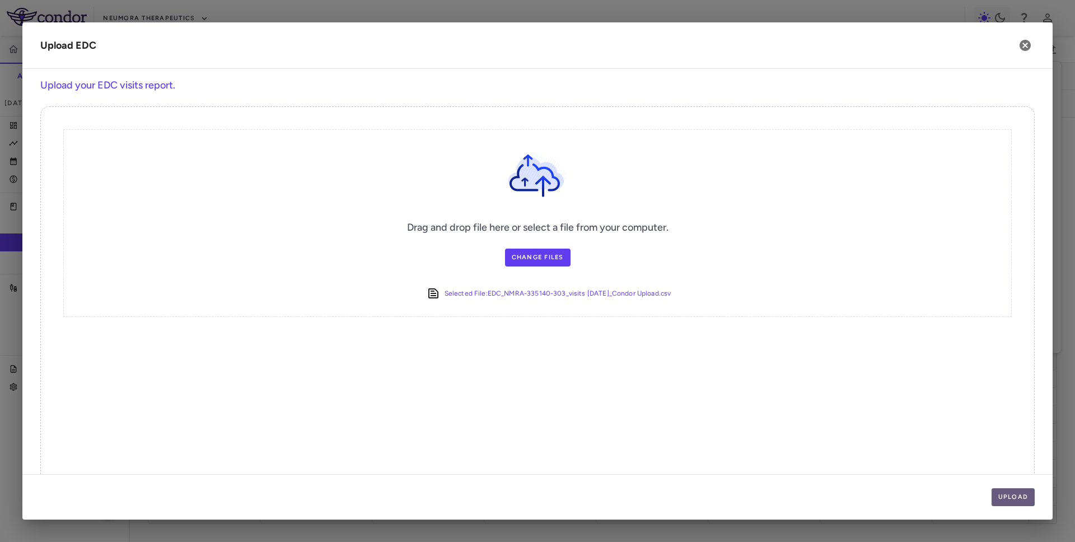
click at [1012, 496] on button "Upload" at bounding box center [1014, 497] width 44 height 18
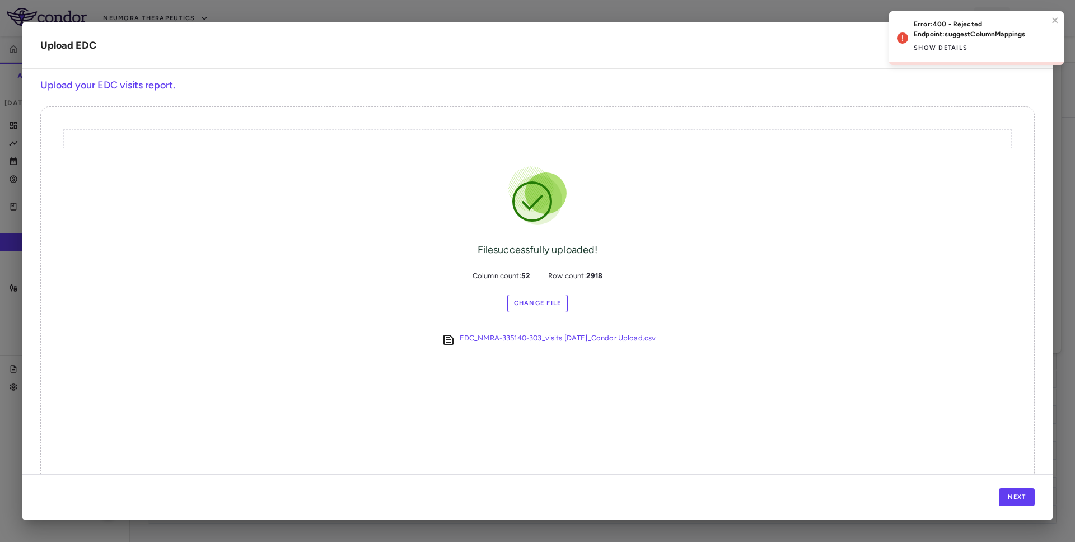
click at [1063, 20] on div "Error: 400 - Rejected Endpoint: suggestColumnMappings Show details" at bounding box center [976, 38] width 175 height 54
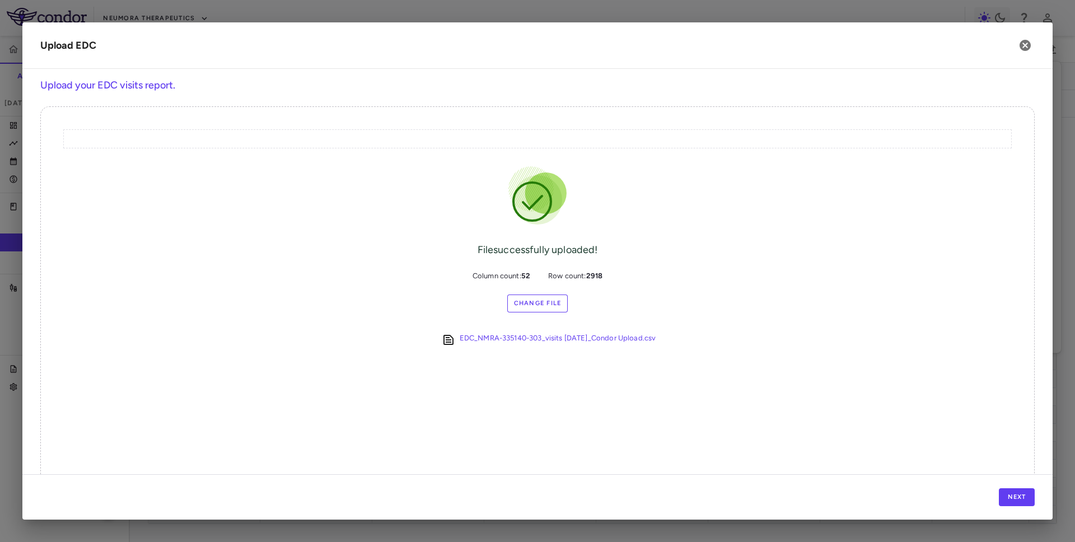
click at [1030, 48] on body "Skip to sidebar Skip to main content Neumora Therapeutics KOASTAL-3 (NMRA-33514…" at bounding box center [537, 271] width 1075 height 542
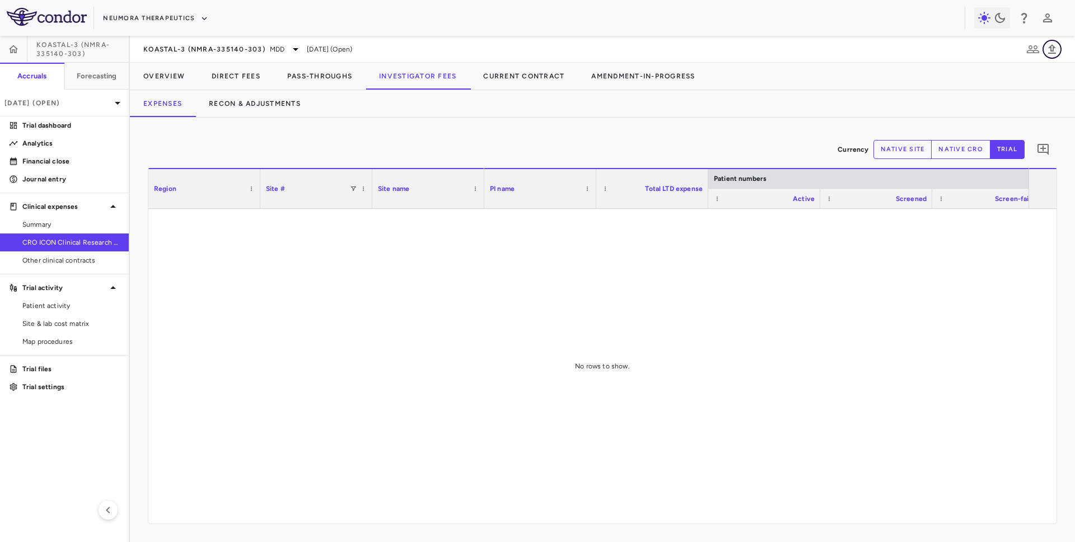
click at [1053, 50] on icon "button" at bounding box center [1052, 49] width 8 height 10
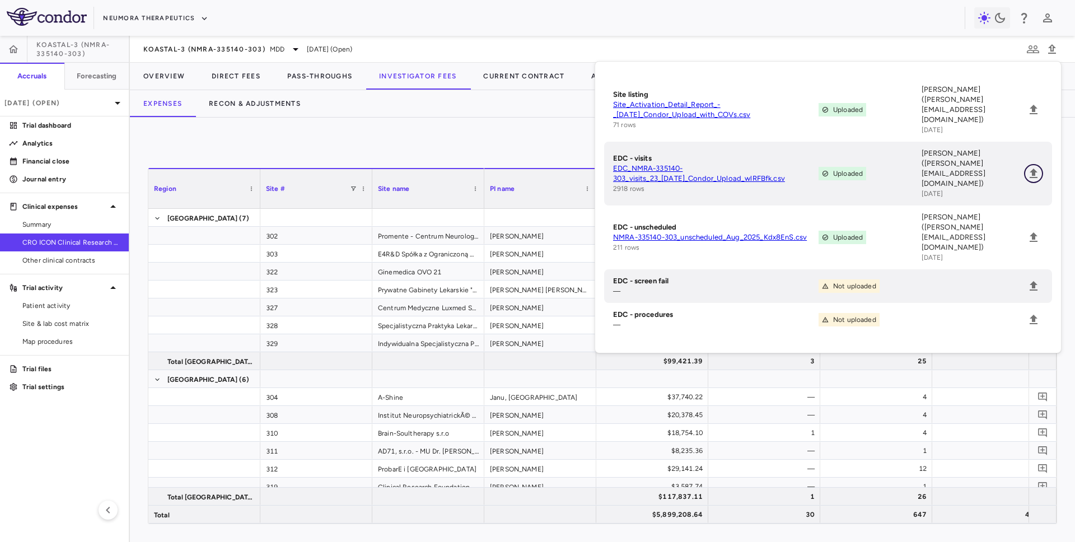
click at [1037, 167] on icon "Upload" at bounding box center [1033, 173] width 13 height 13
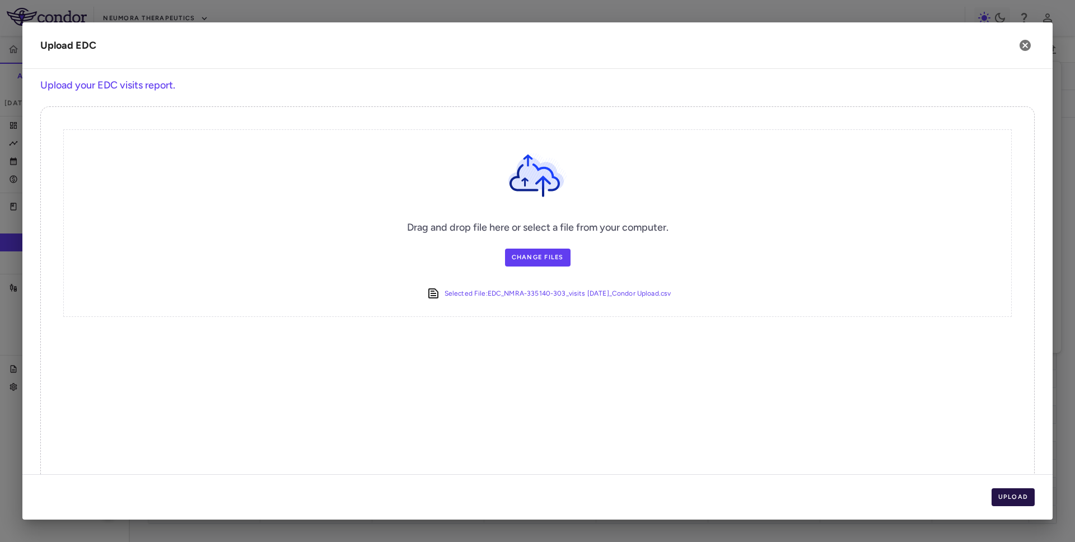
click at [1001, 505] on button "Upload" at bounding box center [1014, 497] width 44 height 18
click at [1005, 497] on button "Upload" at bounding box center [1014, 497] width 44 height 18
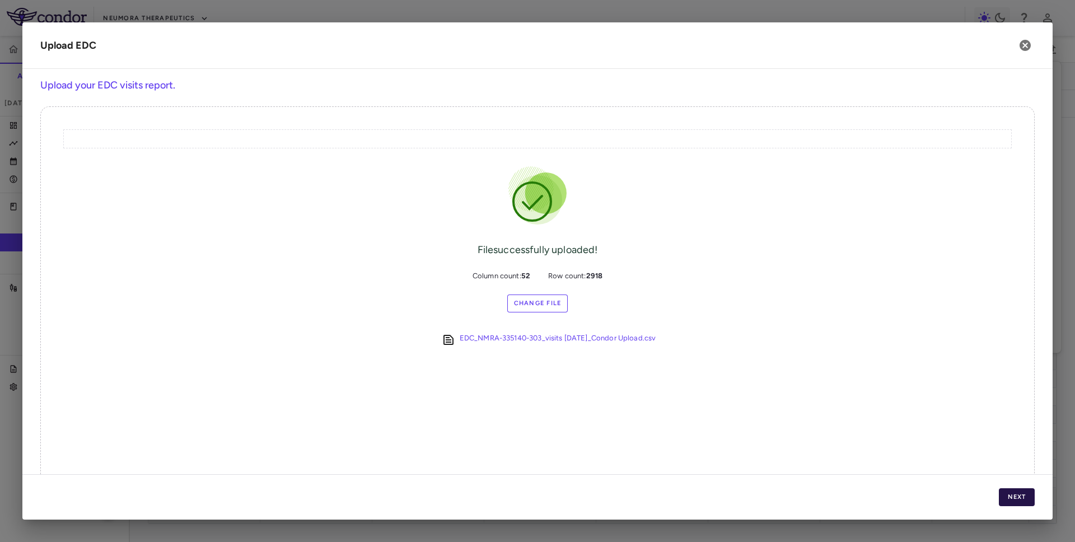
click at [1007, 497] on button "Next" at bounding box center [1017, 497] width 36 height 18
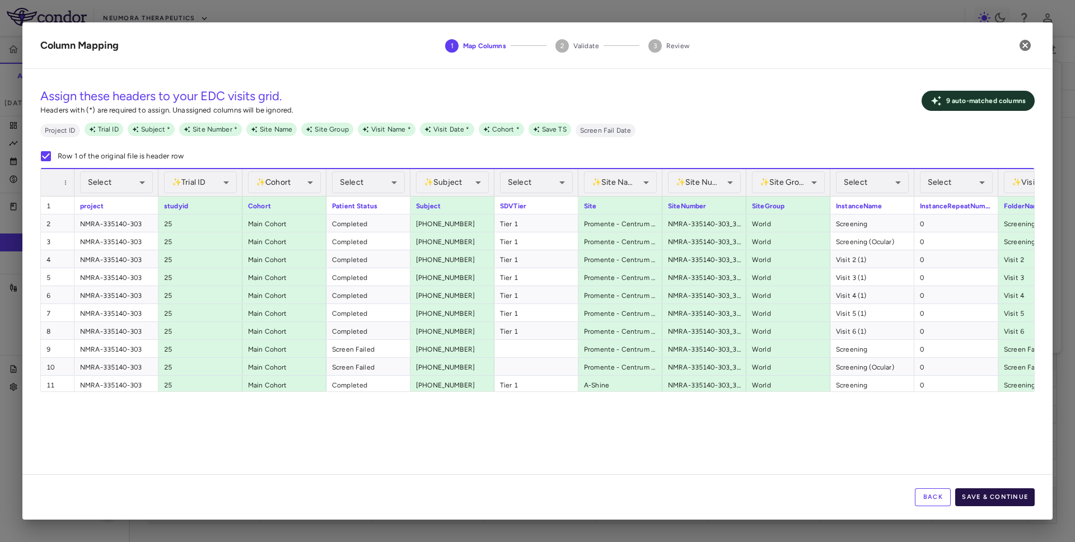
click at [993, 496] on button "Save & Continue" at bounding box center [995, 497] width 80 height 18
click at [926, 489] on button "Back" at bounding box center [933, 497] width 36 height 18
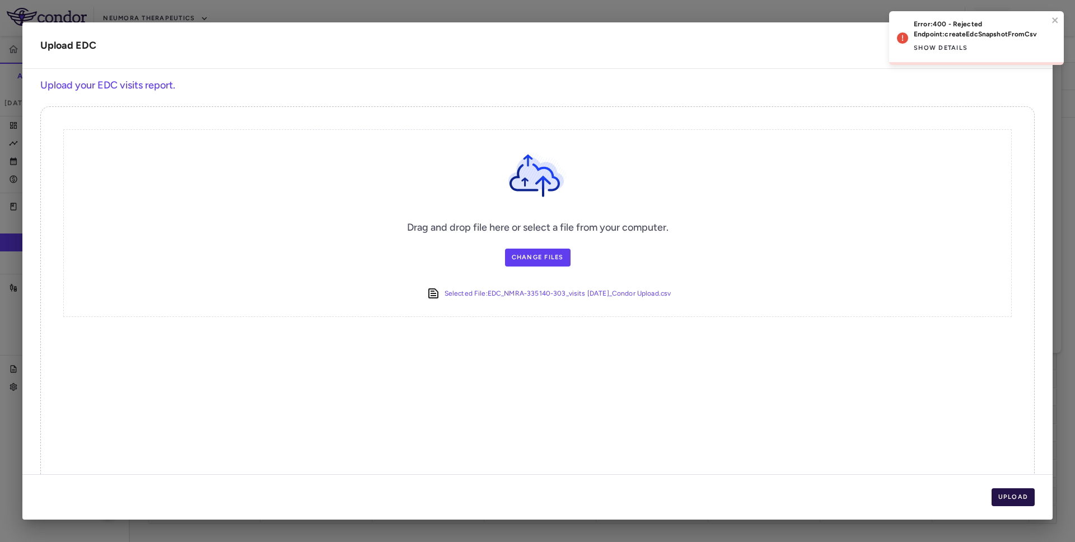
click at [1008, 498] on button "Upload" at bounding box center [1014, 497] width 44 height 18
click at [1053, 18] on icon "close" at bounding box center [1055, 20] width 6 height 6
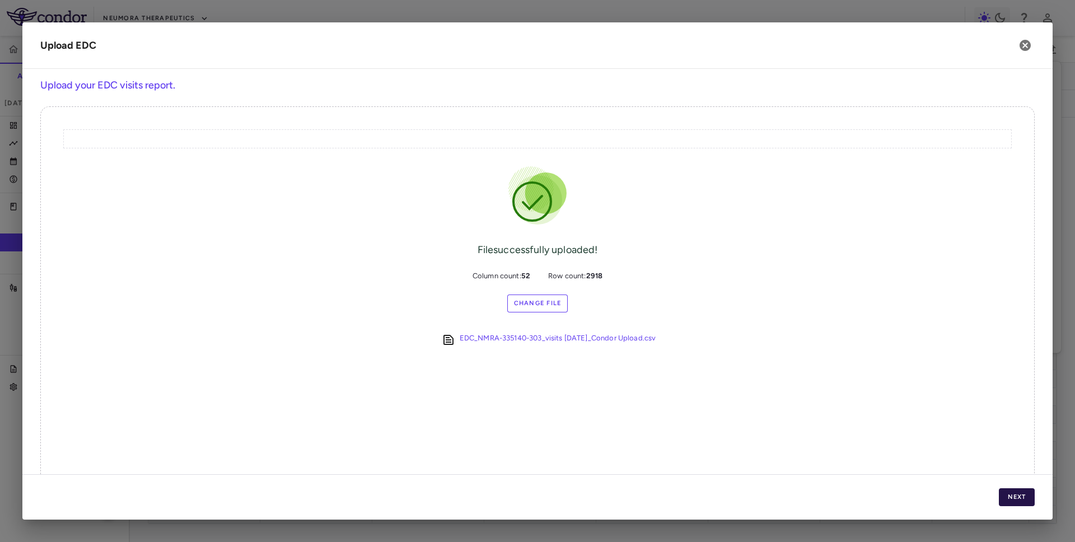
click at [1030, 493] on button "Next" at bounding box center [1017, 497] width 36 height 18
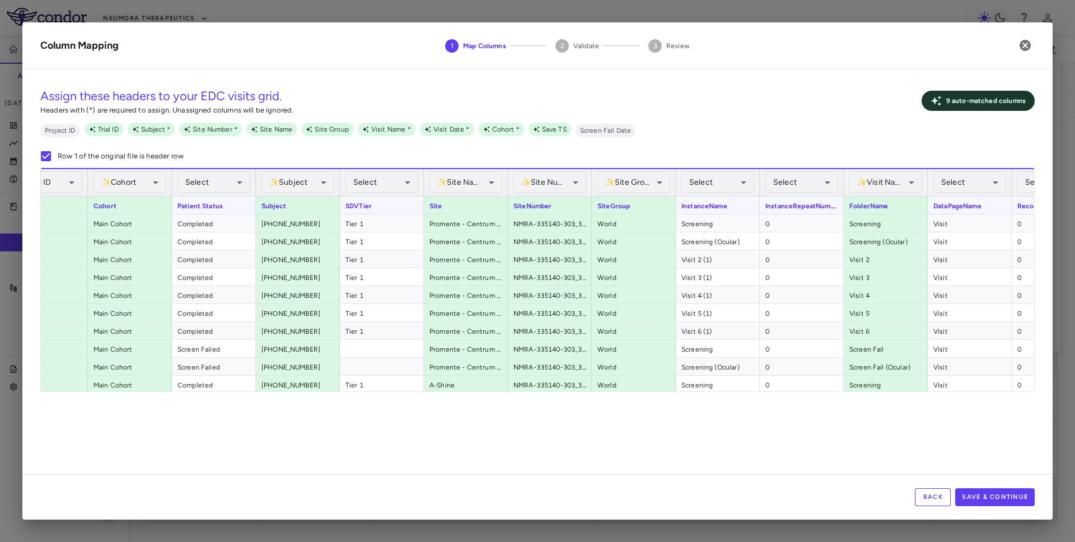
scroll to position [0, 268]
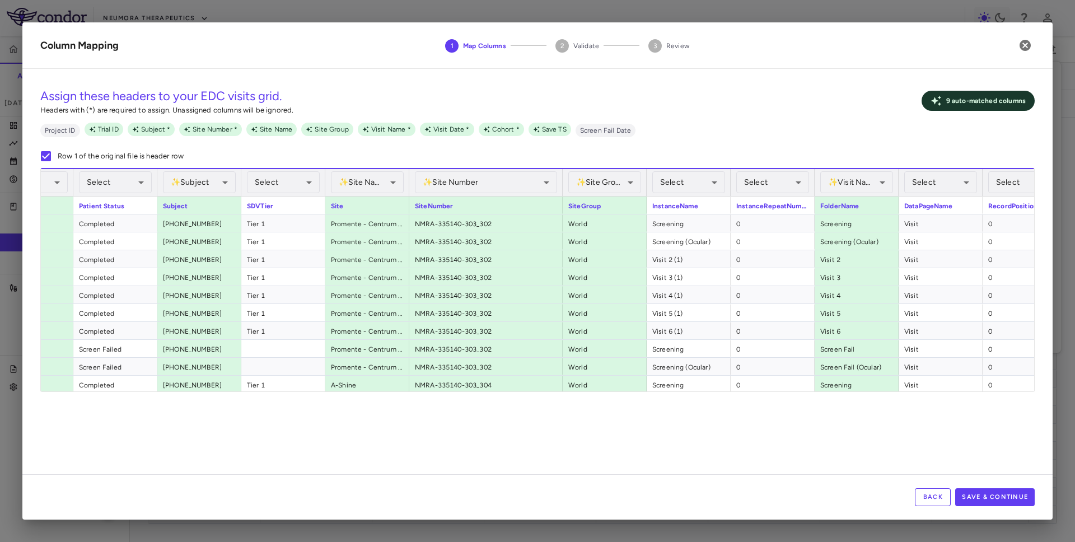
drag, startPoint x: 492, startPoint y: 190, endPoint x: 599, endPoint y: 190, distance: 106.4
click at [564, 190] on div at bounding box center [562, 182] width 4 height 27
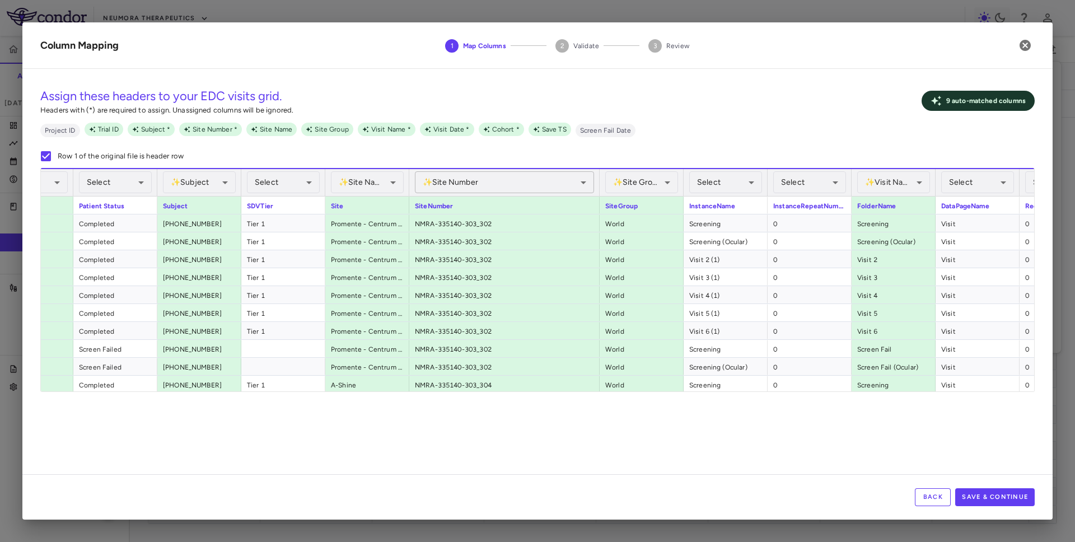
click at [505, 174] on body "Skip to sidebar Skip to main content Neumora Therapeutics KOASTAL-3 (NMRA-33514…" at bounding box center [537, 271] width 1075 height 542
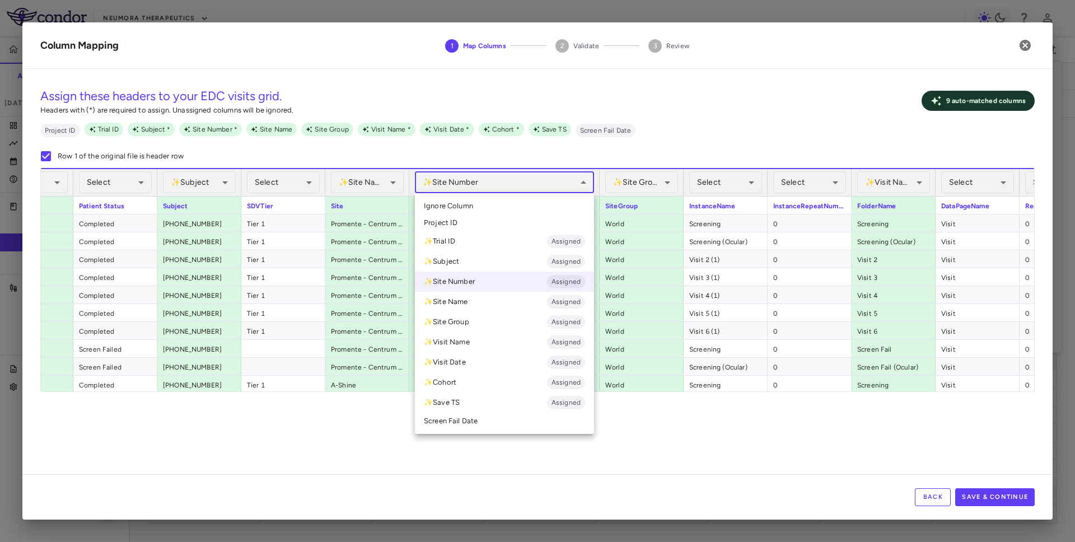
click at [479, 200] on li "Ignore Column" at bounding box center [504, 206] width 179 height 17
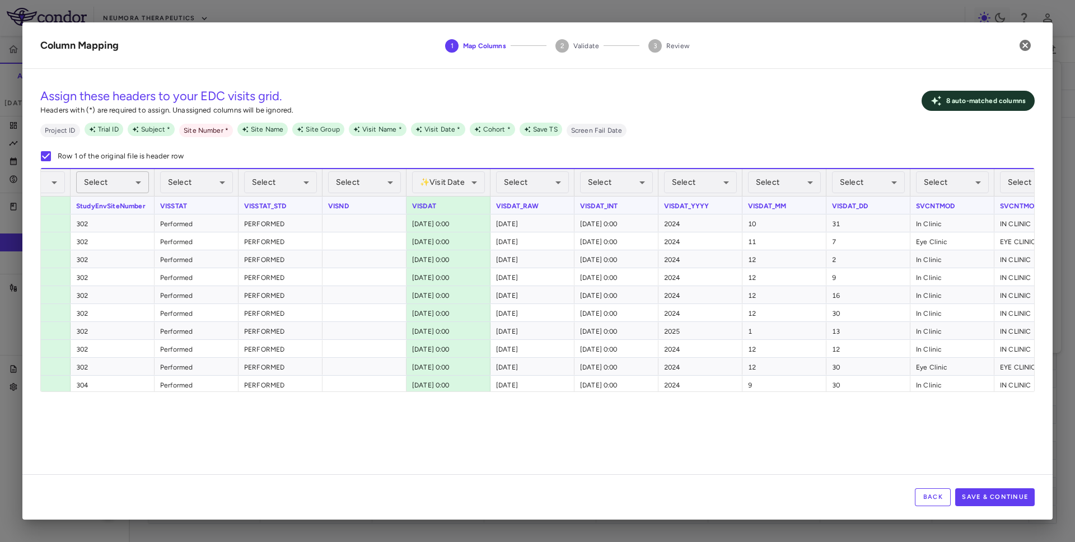
click at [132, 186] on body "Skip to sidebar Skip to main content Neumora Therapeutics KOASTAL-3 (NMRA-33514…" at bounding box center [537, 271] width 1075 height 542
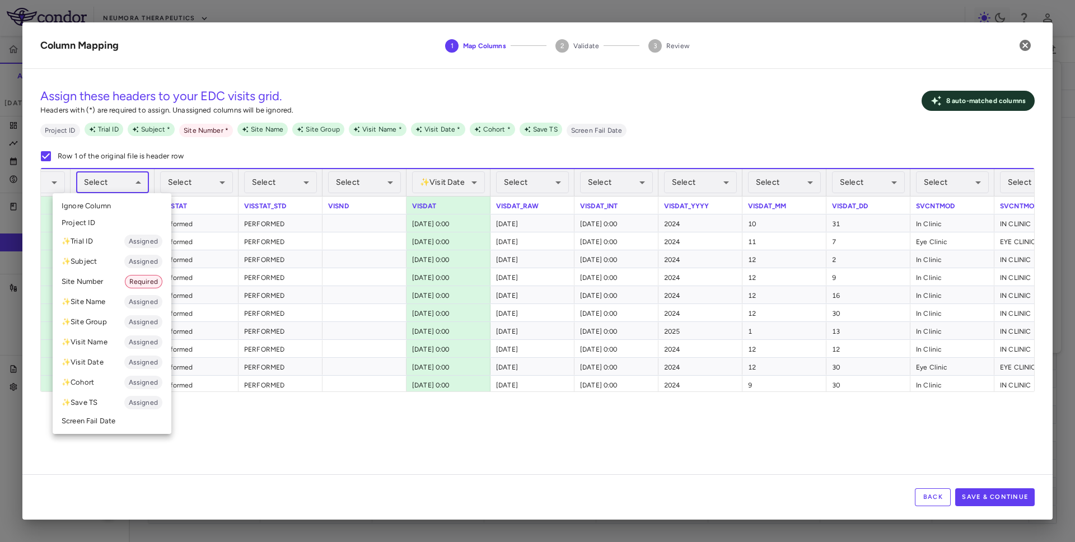
click at [104, 273] on li "Site Number Required" at bounding box center [112, 282] width 119 height 20
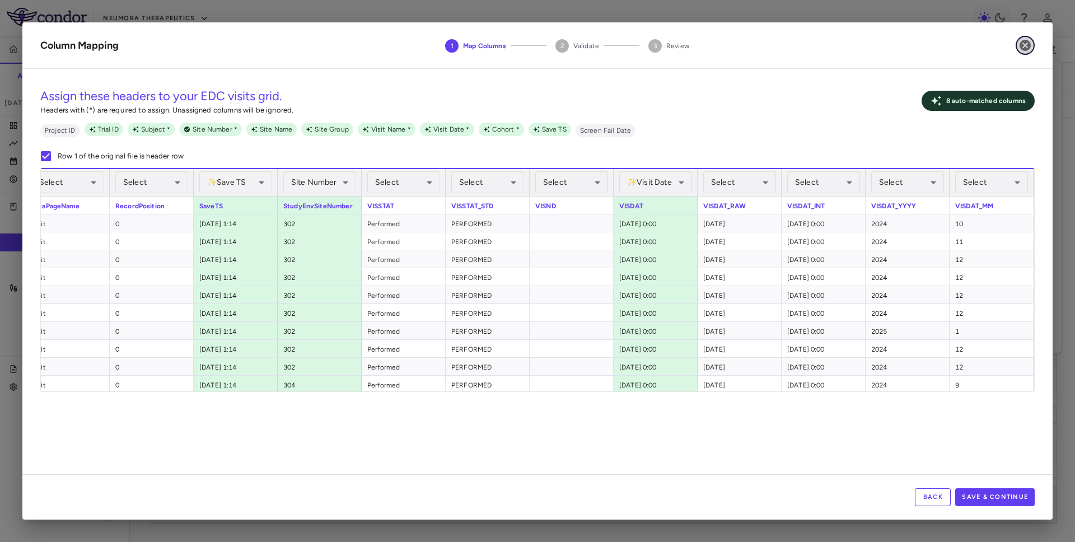
click at [1024, 46] on icon "button" at bounding box center [1025, 45] width 13 height 13
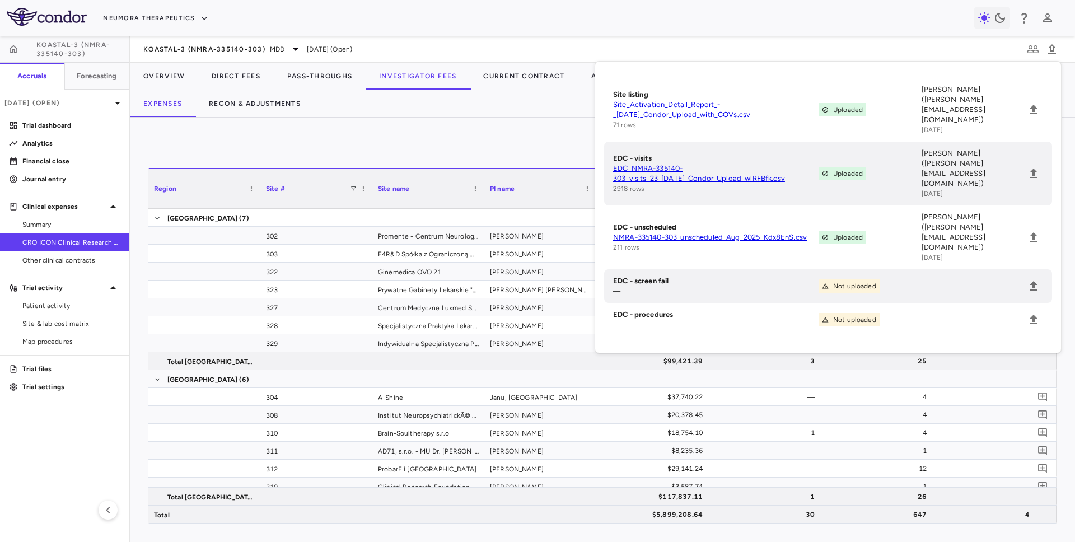
click at [556, 146] on div "Currency native site native cro trial 0" at bounding box center [602, 150] width 909 height 28
